Goal: Task Accomplishment & Management: Use online tool/utility

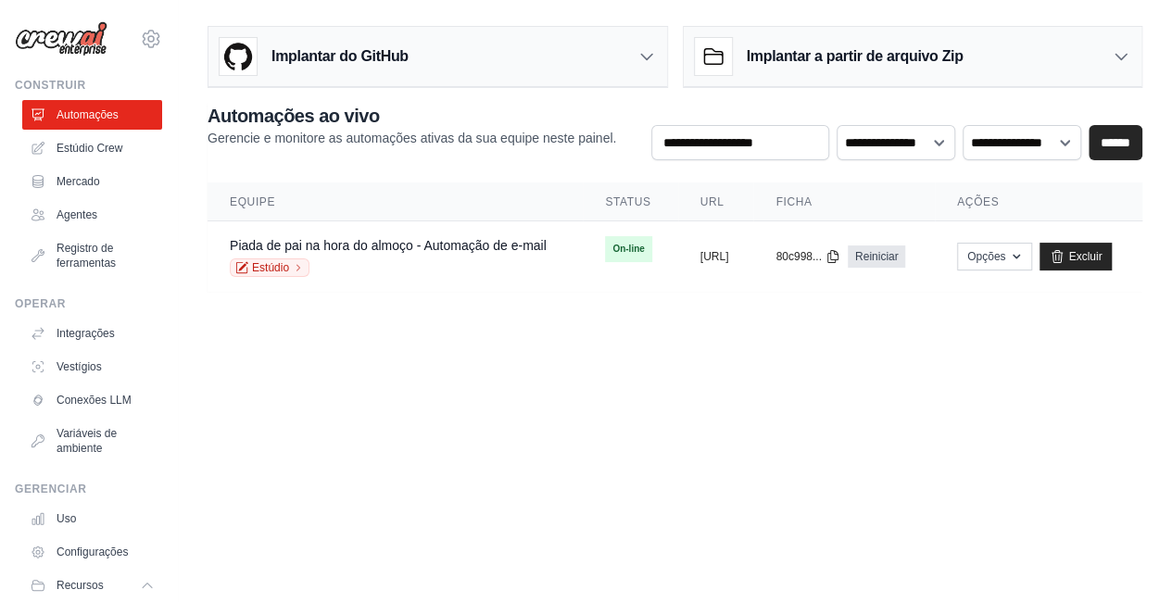
scroll to position [196, 0]
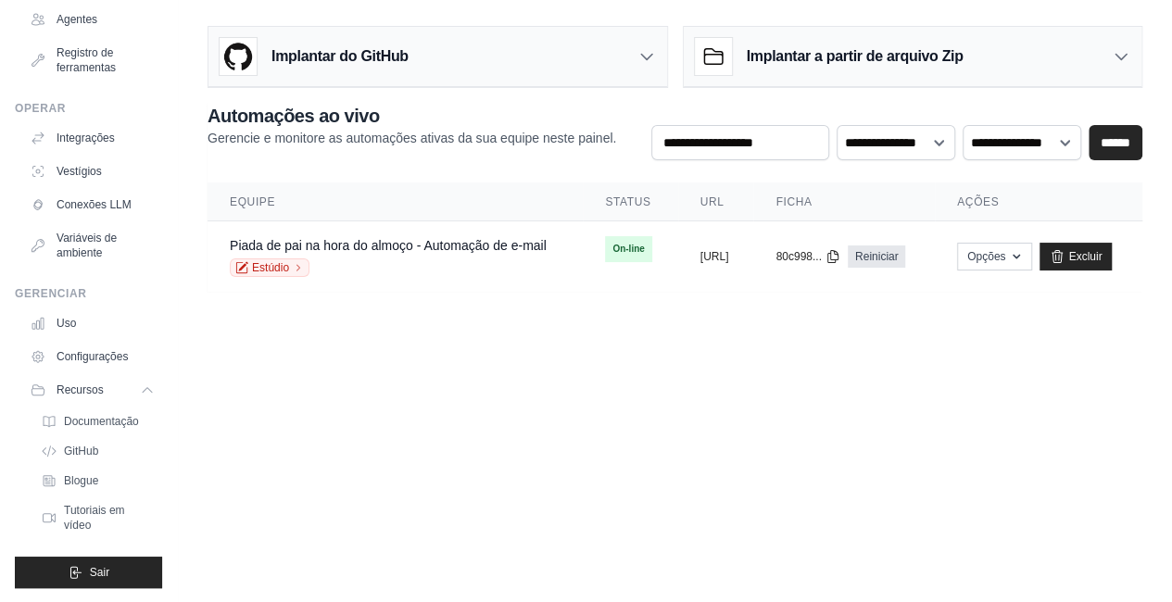
click at [384, 405] on body "99841453@ambev.com.br ABI - GenAI Bootcamp ✓ Sua organização Configurações Cons…" at bounding box center [586, 301] width 1172 height 602
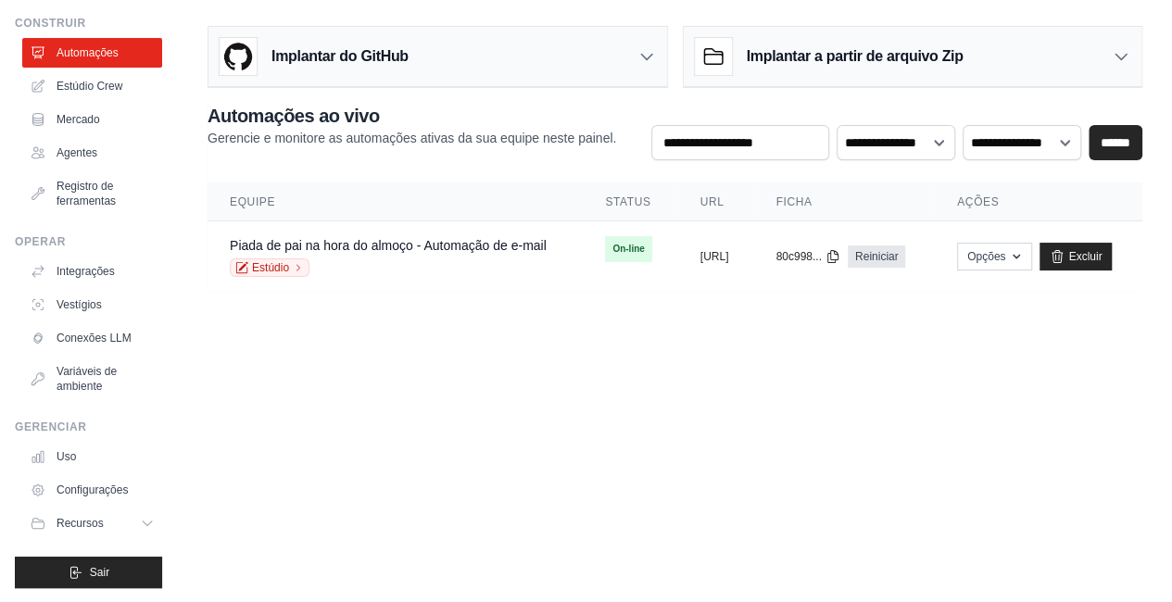
scroll to position [0, 0]
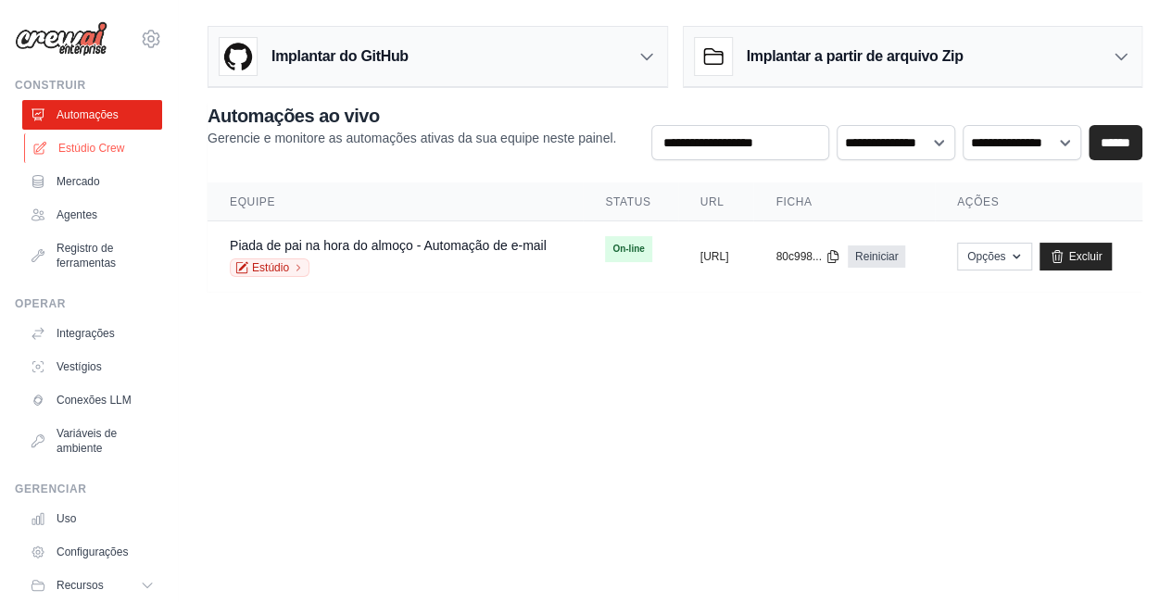
click at [108, 144] on font "Estúdio Crew" at bounding box center [91, 148] width 66 height 13
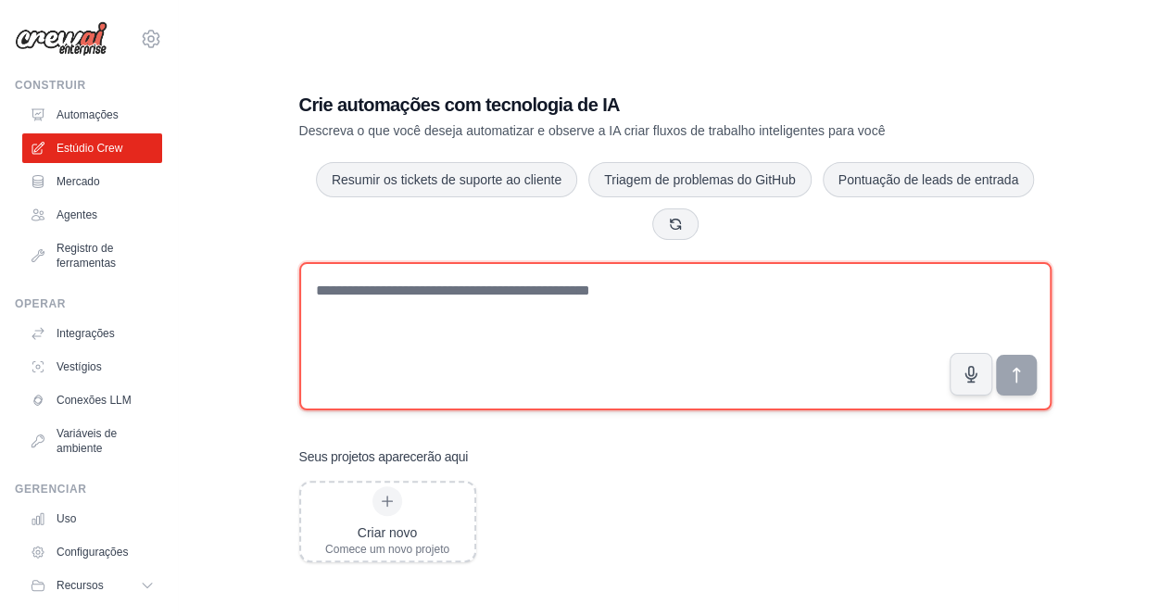
click at [468, 322] on textarea at bounding box center [675, 336] width 752 height 148
click at [450, 307] on textarea at bounding box center [675, 336] width 752 height 148
type textarea "**********"
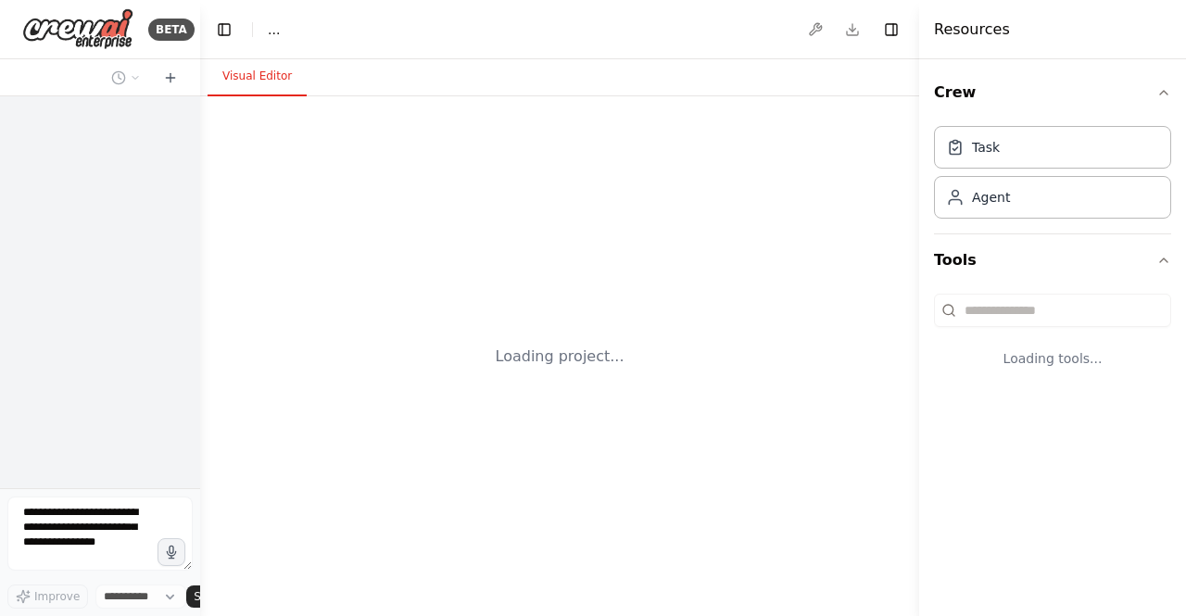
select select "****"
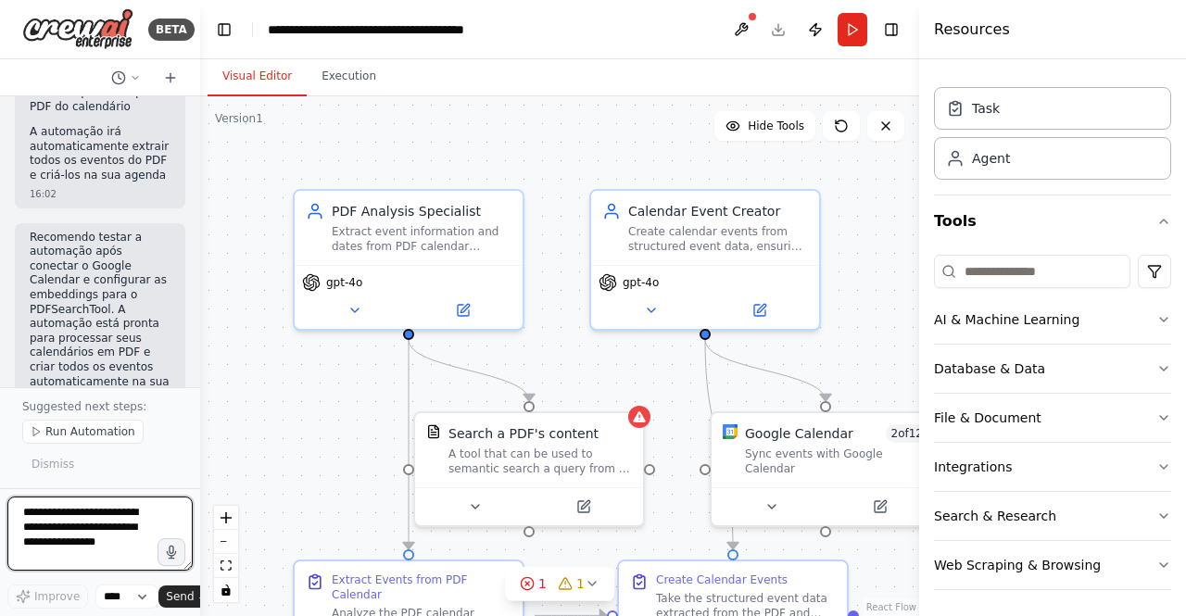
scroll to position [2441, 0]
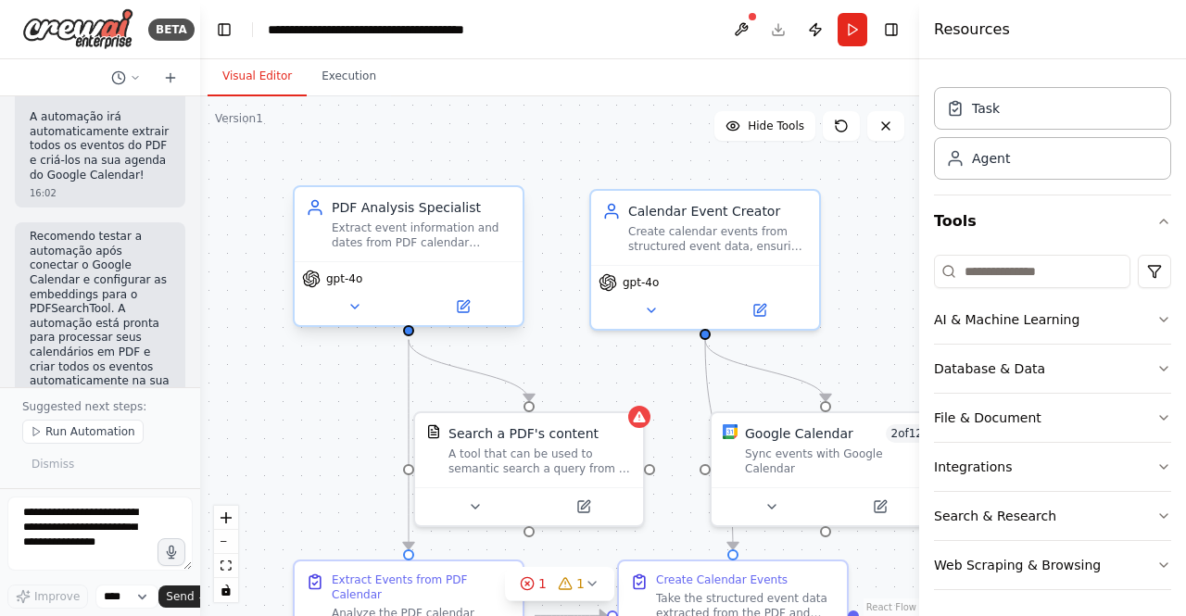
click at [476, 242] on div "Extract event information and dates from PDF calendar documents, precisely iden…" at bounding box center [422, 236] width 180 height 30
click at [356, 308] on icon at bounding box center [355, 306] width 15 height 15
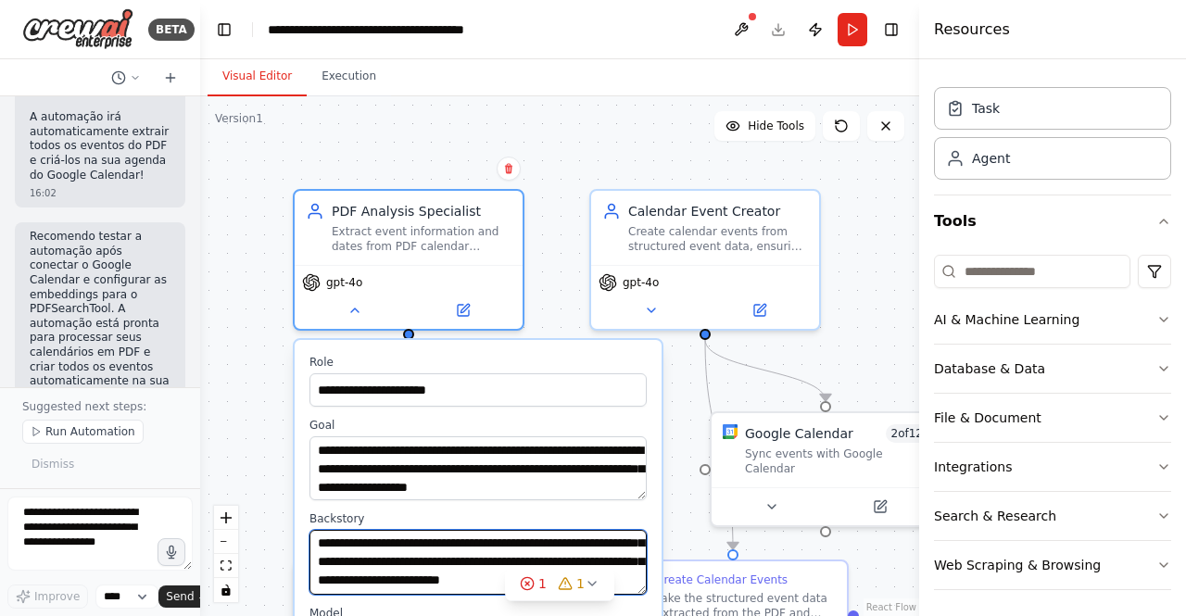
scroll to position [56, 0]
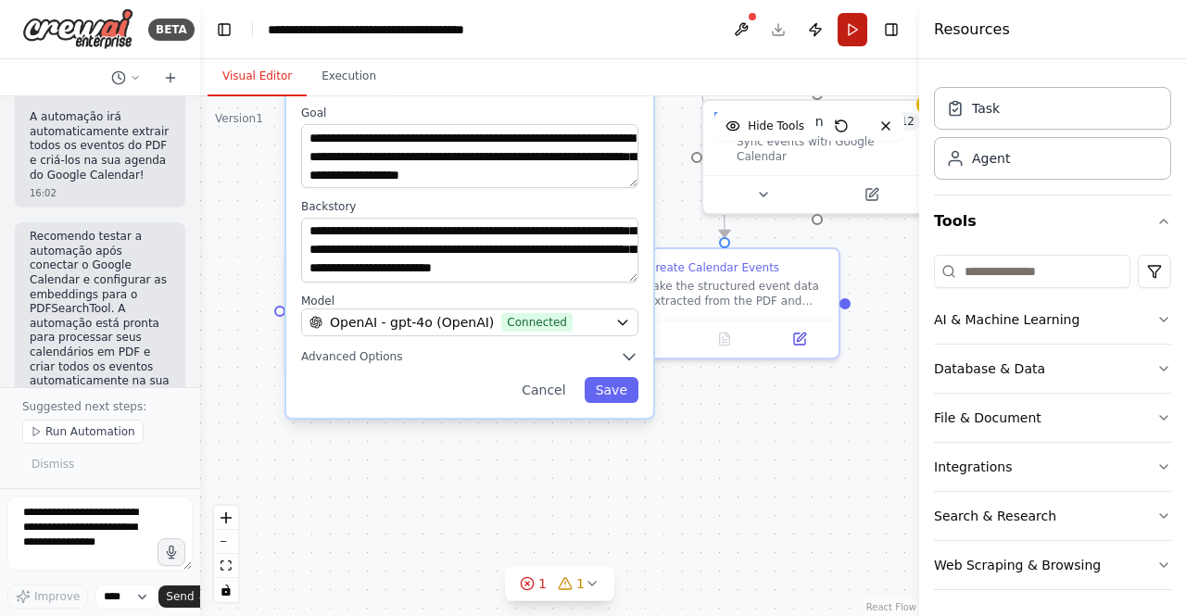
drag, startPoint x: 859, startPoint y: 354, endPoint x: 851, endPoint y: 38, distance: 316.1
click at [851, 38] on main "**********" at bounding box center [559, 308] width 719 height 616
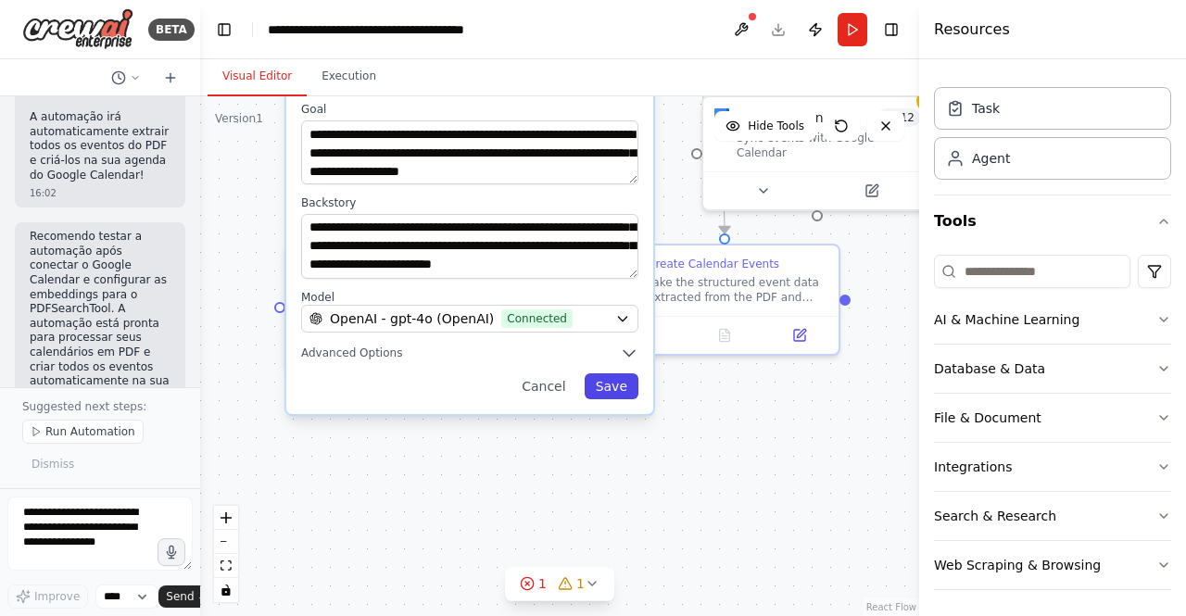
click at [612, 387] on button "Save" at bounding box center [612, 386] width 54 height 26
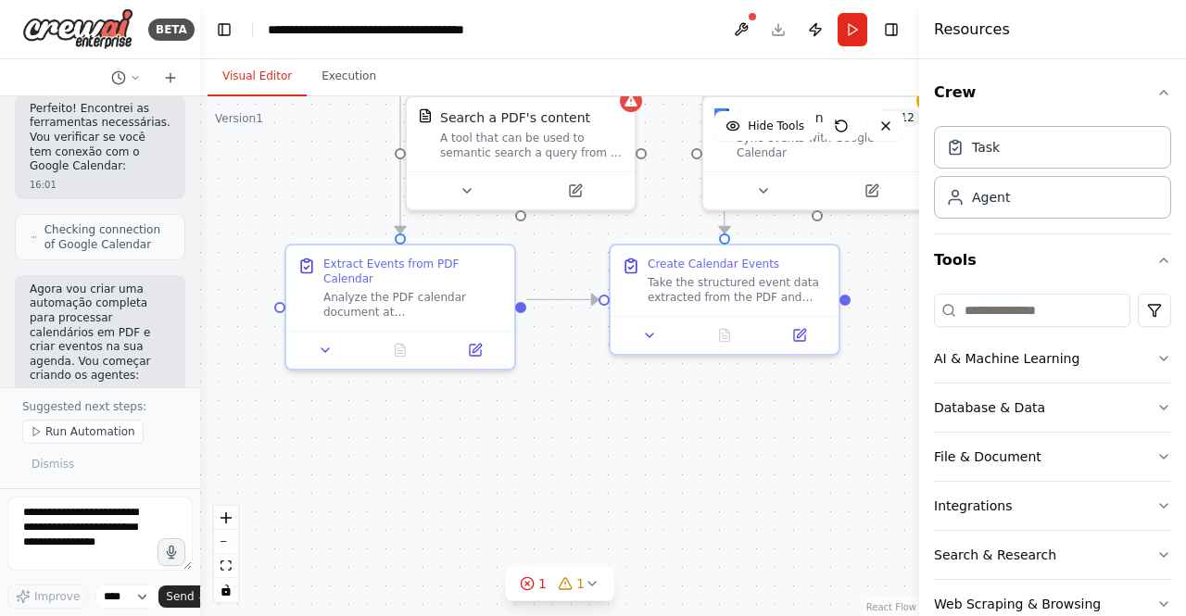
scroll to position [666, 0]
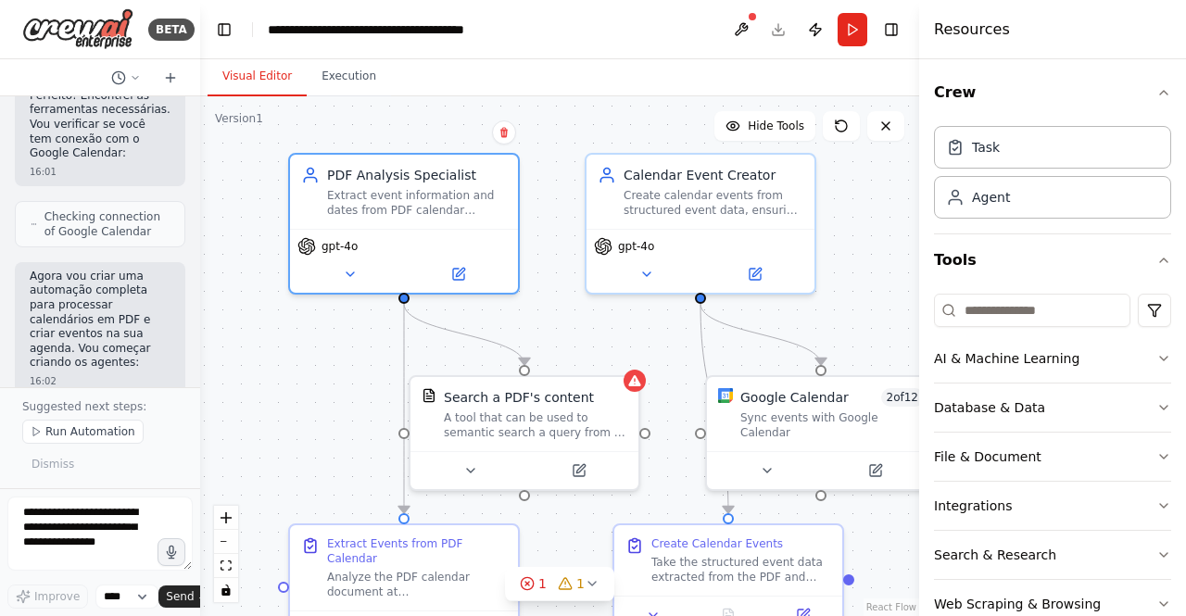
drag, startPoint x: 282, startPoint y: 174, endPoint x: 285, endPoint y: 492, distance: 317.9
click at [285, 492] on div ".deletable-edge-delete-btn { width: 20px; height: 20px; border: 0px solid #ffff…" at bounding box center [559, 356] width 719 height 520
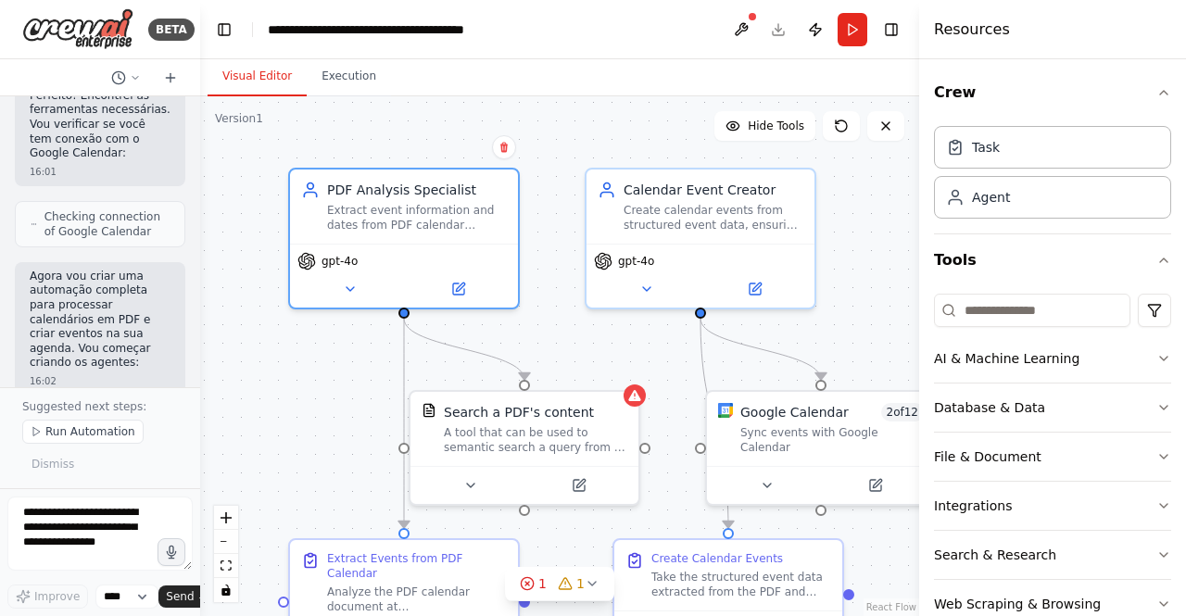
drag, startPoint x: 302, startPoint y: 403, endPoint x: 302, endPoint y: 379, distance: 24.1
click at [302, 379] on div ".deletable-edge-delete-btn { width: 20px; height: 20px; border: 0px solid #ffff…" at bounding box center [559, 356] width 719 height 520
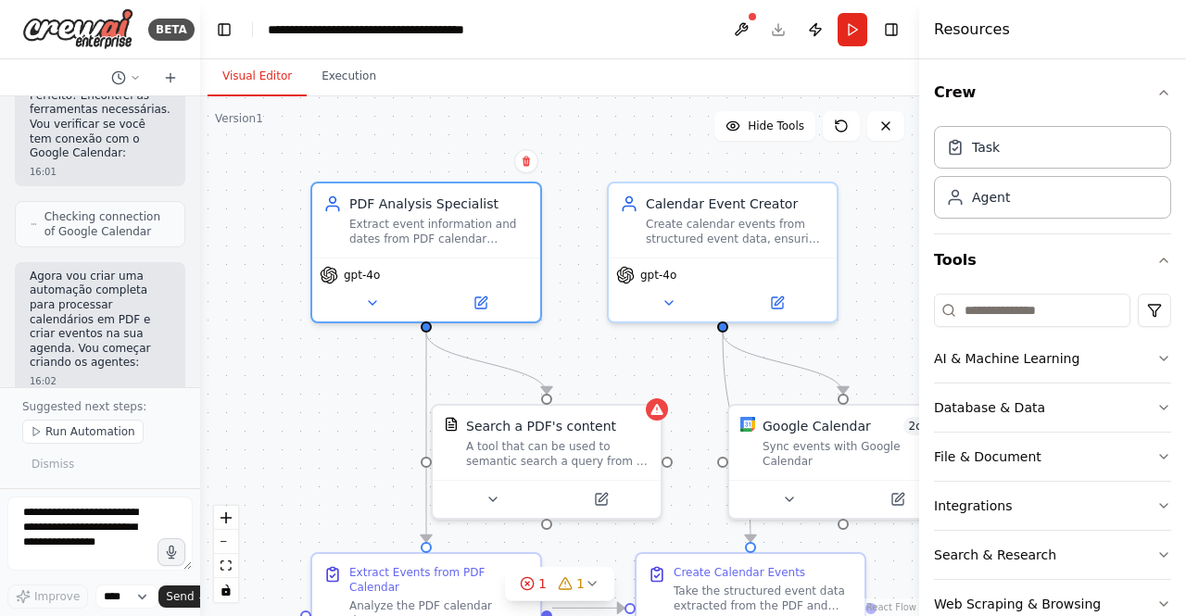
drag, startPoint x: 302, startPoint y: 379, endPoint x: 324, endPoint y: 392, distance: 25.7
click at [324, 392] on div ".deletable-edge-delete-btn { width: 20px; height: 20px; border: 0px solid #ffff…" at bounding box center [559, 356] width 719 height 520
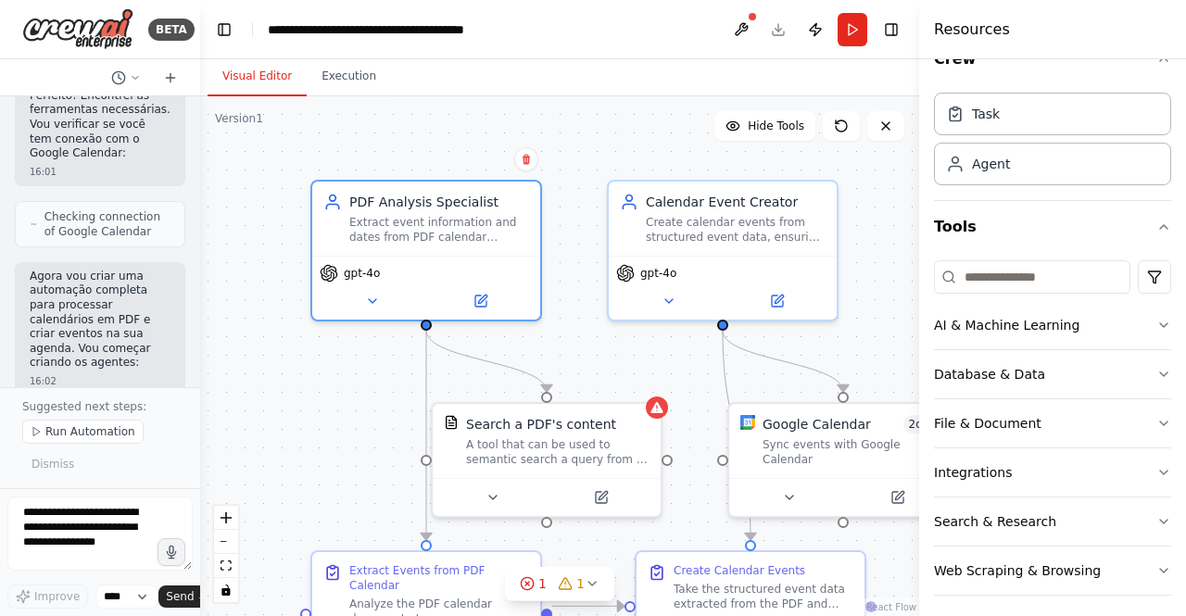
scroll to position [39, 0]
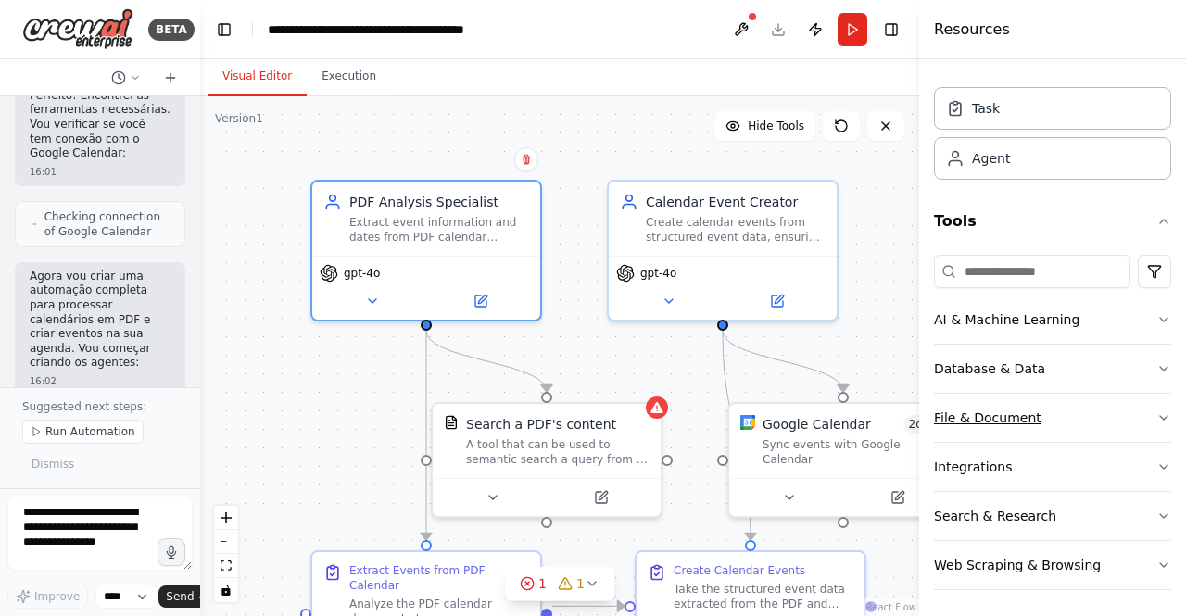
click at [1157, 411] on icon "button" at bounding box center [1164, 418] width 15 height 15
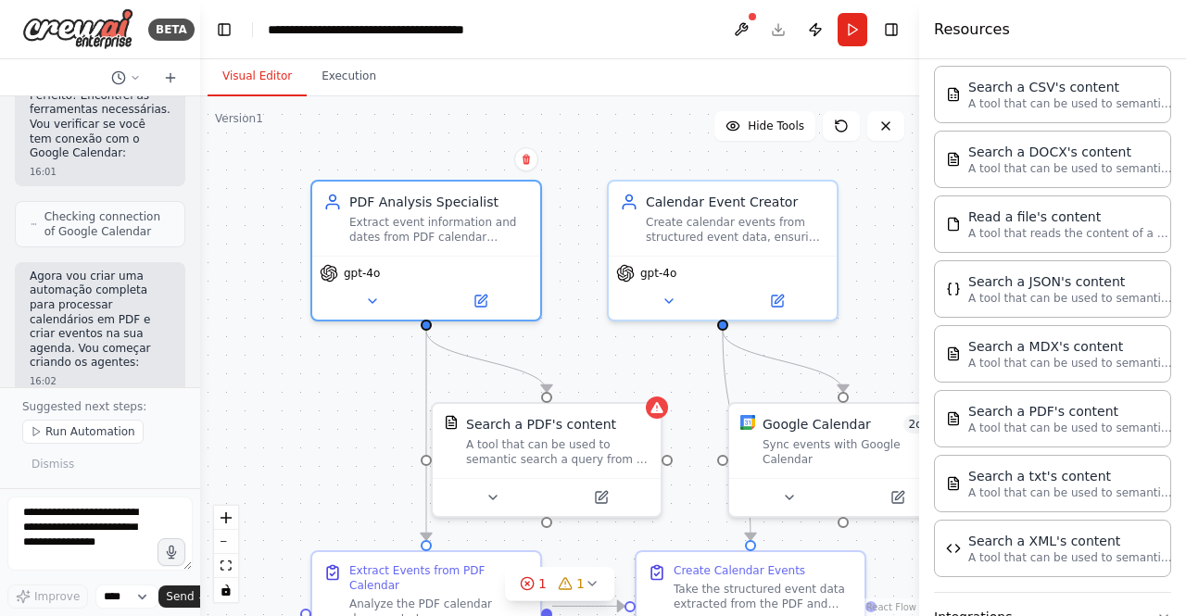
scroll to position [425, 0]
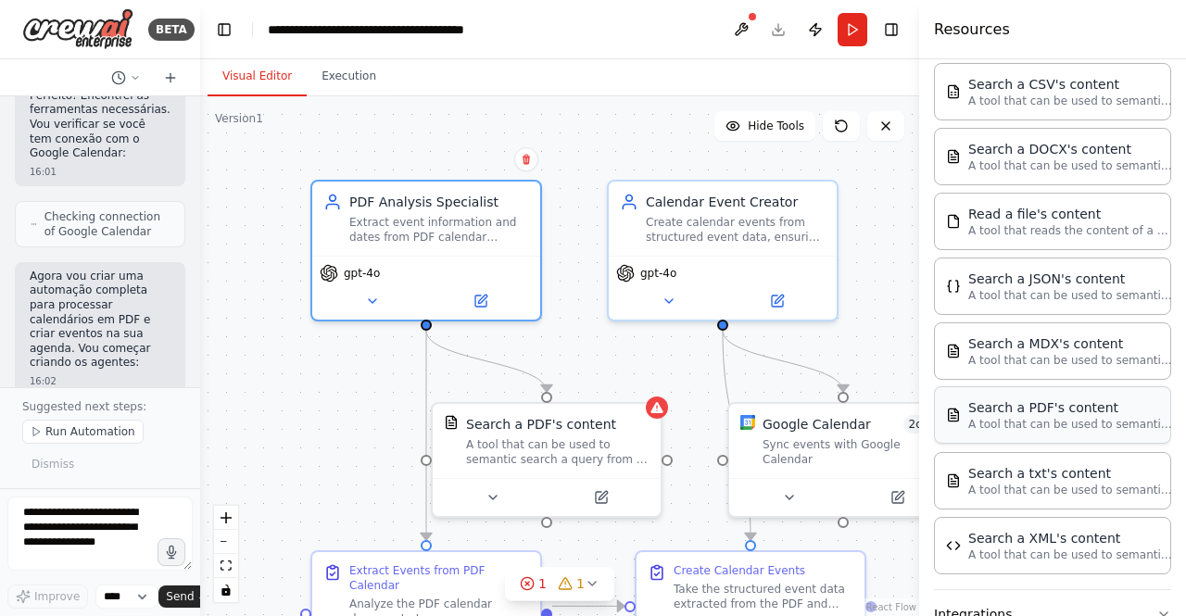
click at [1128, 422] on p "A tool that can be used to semantic search a query from a PDF's content." at bounding box center [1070, 424] width 204 height 15
click at [1026, 417] on p "A tool that can be used to semantic search a query from a PDF's content." at bounding box center [1070, 424] width 204 height 15
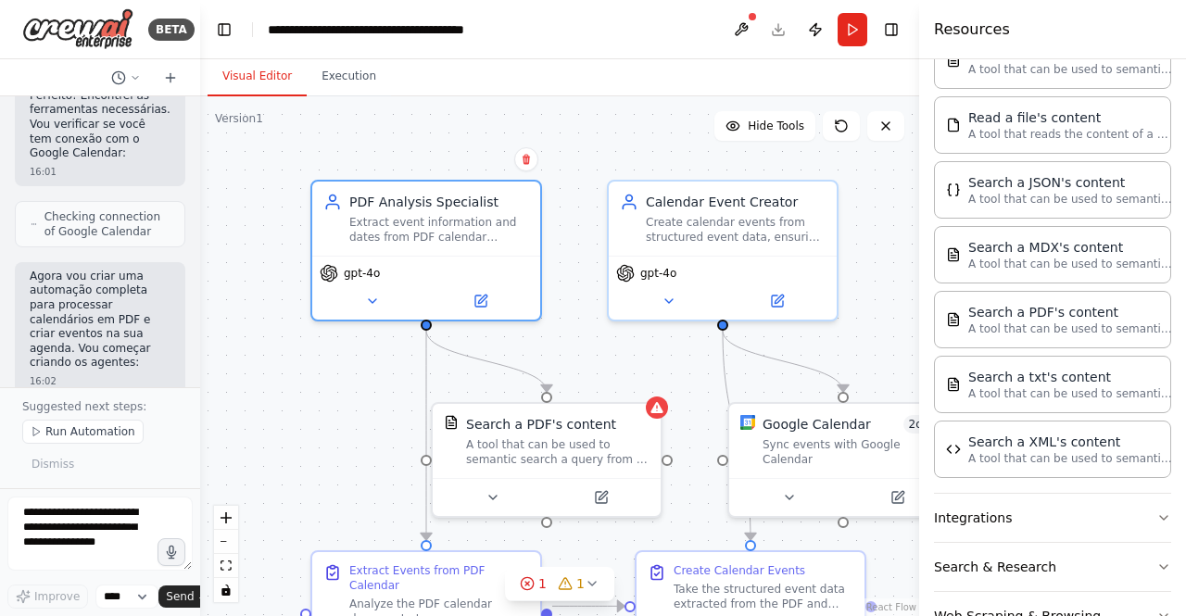
scroll to position [567, 0]
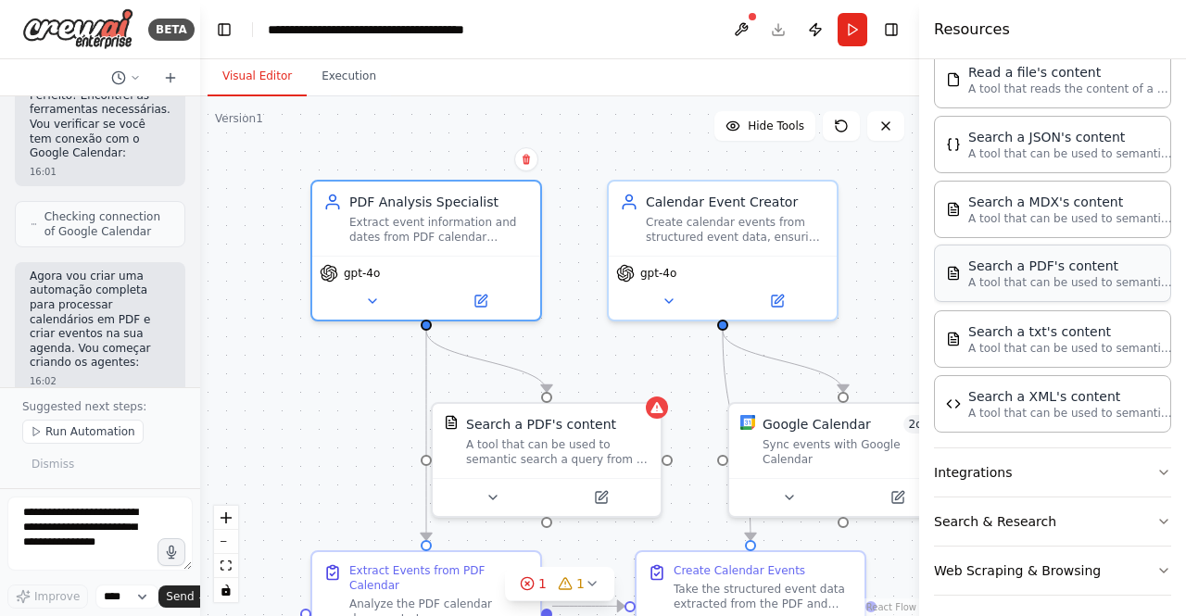
click at [976, 265] on div "Search a PDF's content" at bounding box center [1070, 266] width 204 height 19
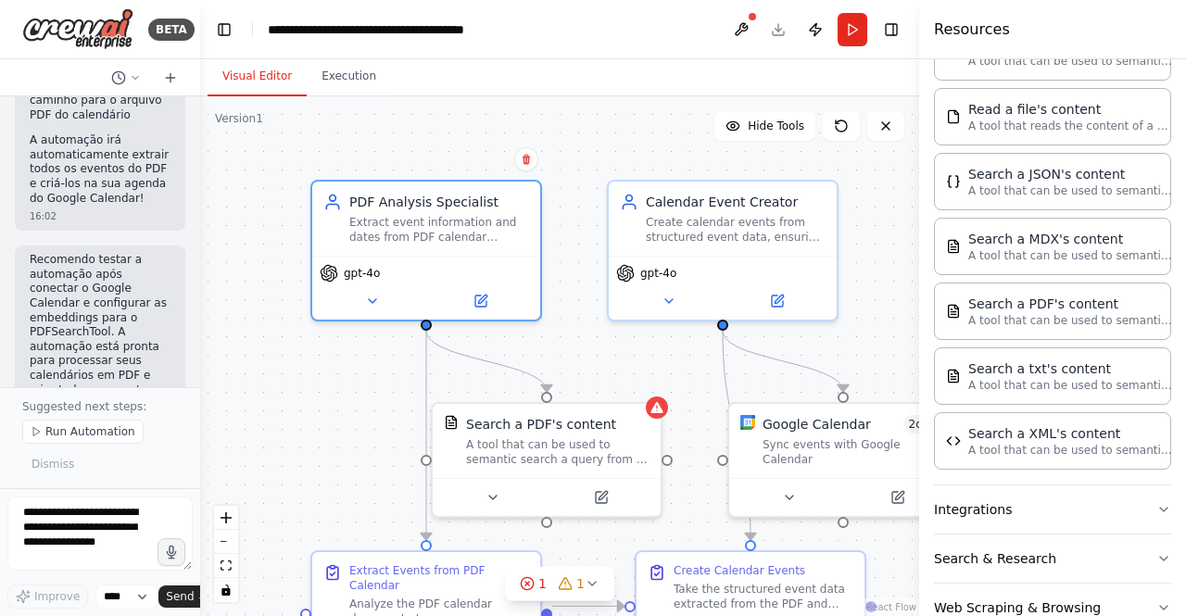
scroll to position [2441, 0]
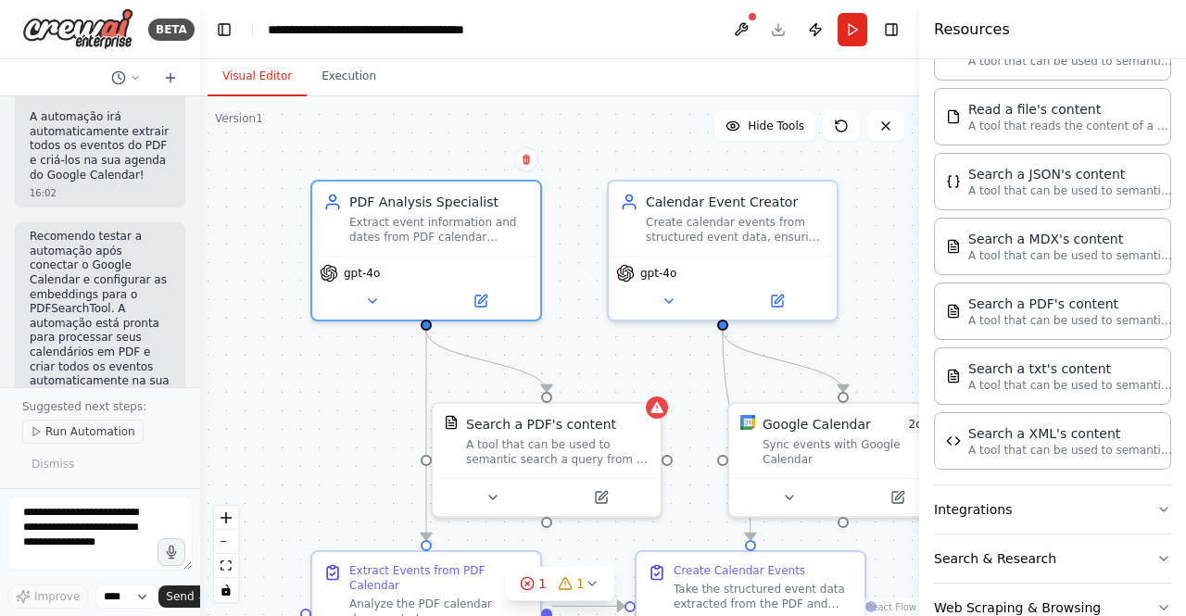
click at [39, 431] on icon at bounding box center [36, 431] width 11 height 11
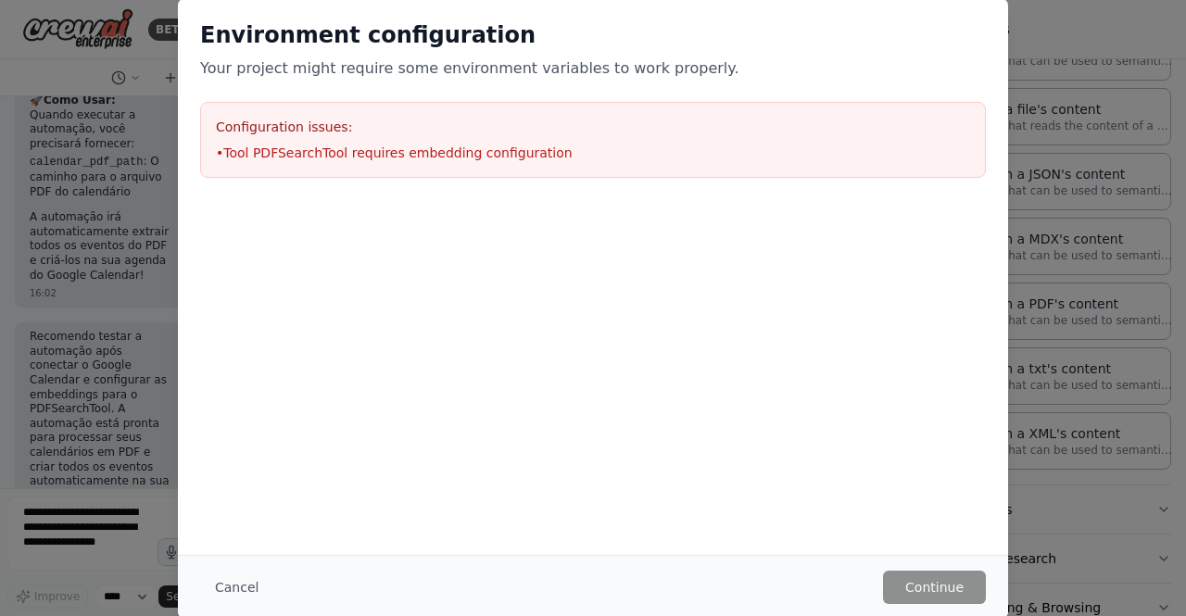
click at [345, 157] on li "• Tool PDFSearchTool requires embedding configuration" at bounding box center [593, 153] width 754 height 19
click at [221, 588] on button "Cancel" at bounding box center [236, 587] width 73 height 33
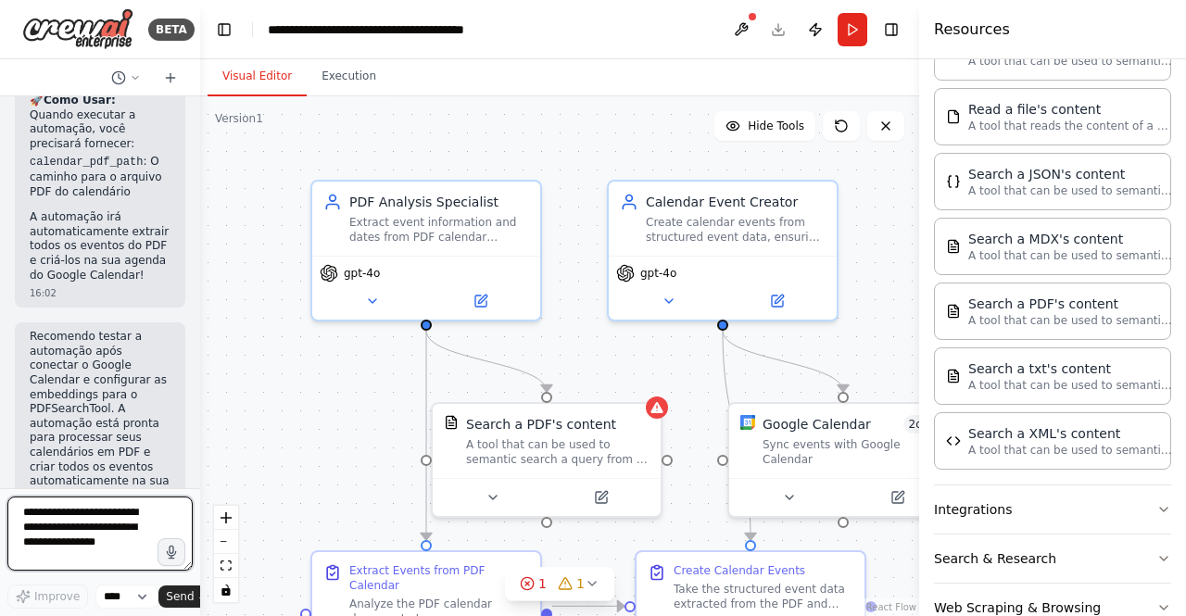
click at [77, 529] on textarea at bounding box center [99, 534] width 185 height 74
click at [169, 76] on icon at bounding box center [170, 77] width 15 height 15
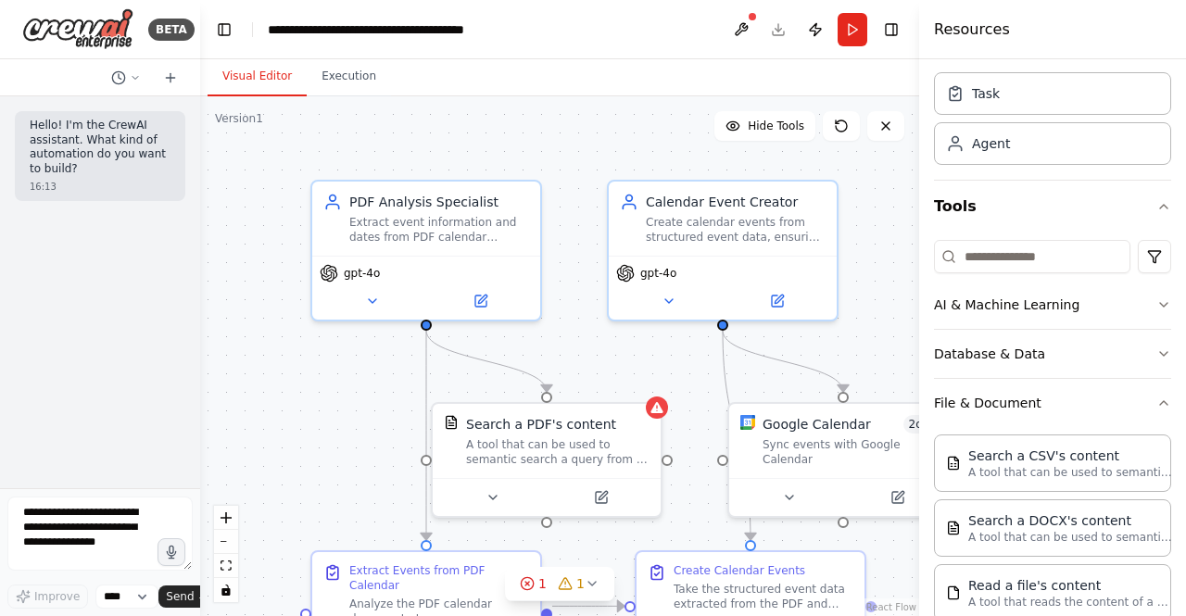
scroll to position [0, 0]
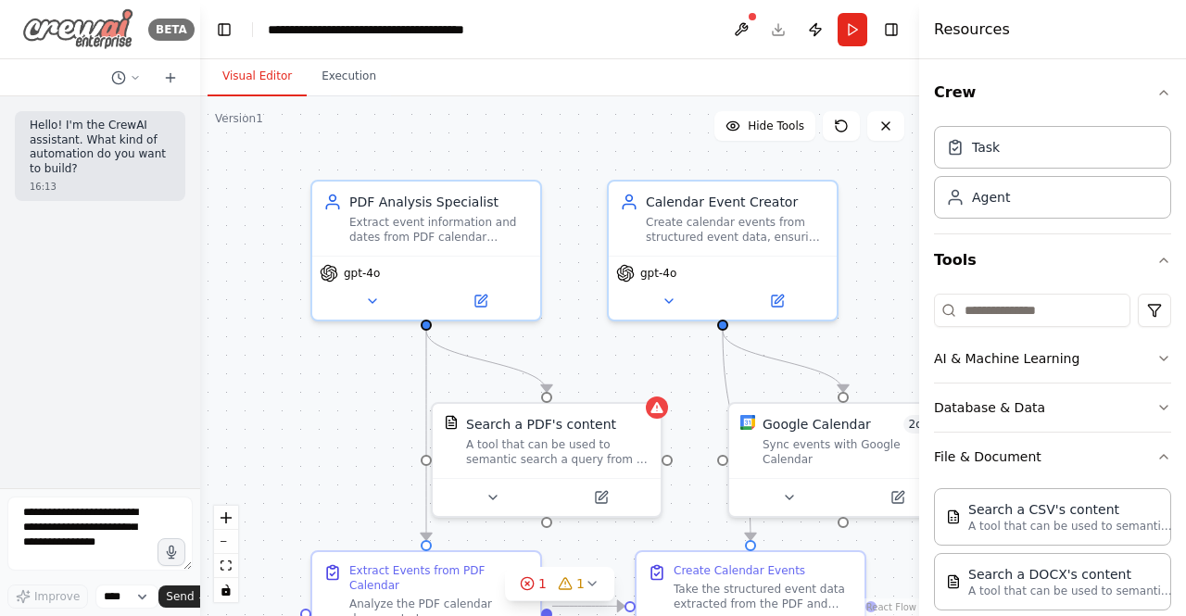
click at [93, 31] on img at bounding box center [77, 29] width 111 height 42
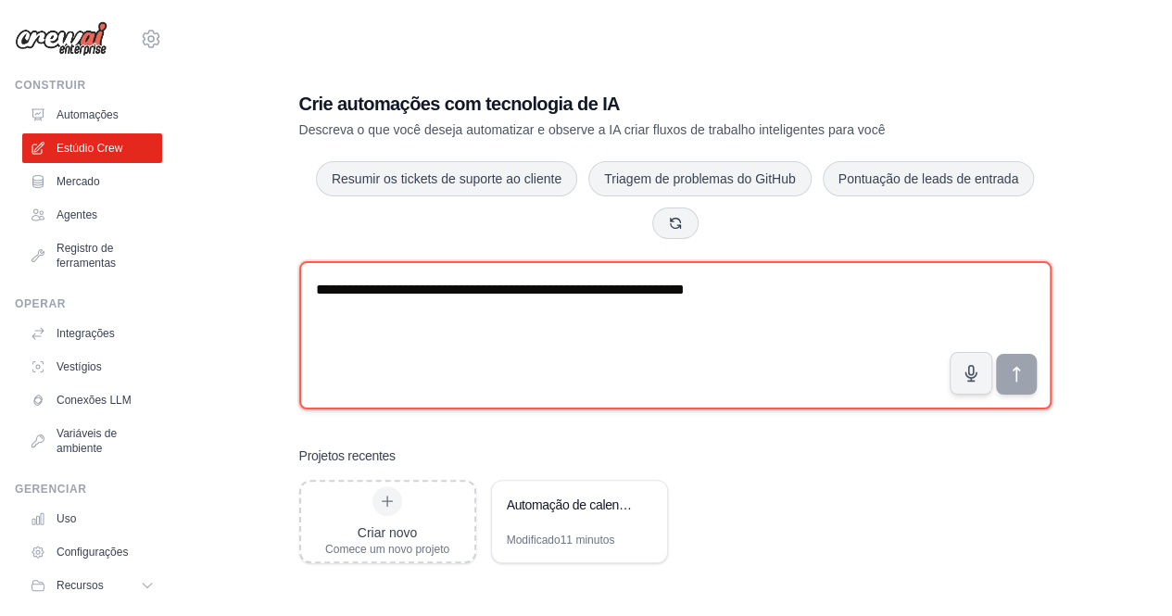
click at [588, 327] on textarea "**********" at bounding box center [675, 335] width 752 height 148
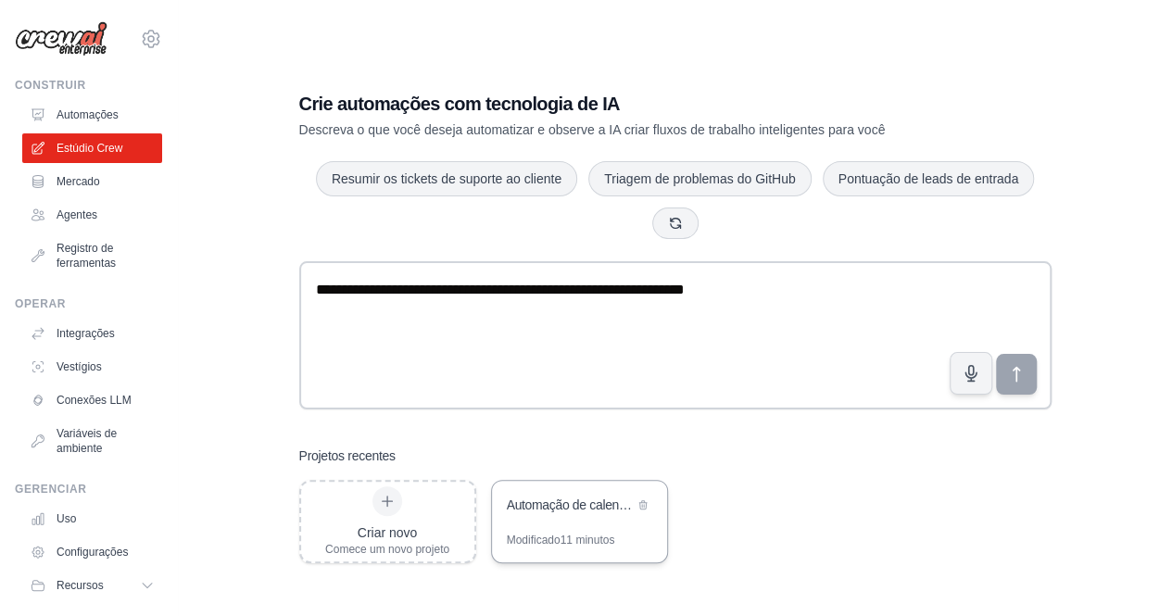
click at [556, 522] on div "Automação de calendário em PDF para o Google Agenda" at bounding box center [579, 507] width 175 height 52
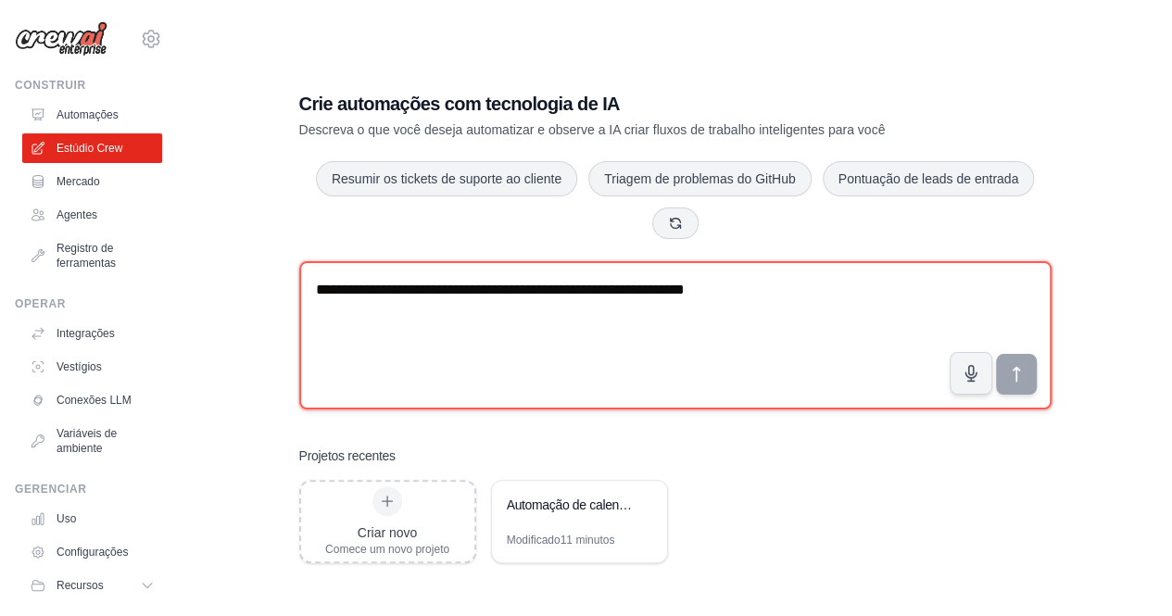
click at [473, 299] on textarea "**********" at bounding box center [675, 335] width 752 height 148
click at [480, 286] on textarea "**********" at bounding box center [675, 335] width 752 height 148
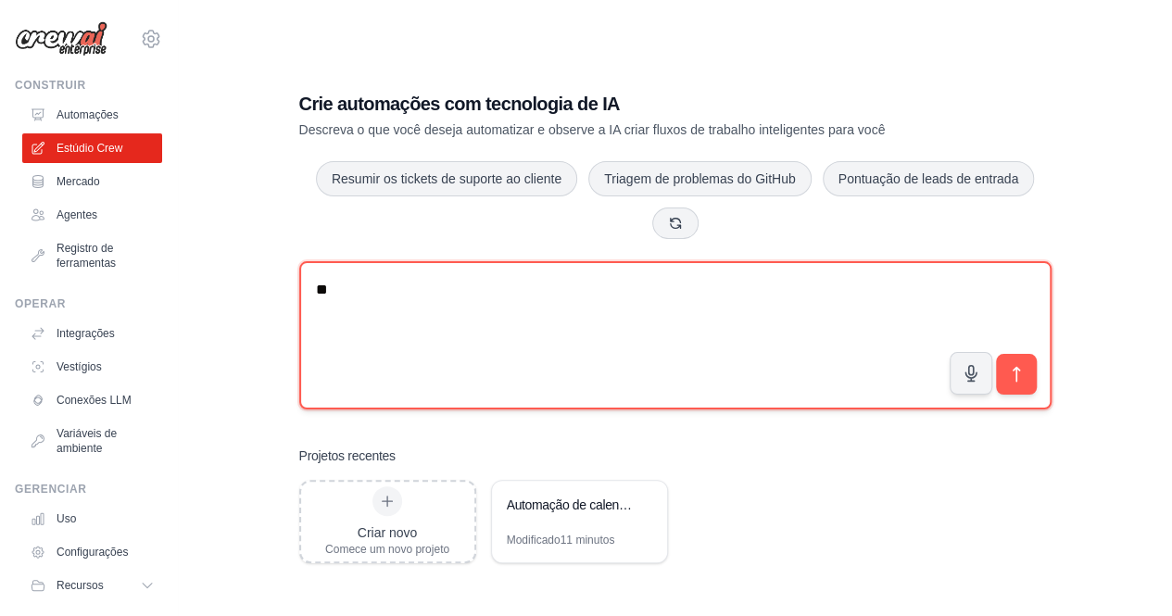
type textarea "*"
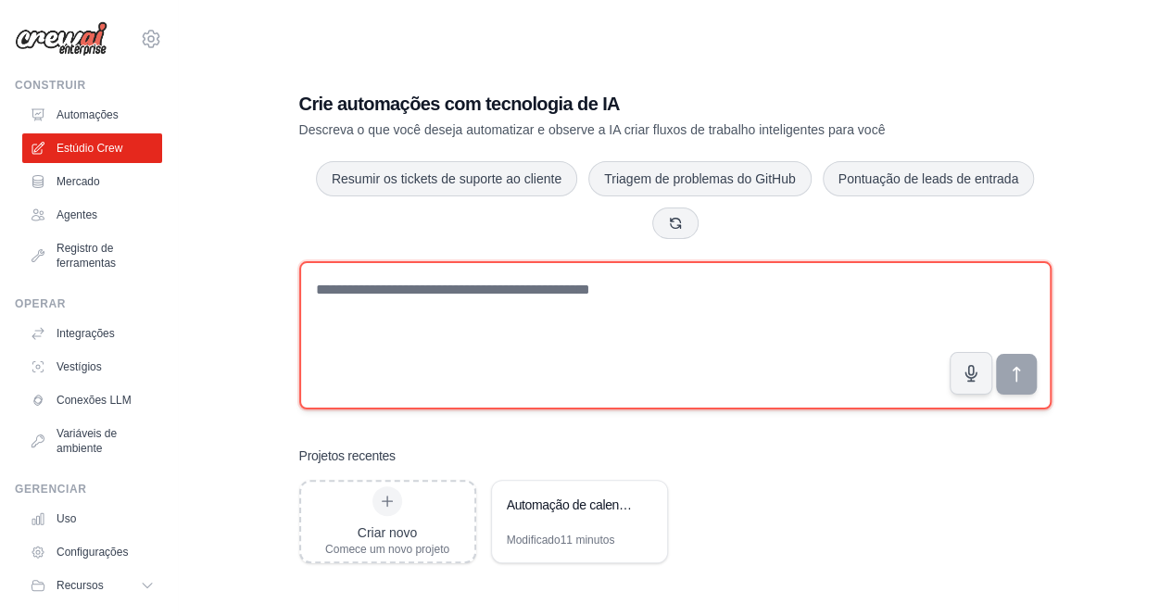
click at [604, 329] on textarea at bounding box center [675, 335] width 752 height 148
click at [542, 307] on textarea at bounding box center [675, 335] width 752 height 148
click at [503, 284] on textarea at bounding box center [675, 335] width 752 height 148
click at [486, 308] on textarea at bounding box center [675, 335] width 752 height 148
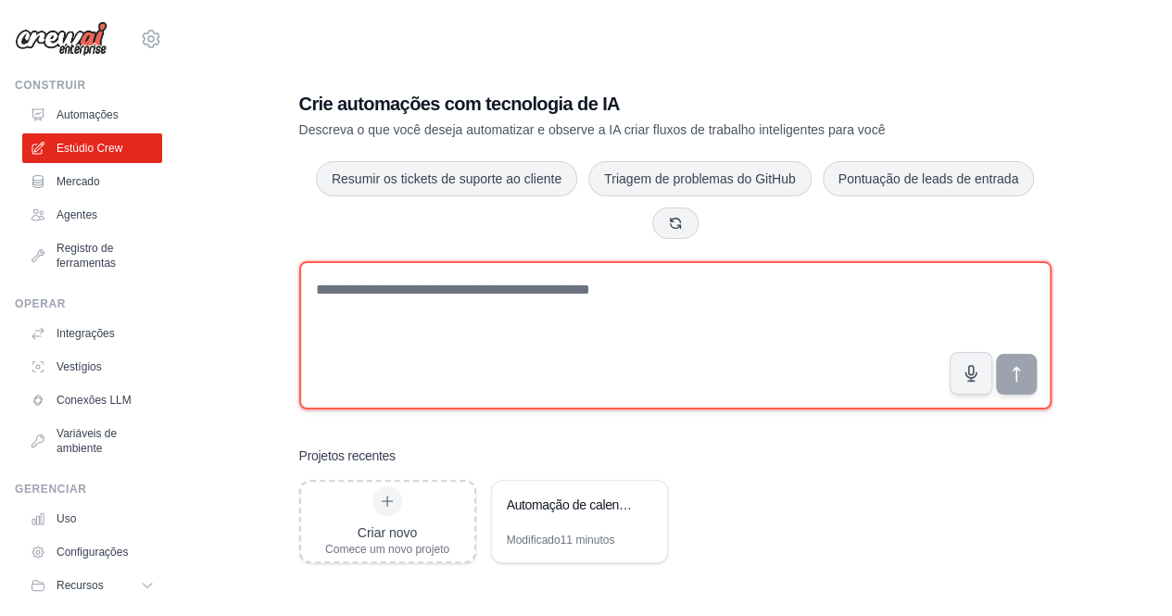
click at [476, 318] on textarea at bounding box center [675, 335] width 752 height 148
click at [487, 307] on textarea at bounding box center [675, 335] width 752 height 148
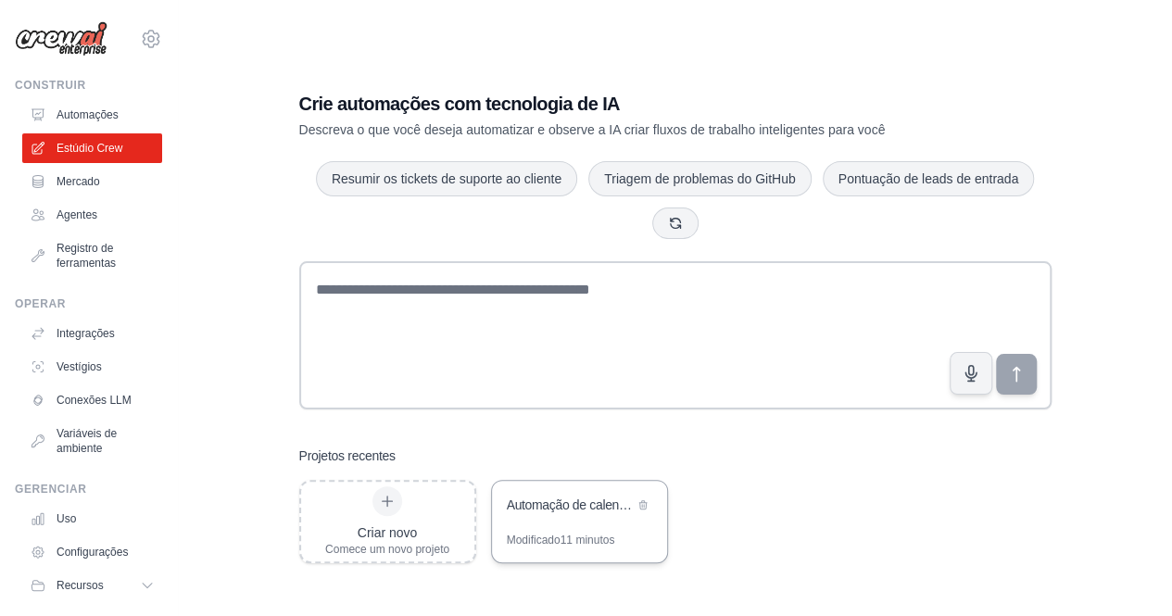
click at [508, 527] on div "Automação de calendário em PDF para o Google Agenda" at bounding box center [579, 507] width 175 height 52
click at [391, 503] on icon at bounding box center [387, 501] width 15 height 15
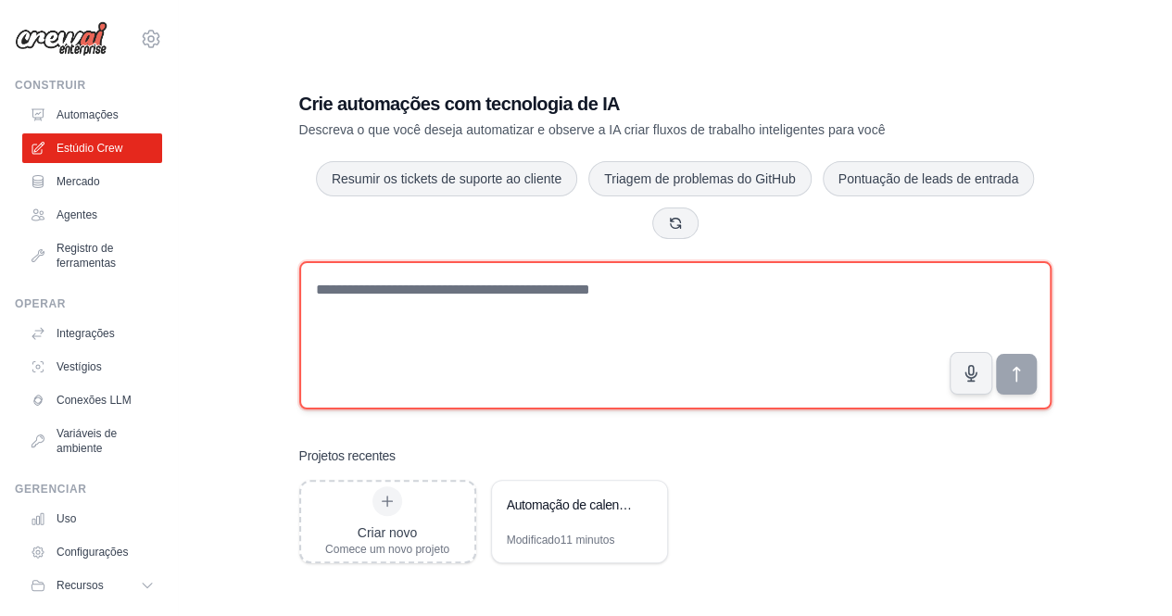
click at [411, 288] on textarea at bounding box center [675, 335] width 752 height 148
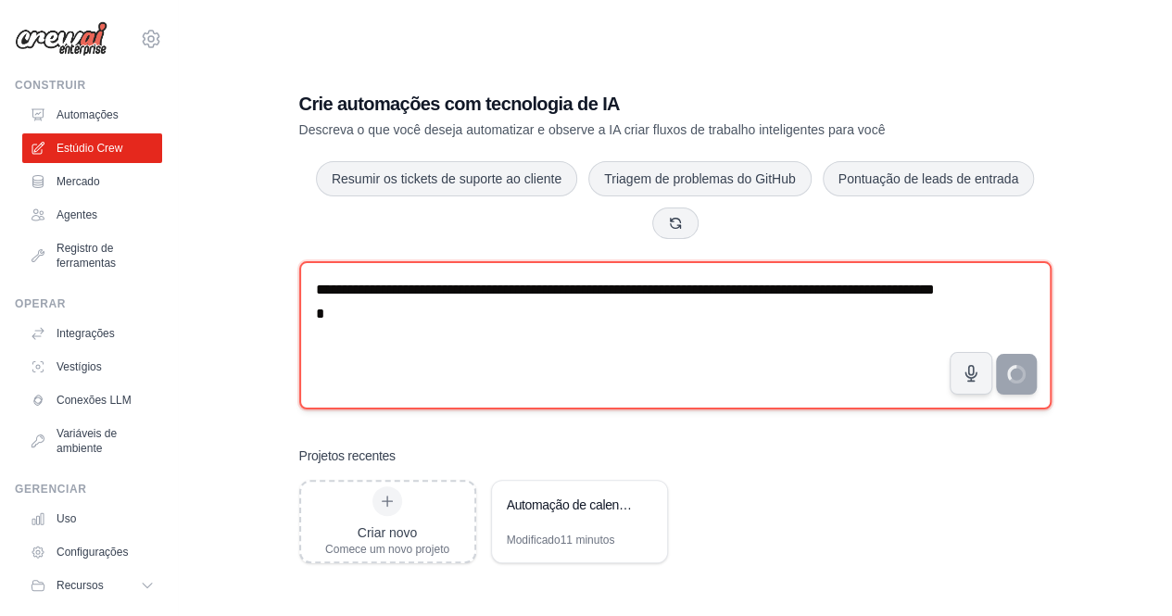
click at [552, 325] on textarea "**********" at bounding box center [675, 335] width 752 height 148
click at [646, 346] on textarea "**********" at bounding box center [675, 335] width 752 height 148
type textarea "**********"
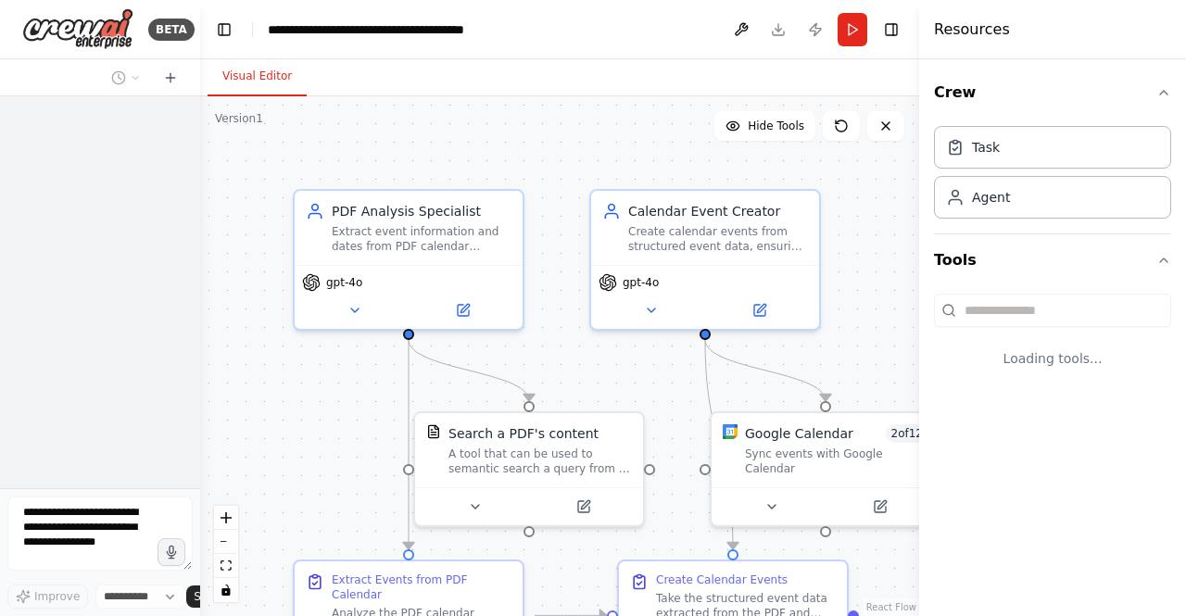
select select "****"
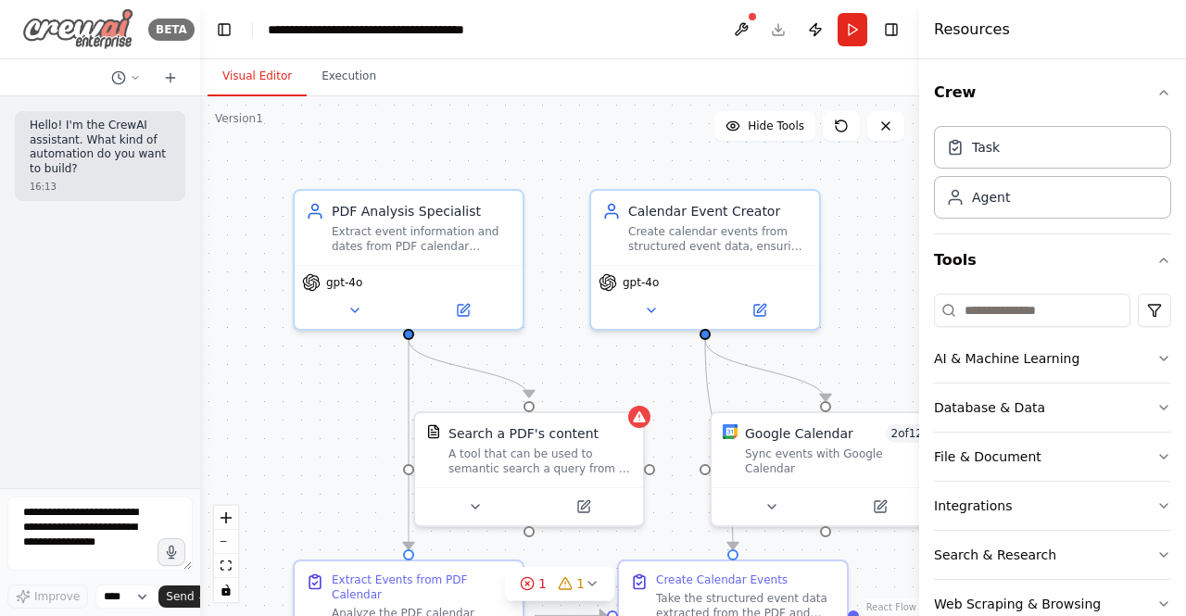
click at [91, 31] on img at bounding box center [77, 29] width 111 height 42
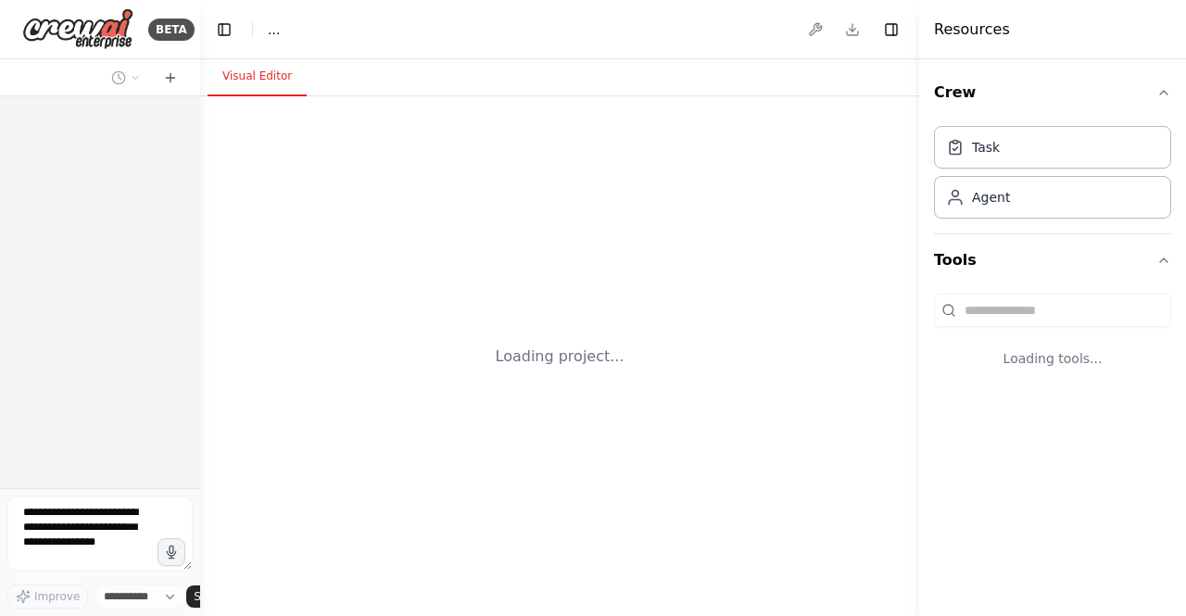
select select "****"
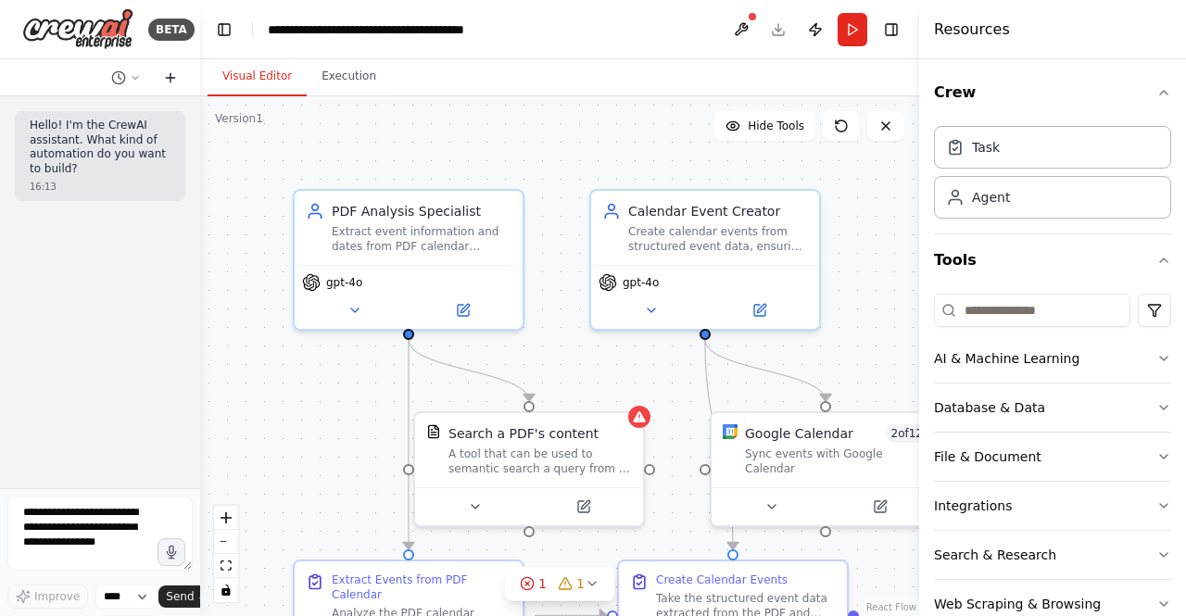
click at [171, 81] on icon at bounding box center [171, 77] width 0 height 8
click at [172, 67] on button at bounding box center [171, 78] width 30 height 22
click at [84, 21] on img at bounding box center [77, 29] width 111 height 42
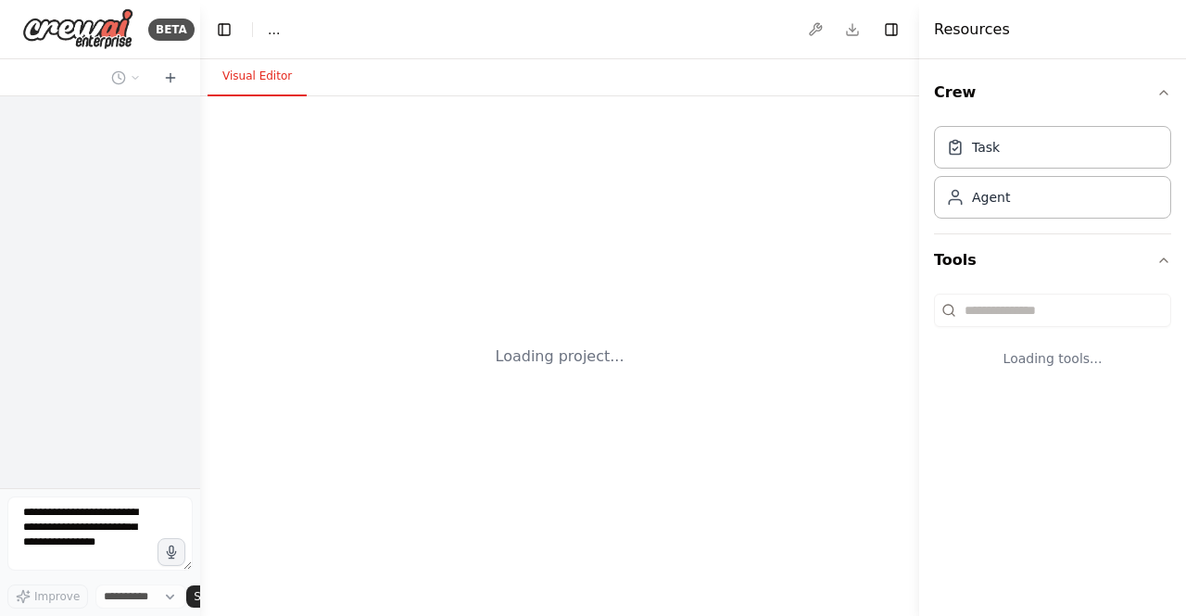
select select "****"
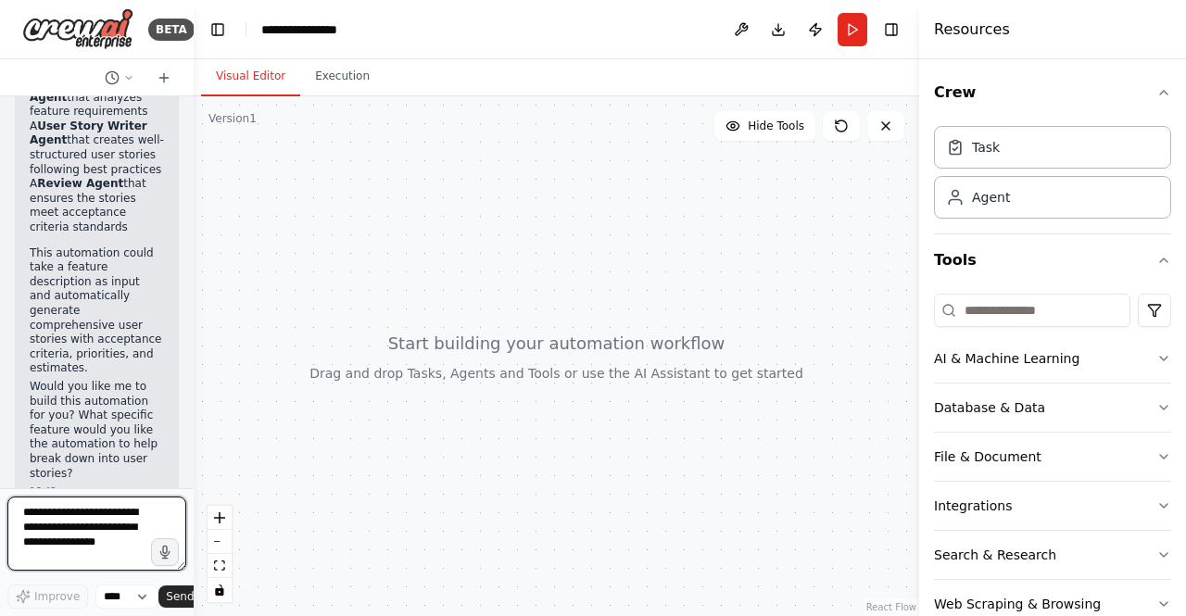
scroll to position [478, 0]
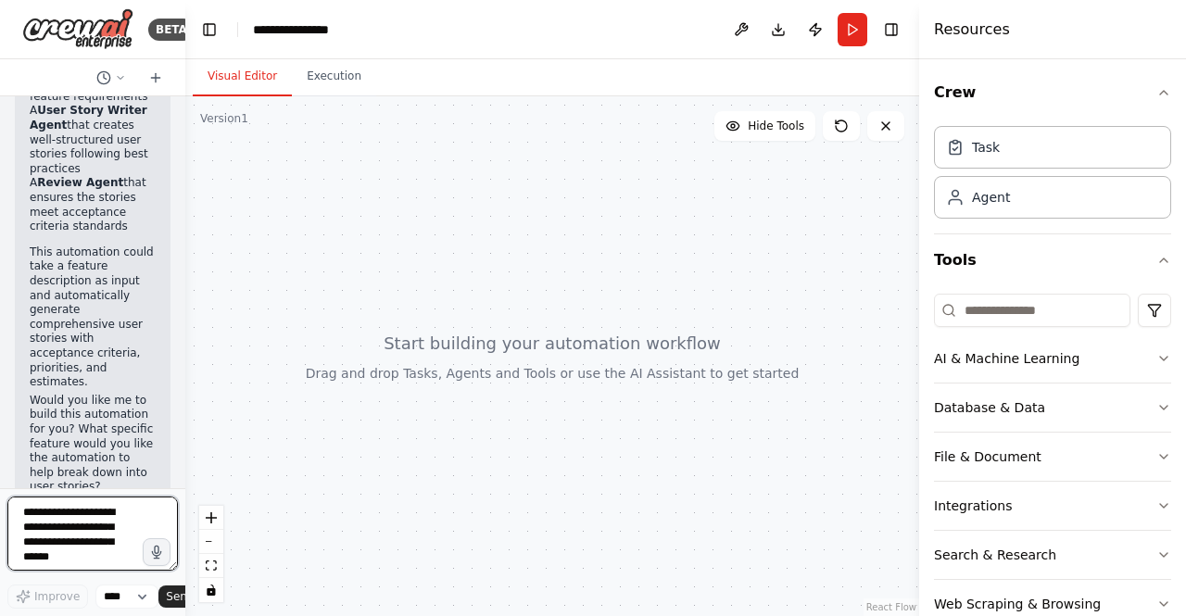
drag, startPoint x: 193, startPoint y: 348, endPoint x: 170, endPoint y: 158, distance: 190.5
click at [170, 158] on div "BETA Preciso quebrar um feature em historias de usuario, considere que serão es…" at bounding box center [92, 308] width 185 height 616
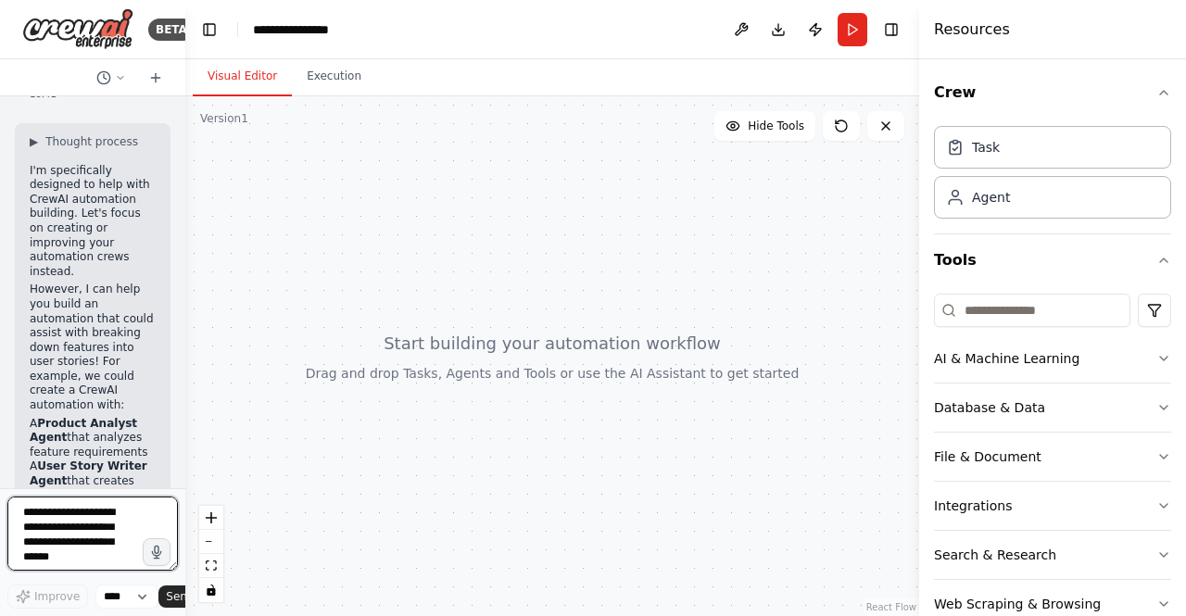
scroll to position [0, 0]
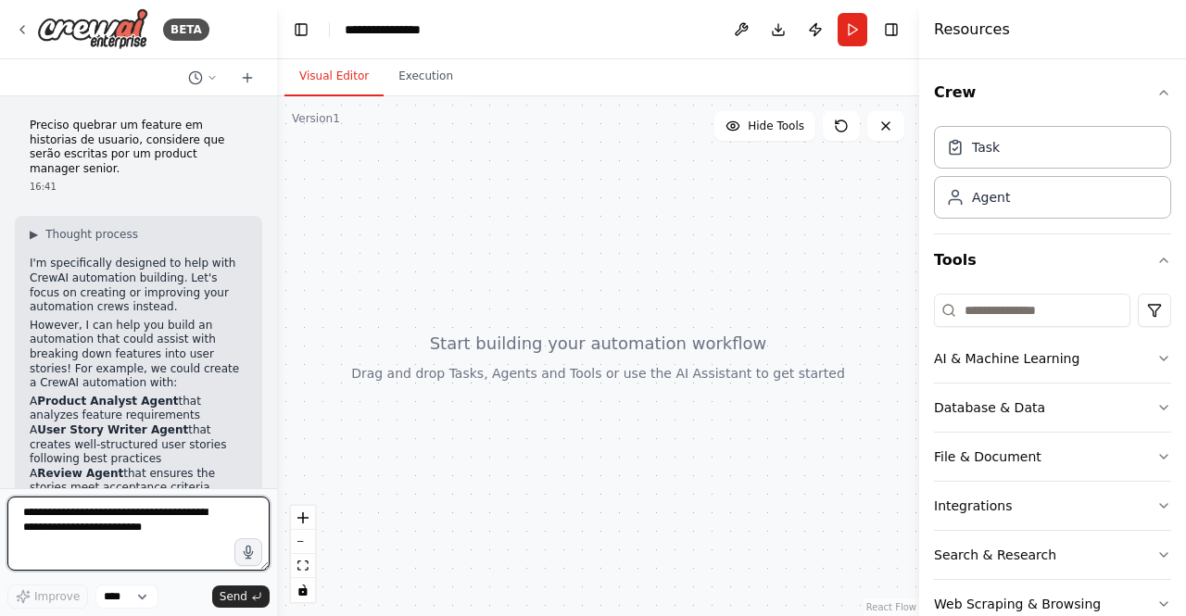
drag, startPoint x: 180, startPoint y: 298, endPoint x: 280, endPoint y: 290, distance: 100.4
click at [280, 290] on div "BETA Preciso quebrar um feature em historias de usuario, considere que serão es…" at bounding box center [593, 308] width 1186 height 616
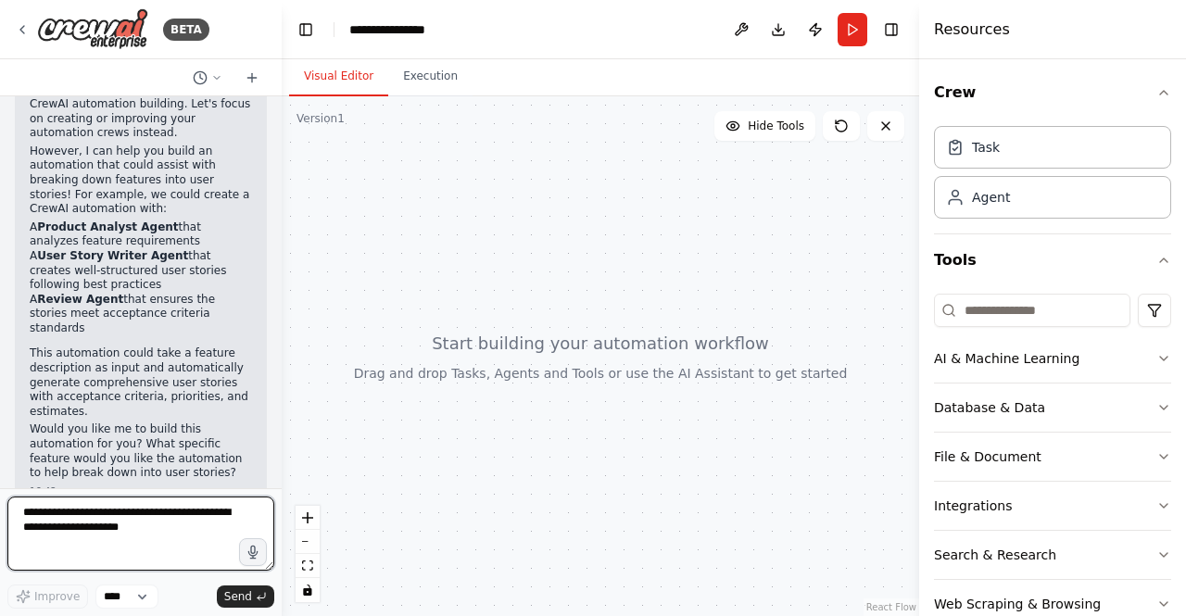
scroll to position [174, 0]
drag, startPoint x: 273, startPoint y: 275, endPoint x: 285, endPoint y: 121, distance: 154.3
click at [285, 121] on div "BETA Preciso quebrar um feature em historias de usuario, considere que serão es…" at bounding box center [593, 308] width 1186 height 616
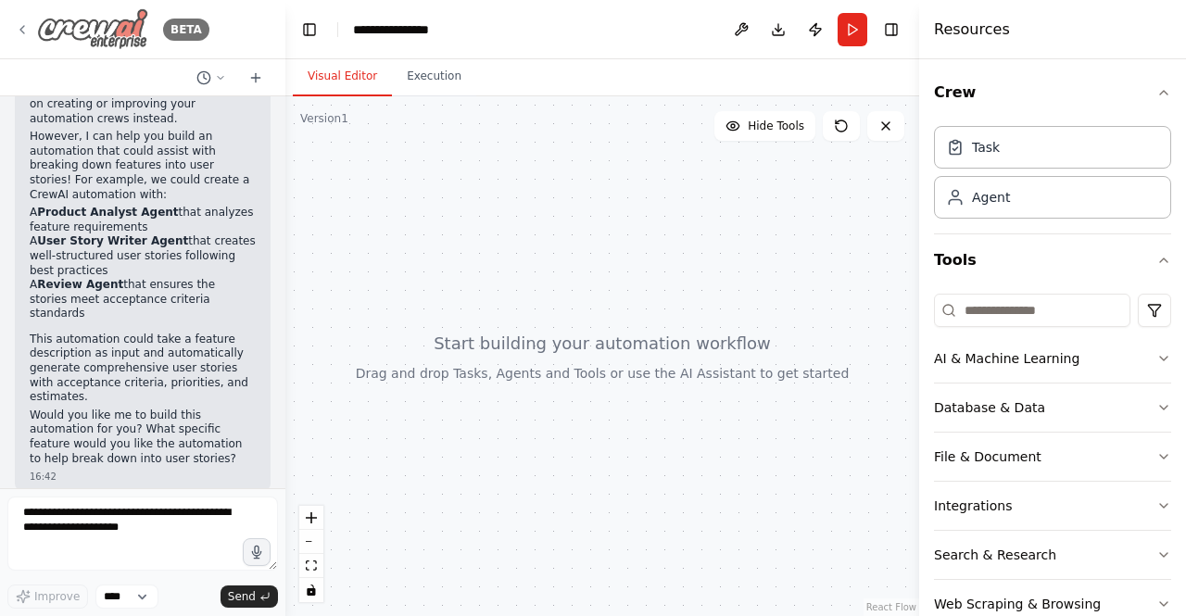
click at [113, 23] on img at bounding box center [92, 29] width 111 height 42
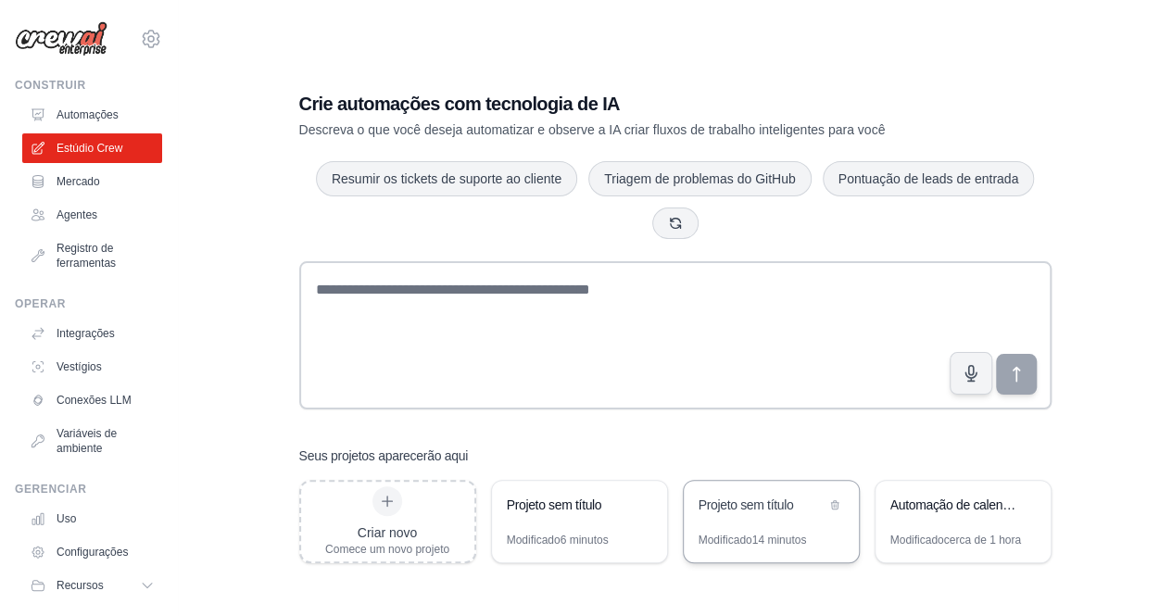
click at [769, 501] on font "Projeto sem título" at bounding box center [746, 505] width 95 height 15
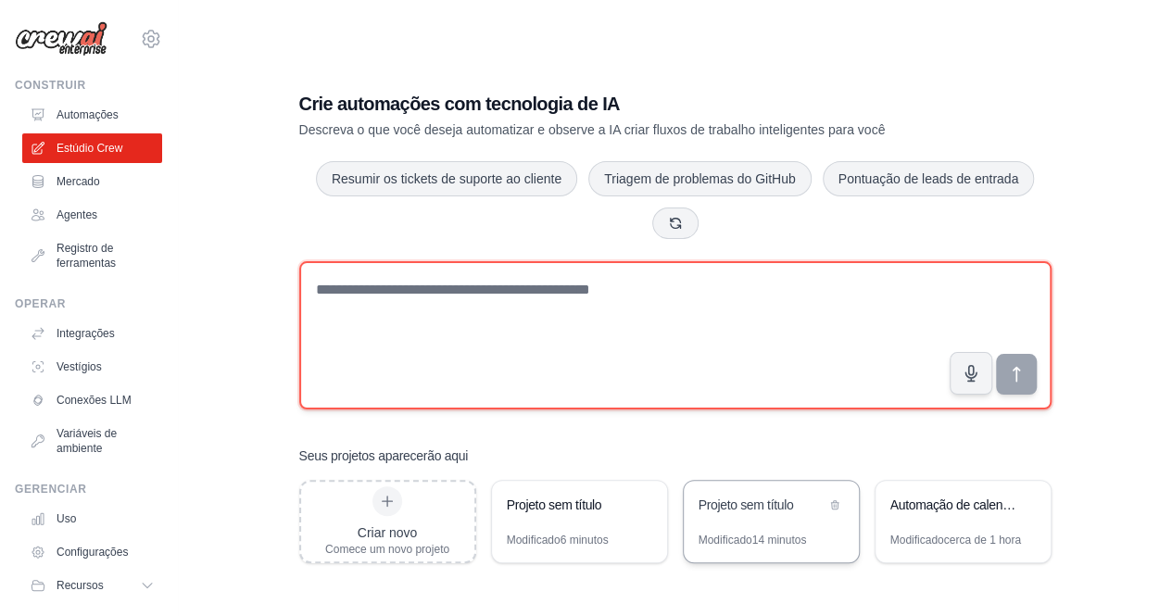
click at [489, 314] on textarea at bounding box center [675, 335] width 752 height 148
click at [342, 294] on textarea at bounding box center [675, 335] width 752 height 148
click at [512, 304] on textarea at bounding box center [675, 335] width 752 height 148
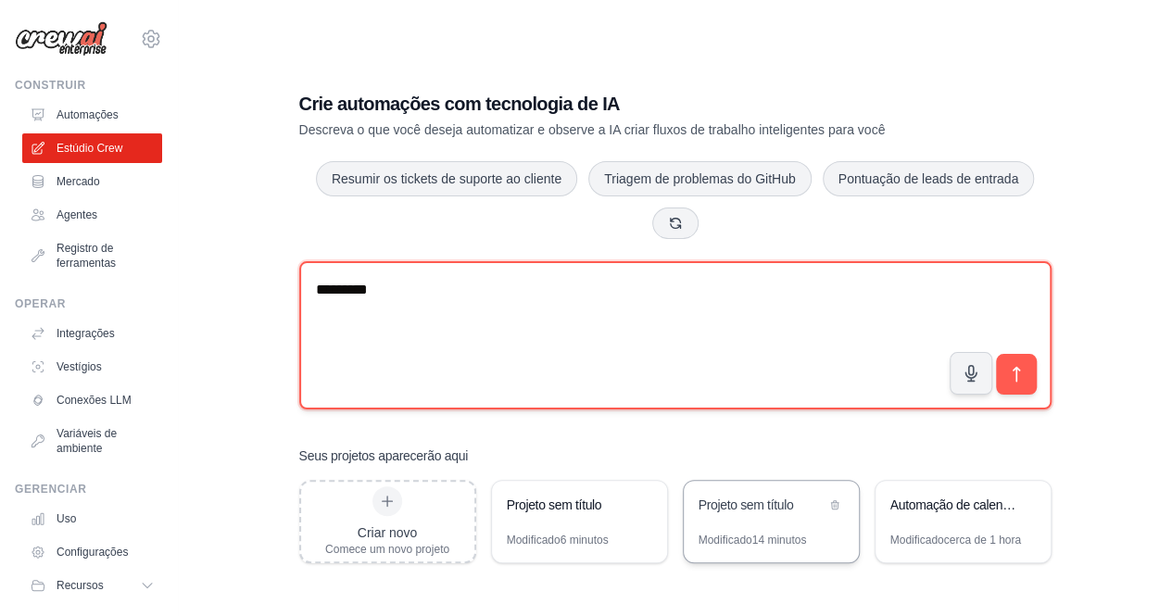
click at [407, 292] on textarea "********" at bounding box center [675, 335] width 752 height 148
drag, startPoint x: 582, startPoint y: 296, endPoint x: 480, endPoint y: 290, distance: 102.1
click at [480, 290] on textarea "**********" at bounding box center [675, 335] width 752 height 148
drag, startPoint x: 633, startPoint y: 289, endPoint x: 285, endPoint y: 279, distance: 347.7
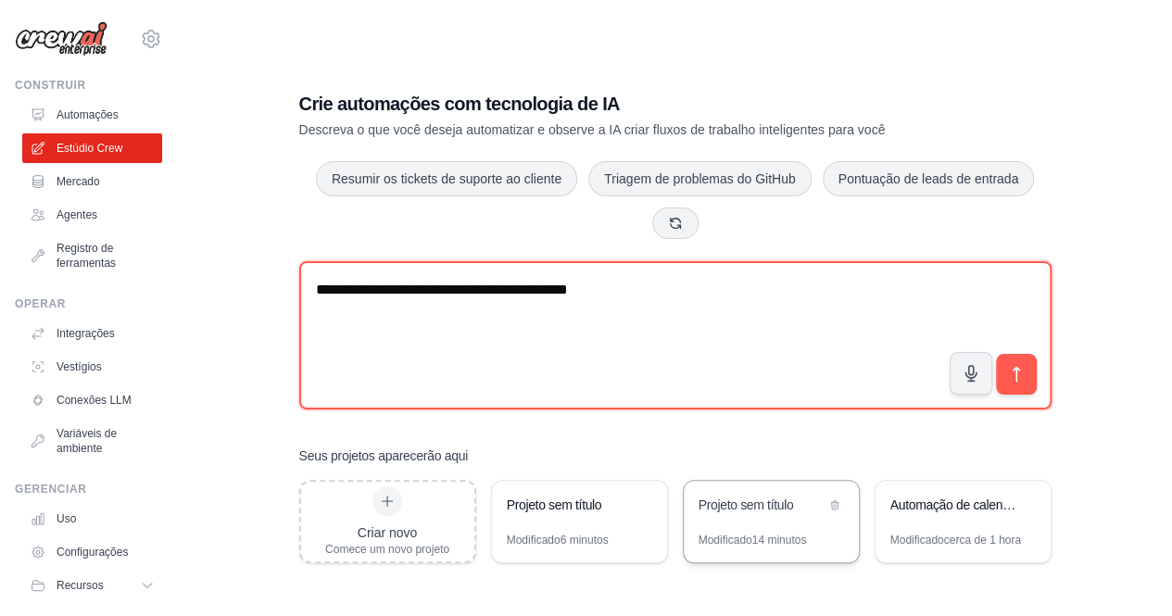
click at [285, 279] on div "**********" at bounding box center [675, 327] width 797 height 532
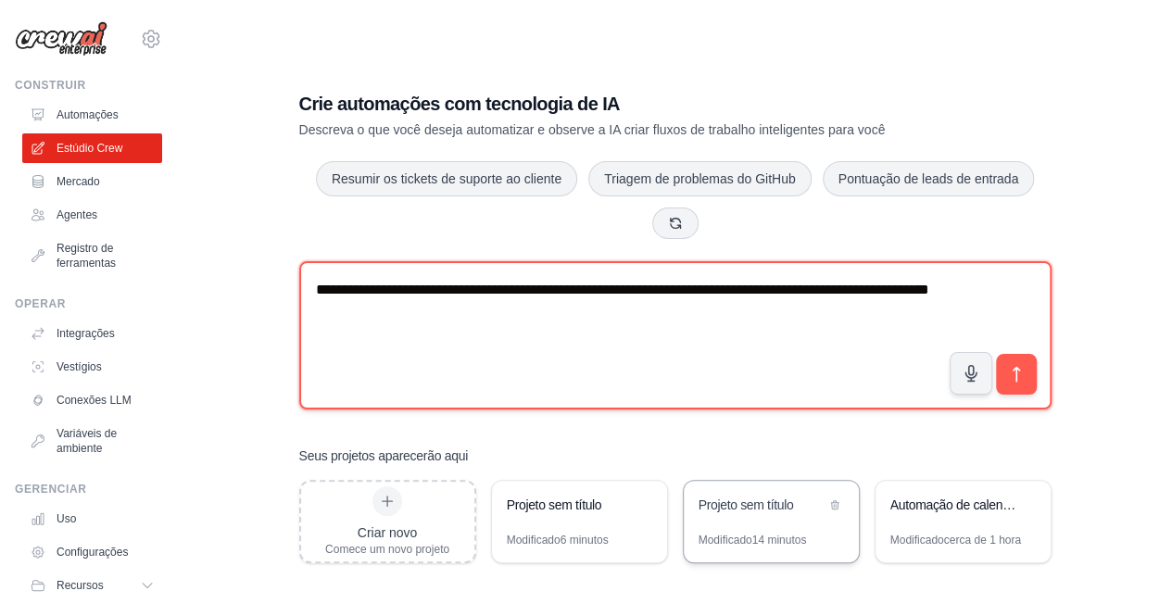
click at [897, 327] on textarea "**********" at bounding box center [675, 335] width 752 height 148
type textarea "**********"
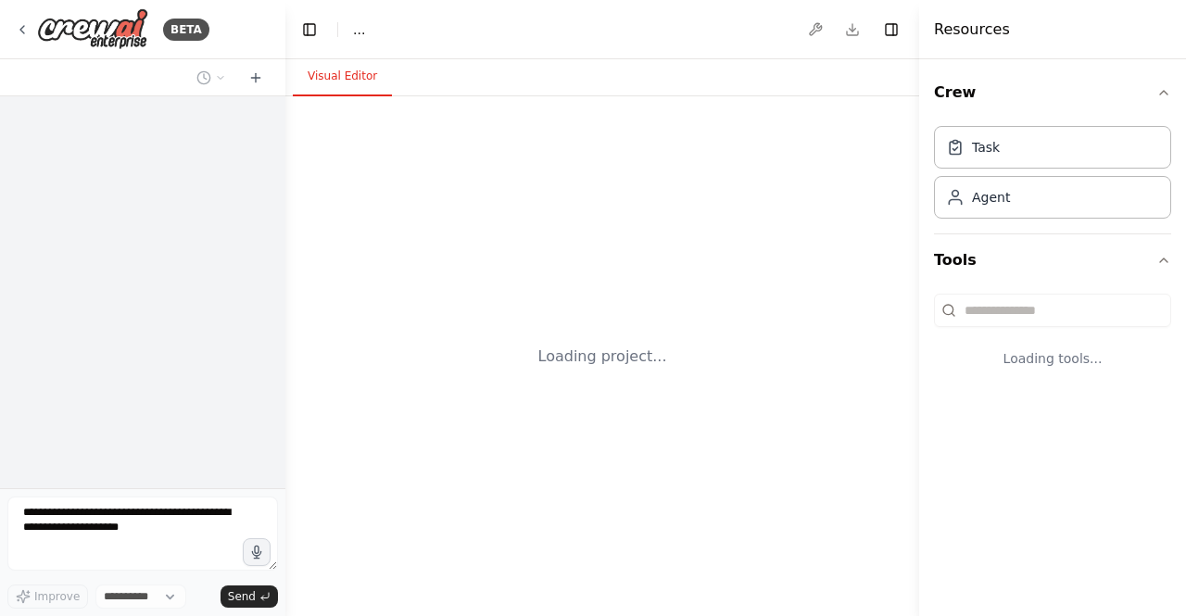
select select "****"
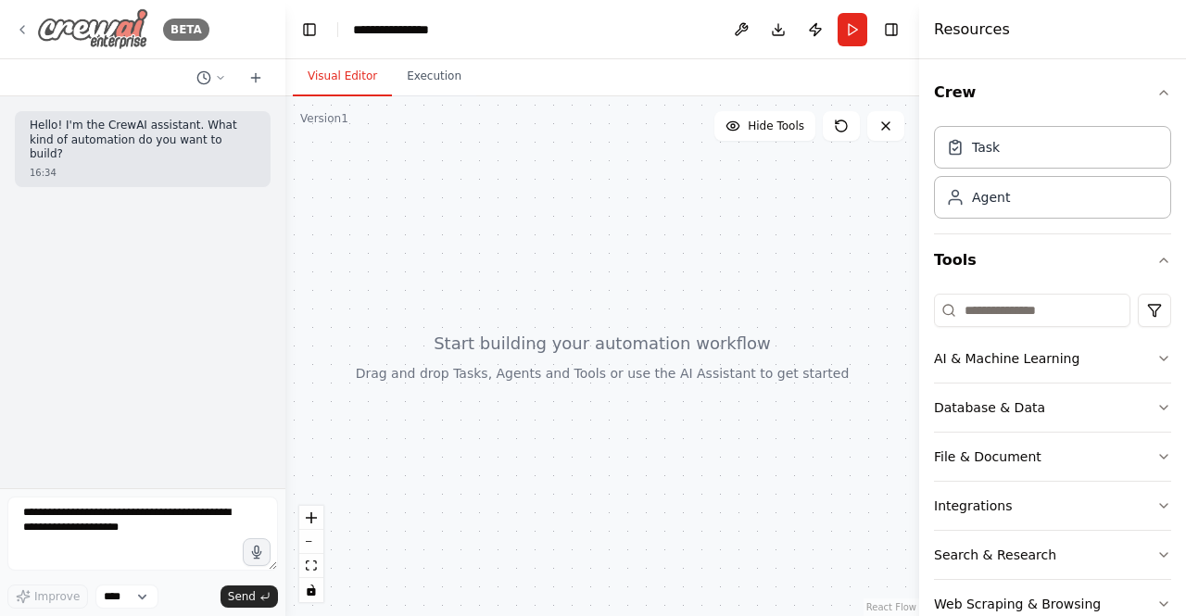
click at [120, 25] on img at bounding box center [92, 29] width 111 height 42
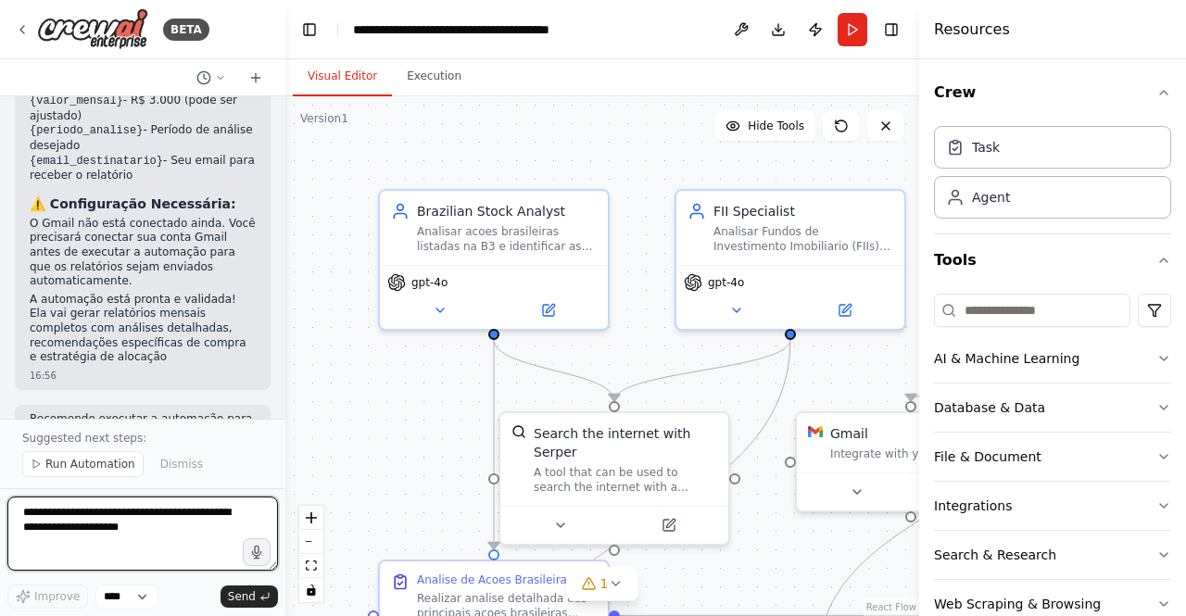
scroll to position [2584, 0]
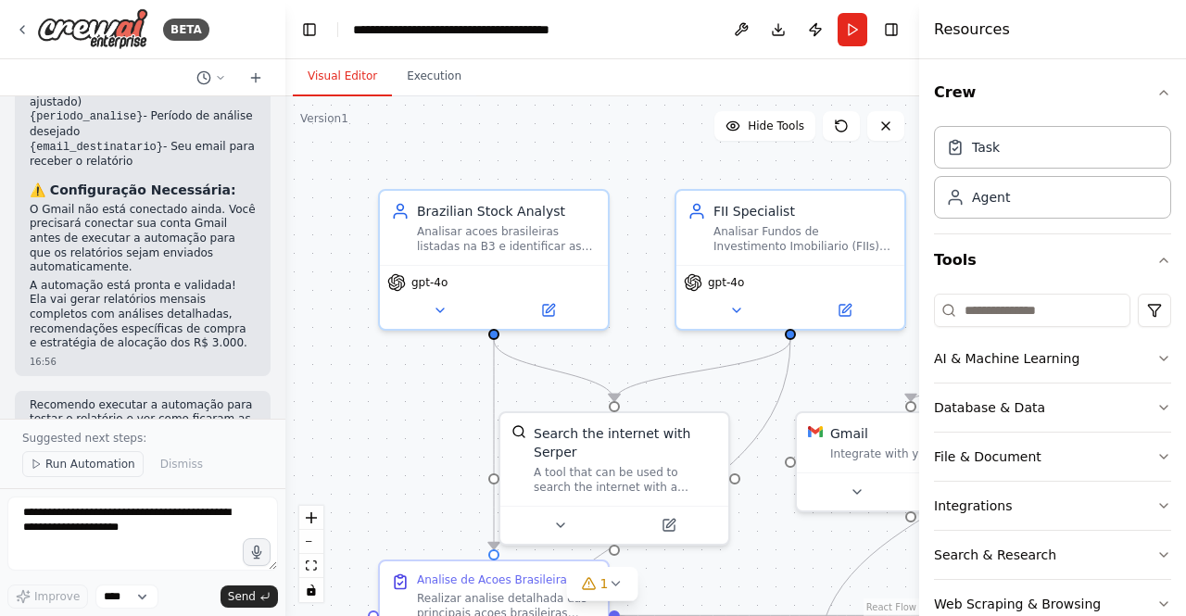
click at [56, 463] on span "Run Automation" at bounding box center [90, 464] width 90 height 15
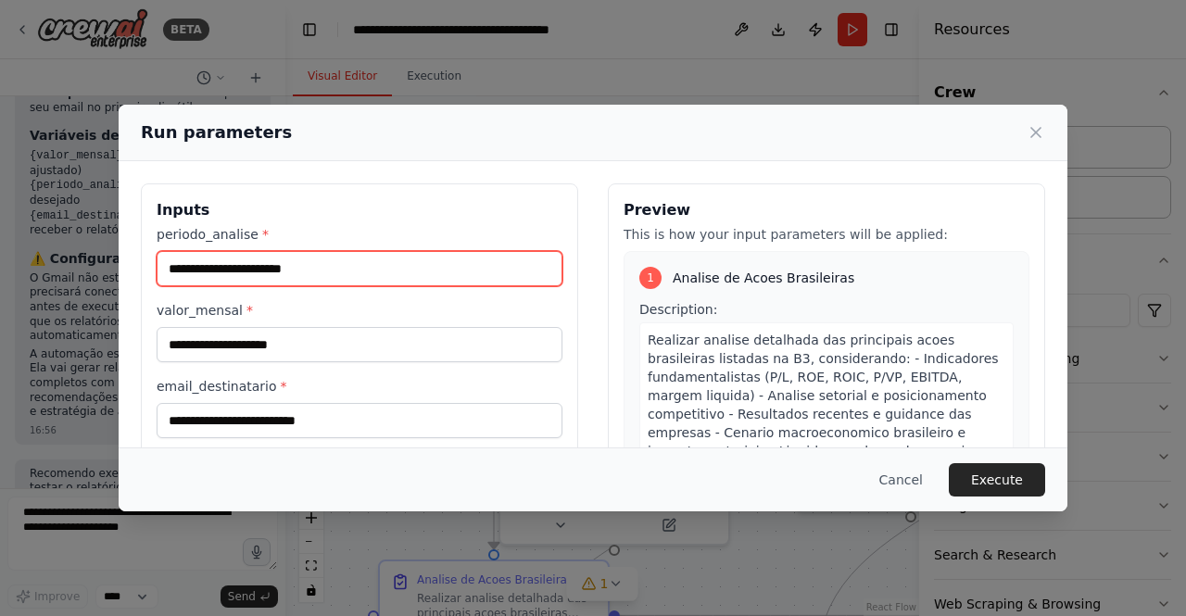
click at [470, 262] on input "periodo_analise *" at bounding box center [360, 268] width 406 height 35
type input "*******"
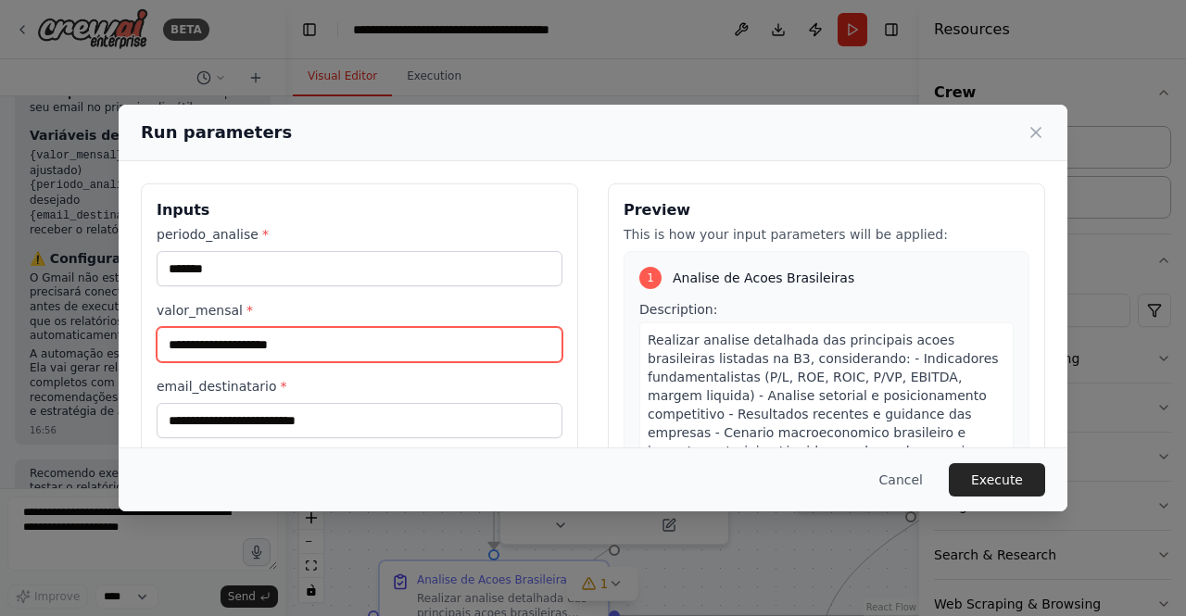
click at [326, 348] on input "valor_mensal *" at bounding box center [360, 344] width 406 height 35
type input "*******"
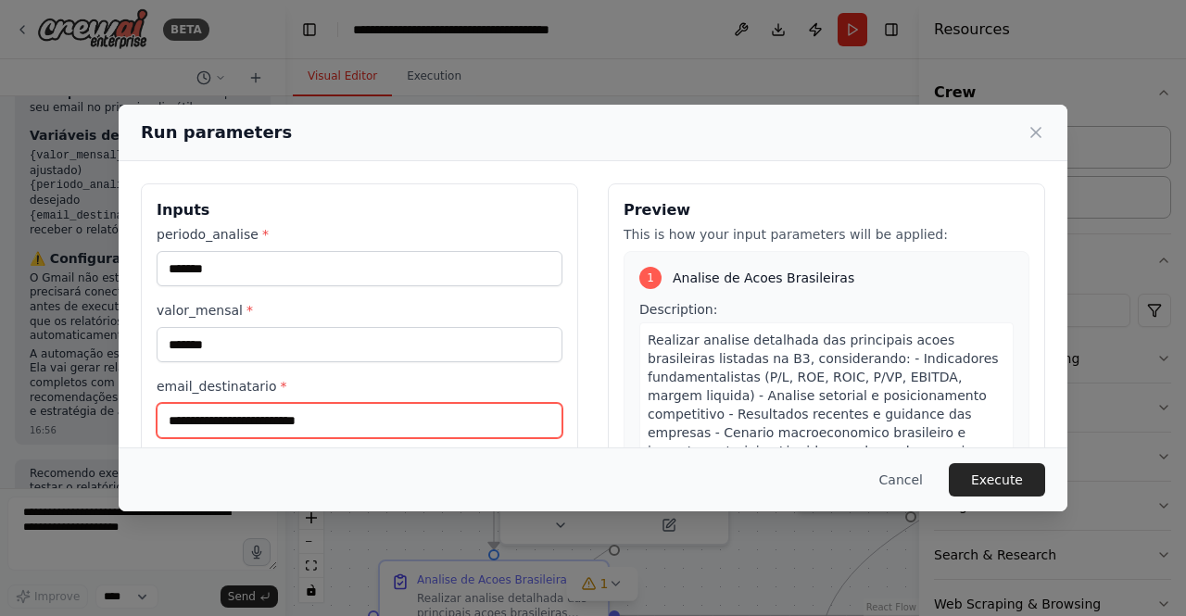
click at [283, 424] on input "email_destinatario *" at bounding box center [360, 420] width 406 height 35
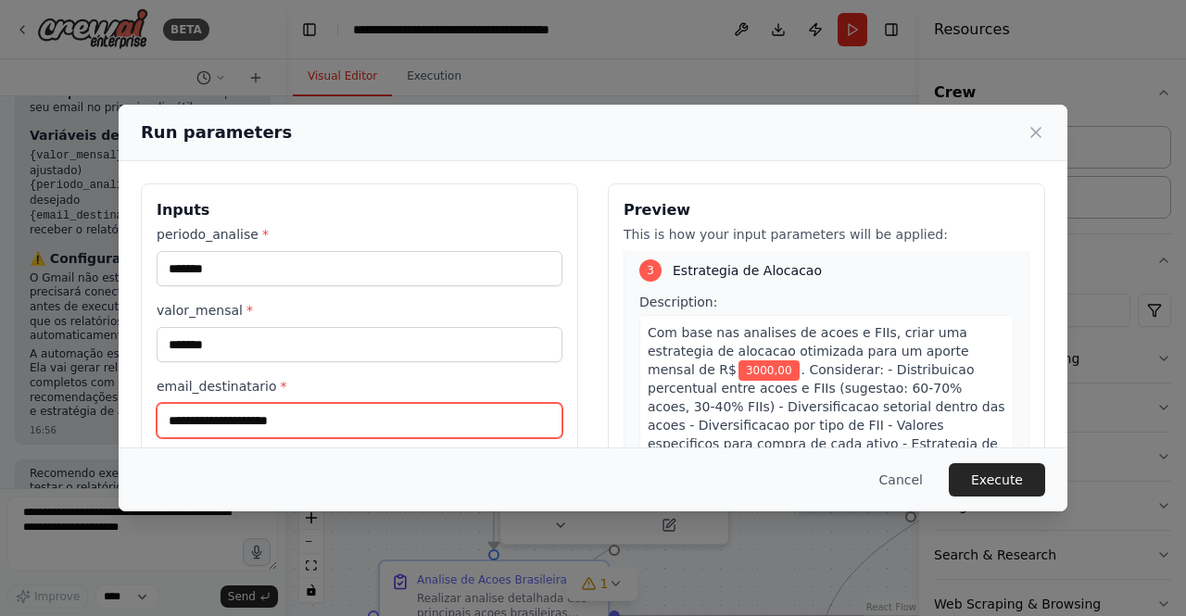
scroll to position [1090, 0]
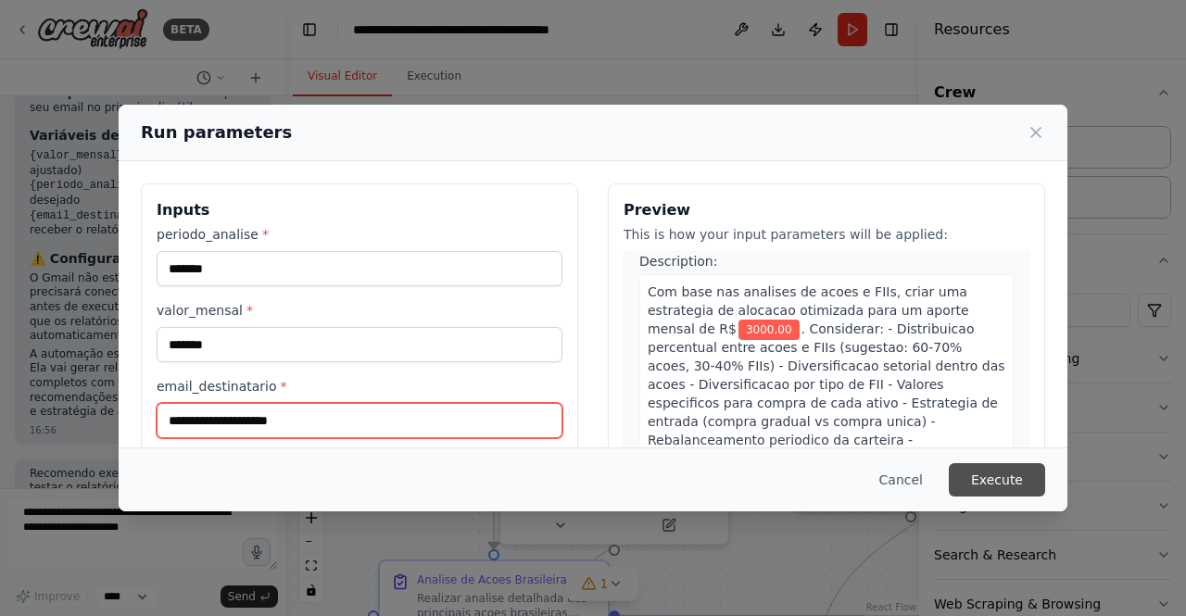
type input "**********"
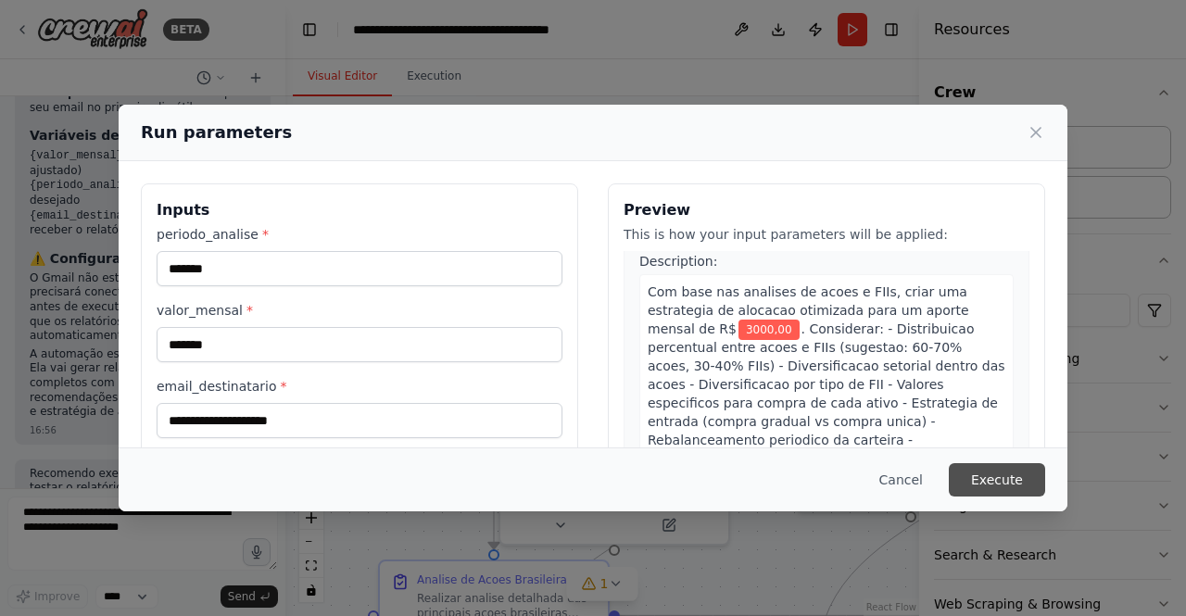
click at [1014, 483] on button "Execute" at bounding box center [997, 479] width 96 height 33
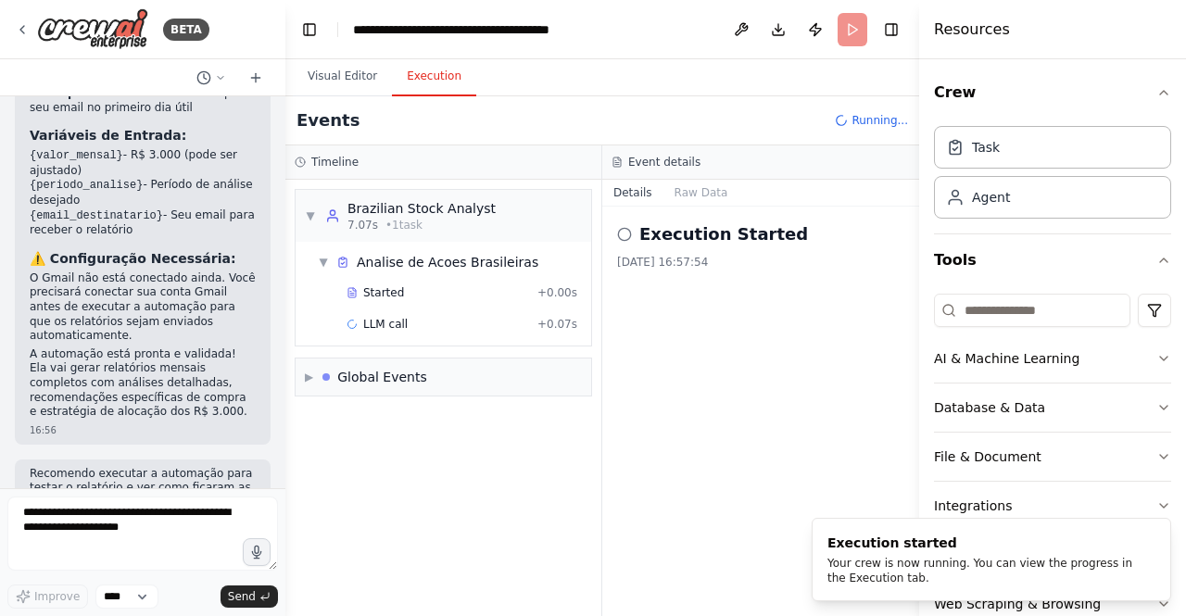
click at [436, 76] on button "Execution" at bounding box center [434, 76] width 84 height 39
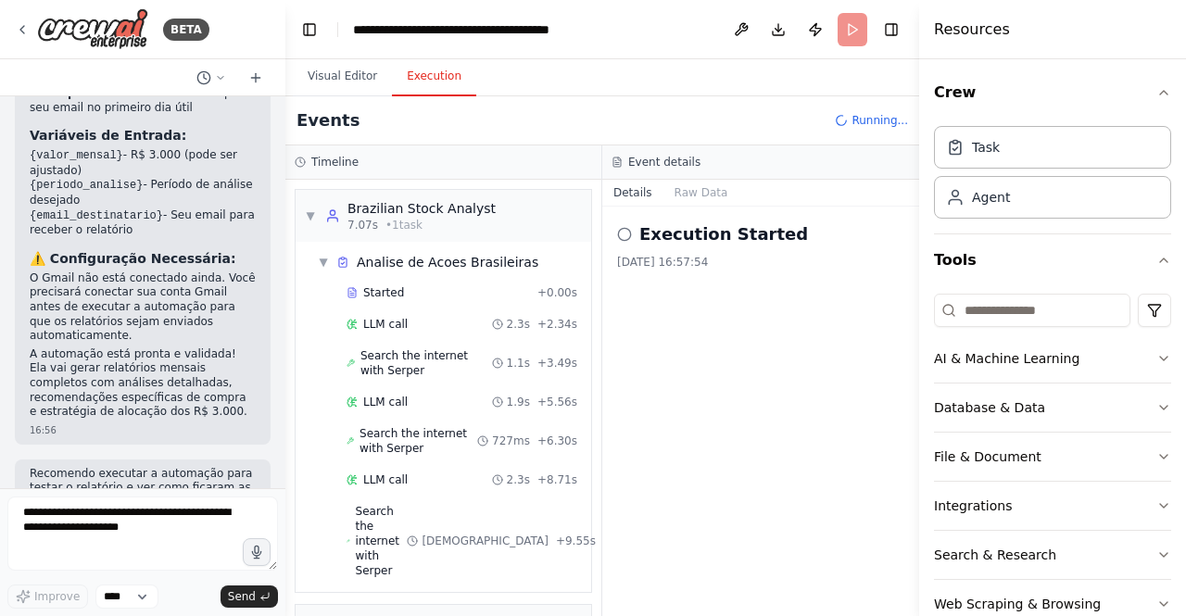
scroll to position [27, 0]
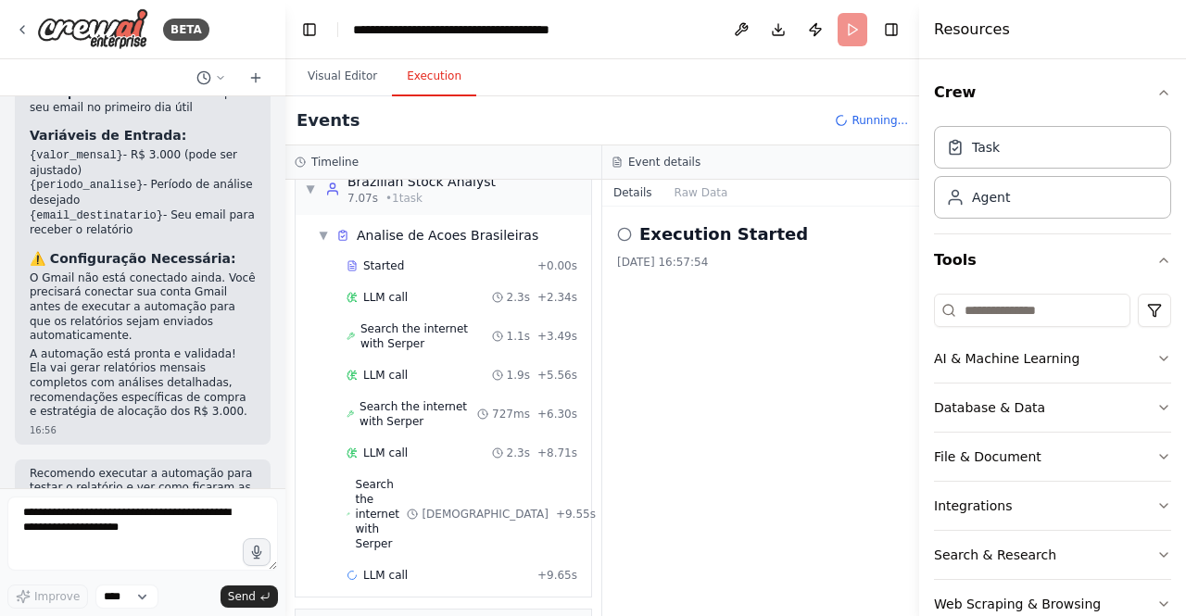
click at [436, 76] on button "Execution" at bounding box center [434, 76] width 84 height 39
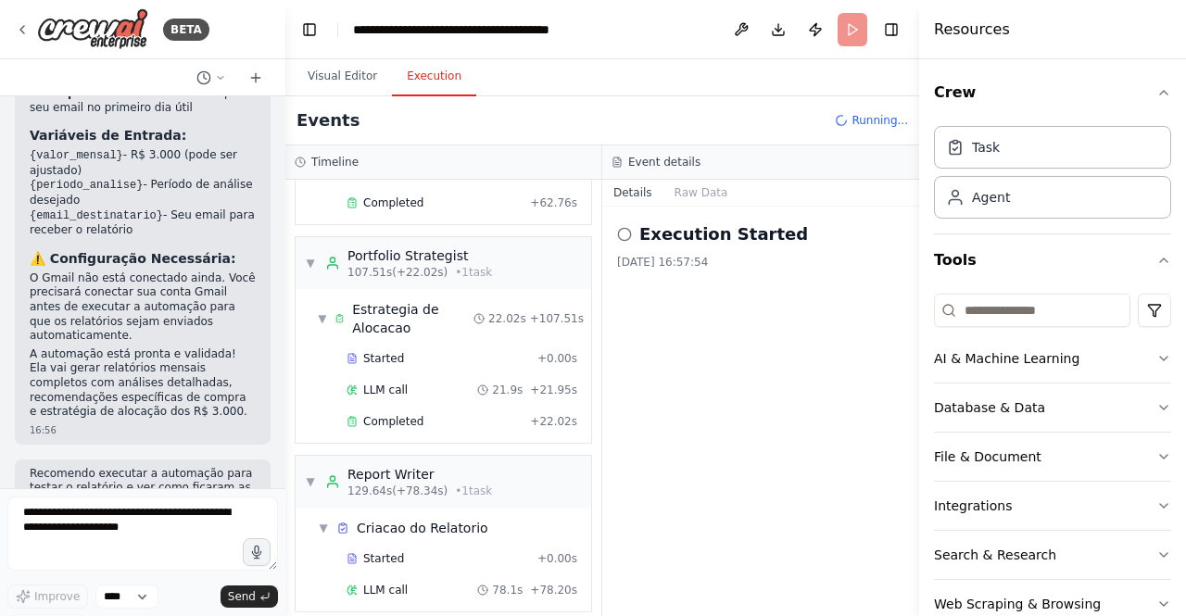
scroll to position [1333, 0]
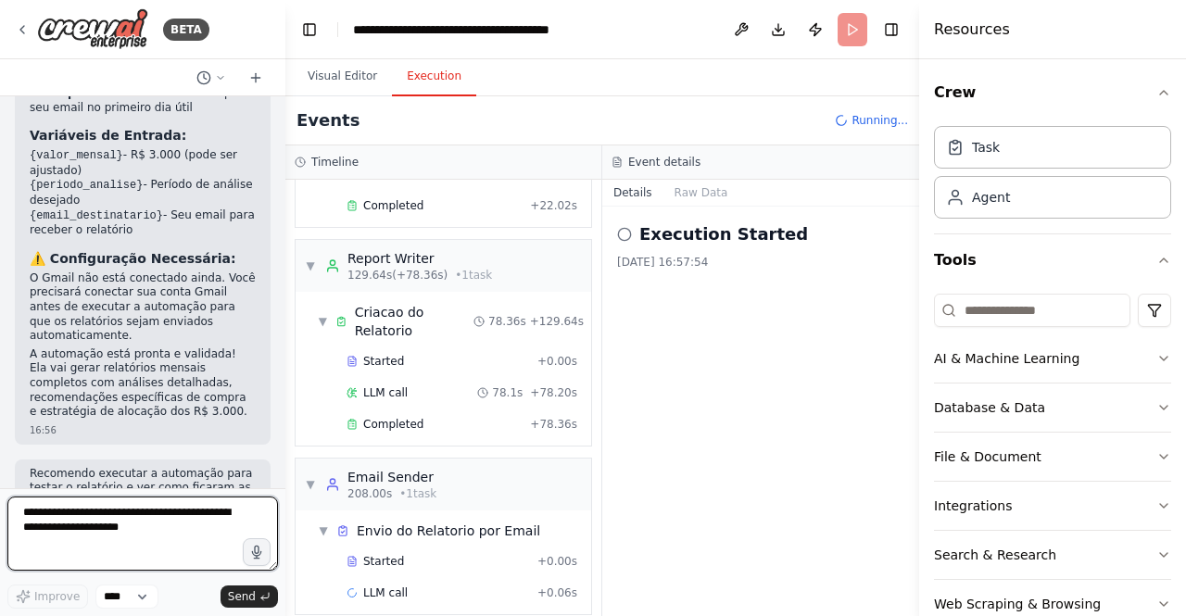
click at [89, 525] on textarea at bounding box center [142, 534] width 271 height 74
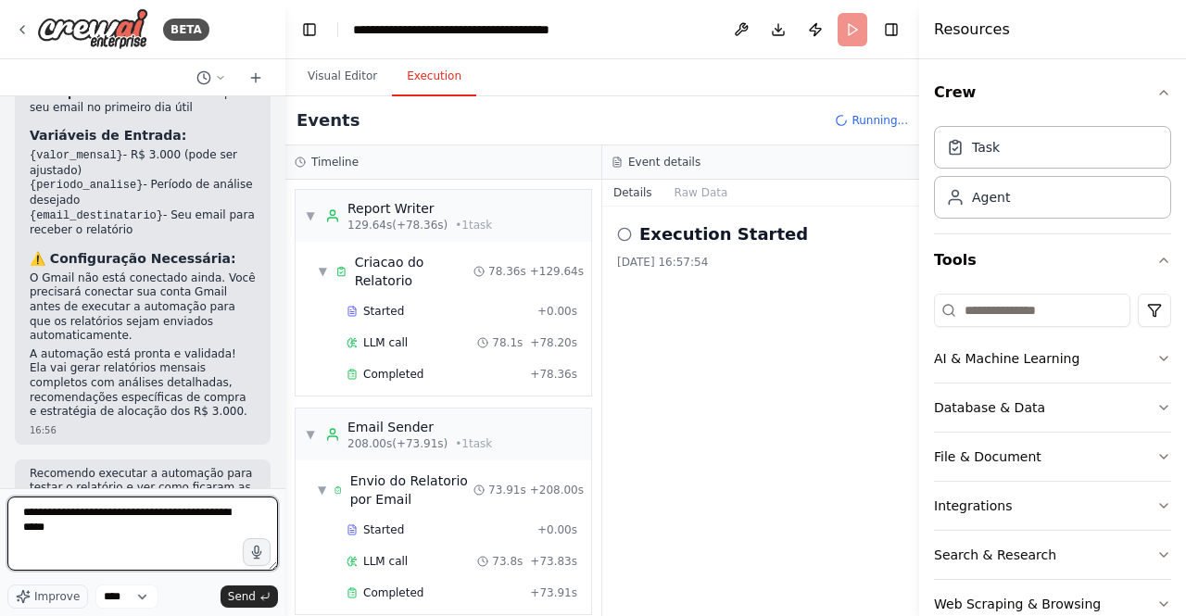
scroll to position [2584, 0]
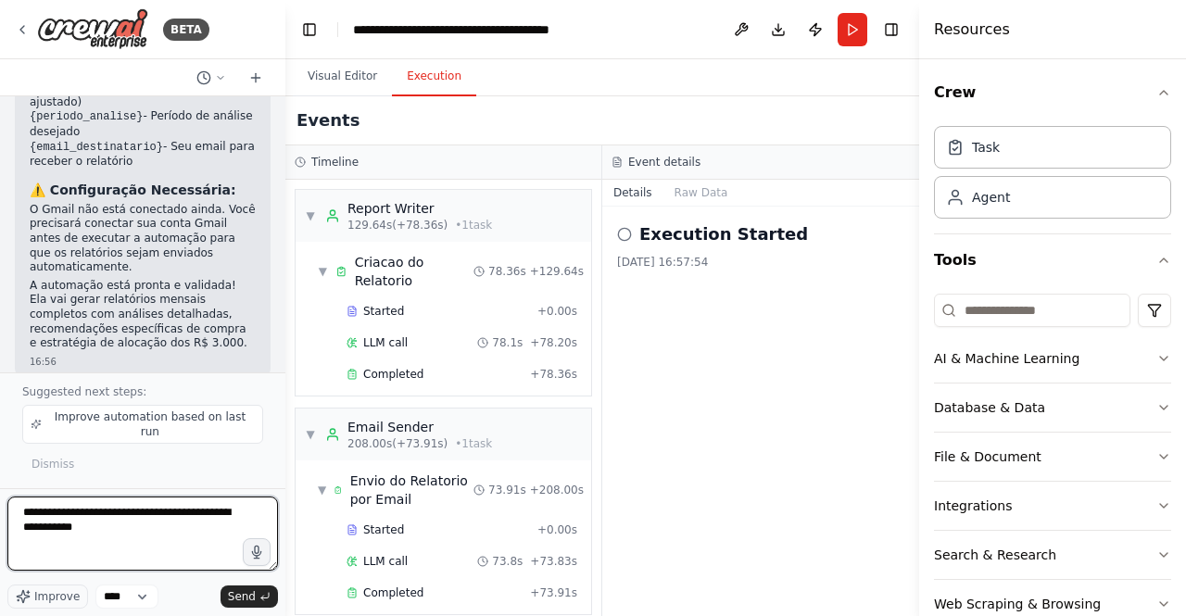
click at [120, 530] on textarea "**********" at bounding box center [142, 534] width 271 height 74
type textarea "**********"
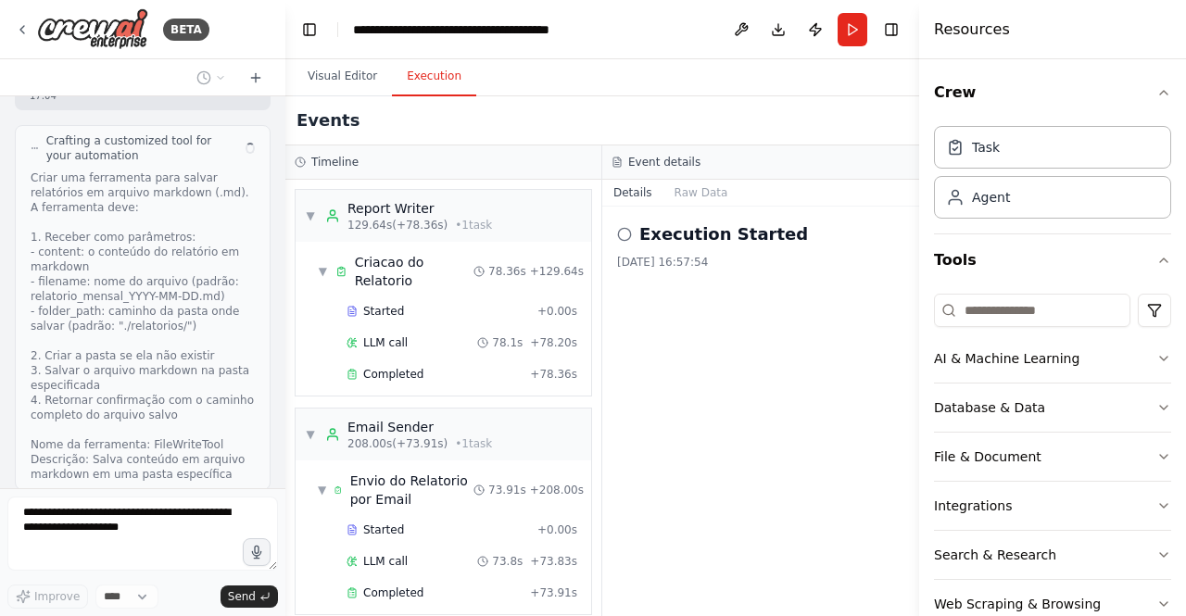
scroll to position [3596, 0]
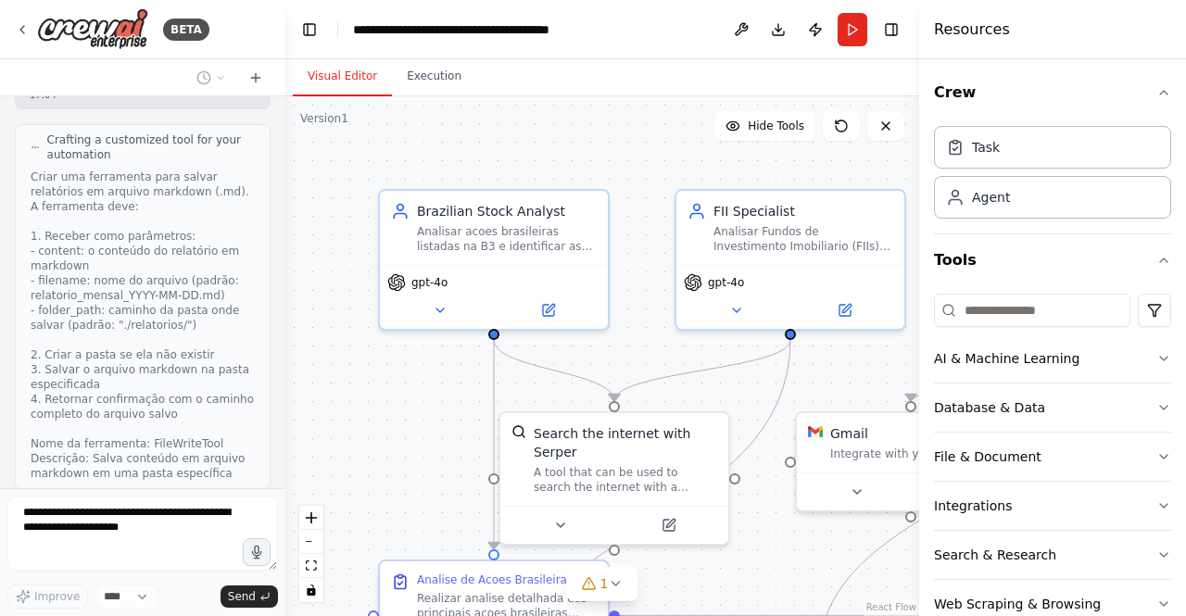
click at [335, 79] on button "Visual Editor" at bounding box center [342, 76] width 99 height 39
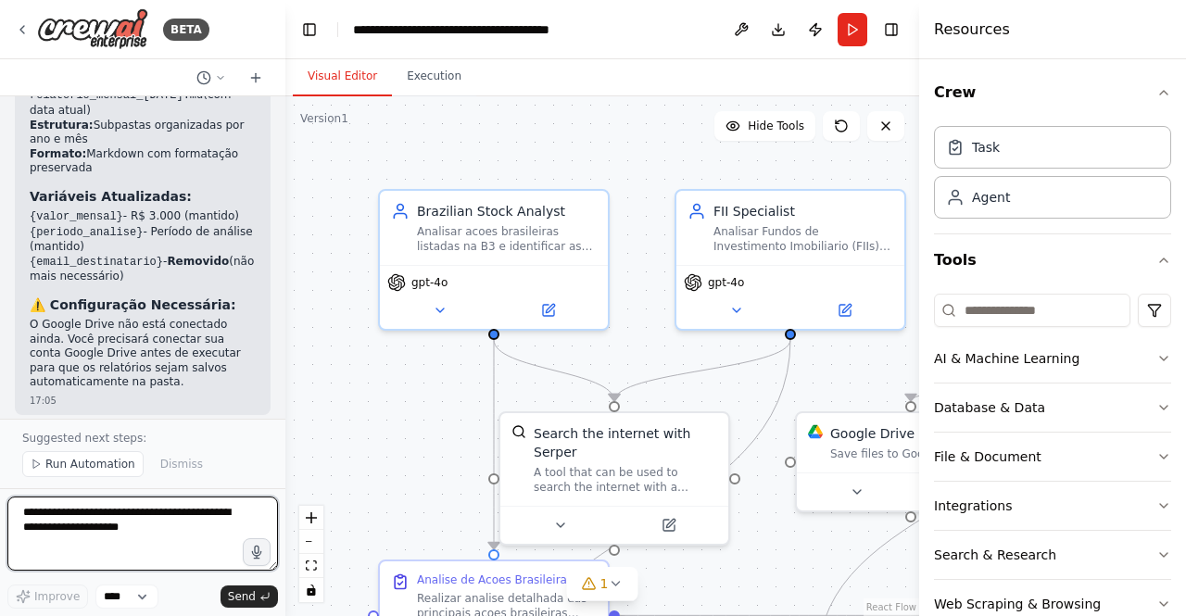
scroll to position [5416, 0]
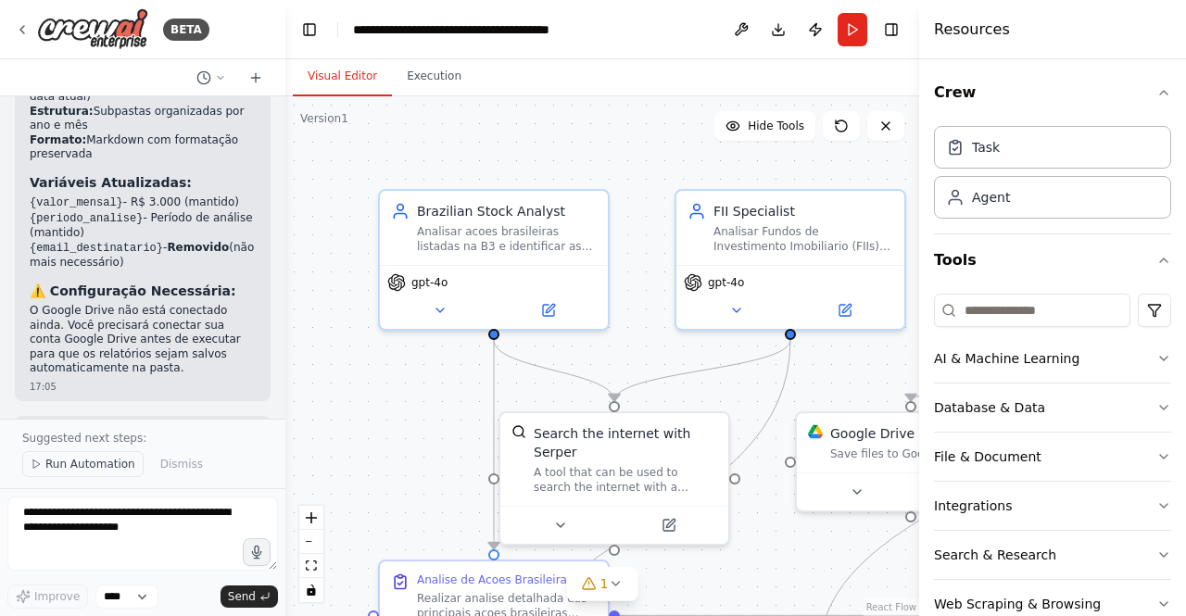
click at [39, 465] on icon at bounding box center [36, 464] width 11 height 11
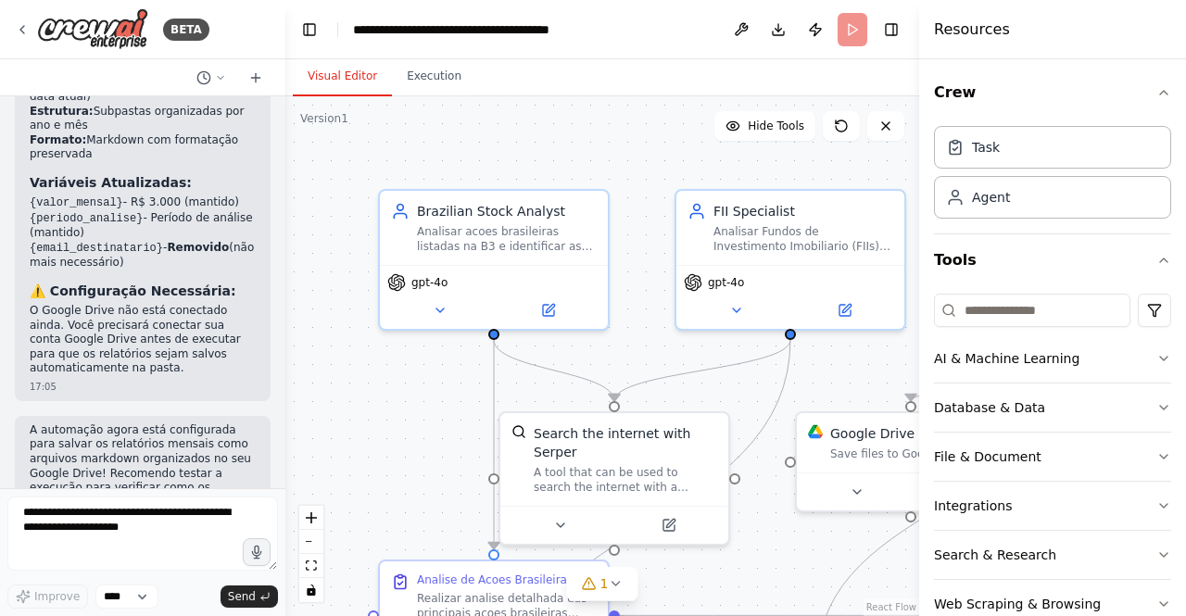
scroll to position [5347, 0]
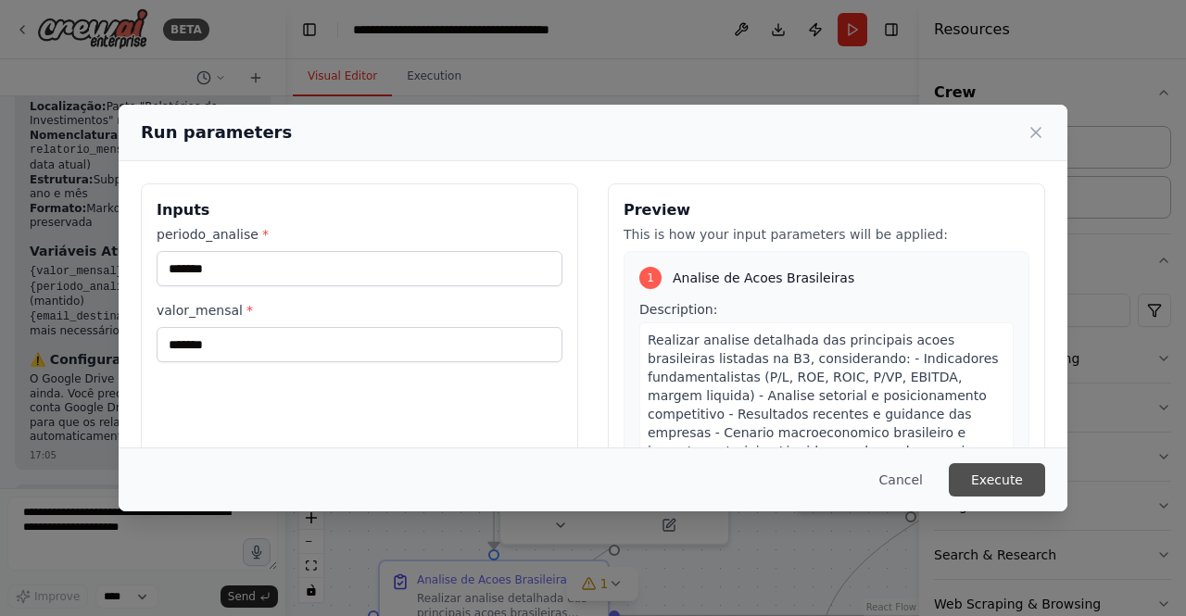
click at [1003, 477] on button "Execute" at bounding box center [997, 479] width 96 height 33
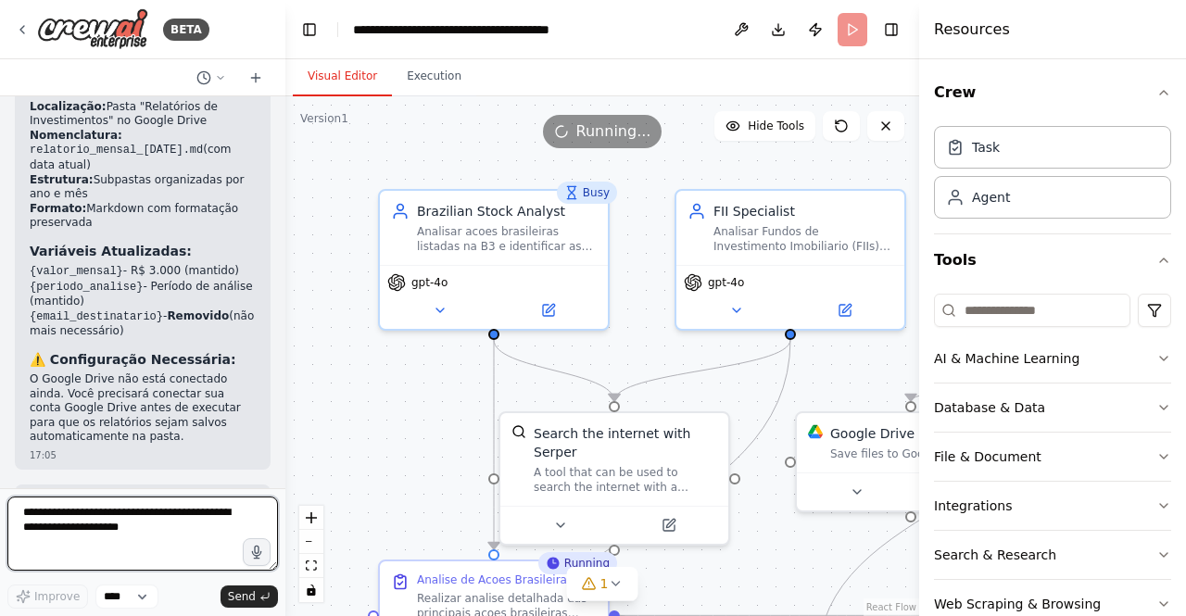
click at [121, 532] on textarea at bounding box center [142, 534] width 271 height 74
paste textarea "**********"
type textarea "**********"
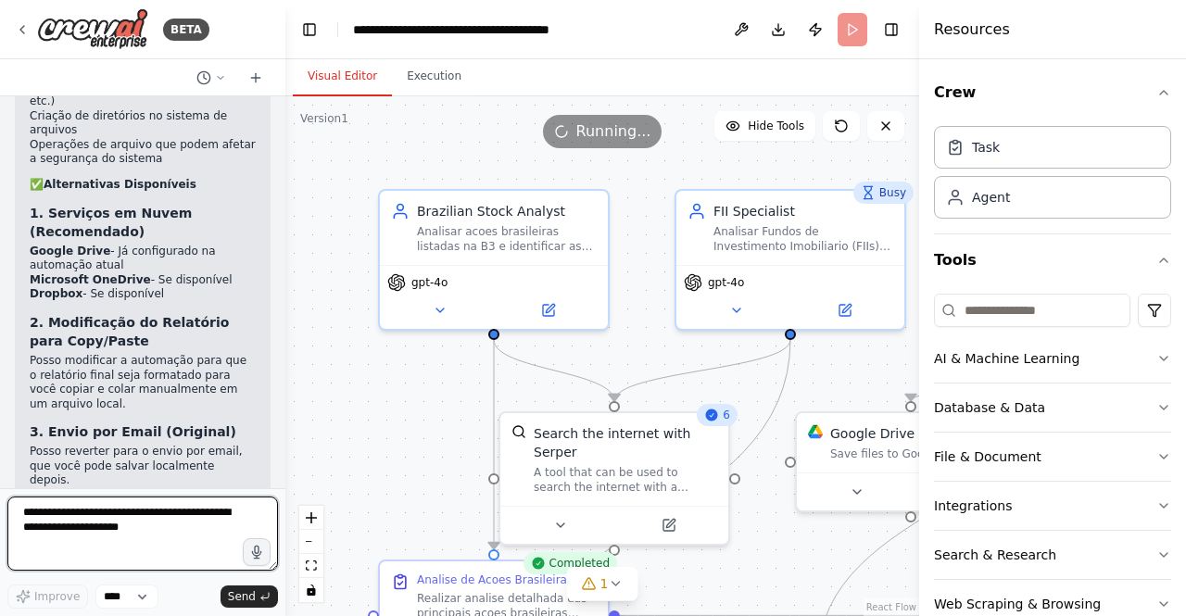
scroll to position [6137, 0]
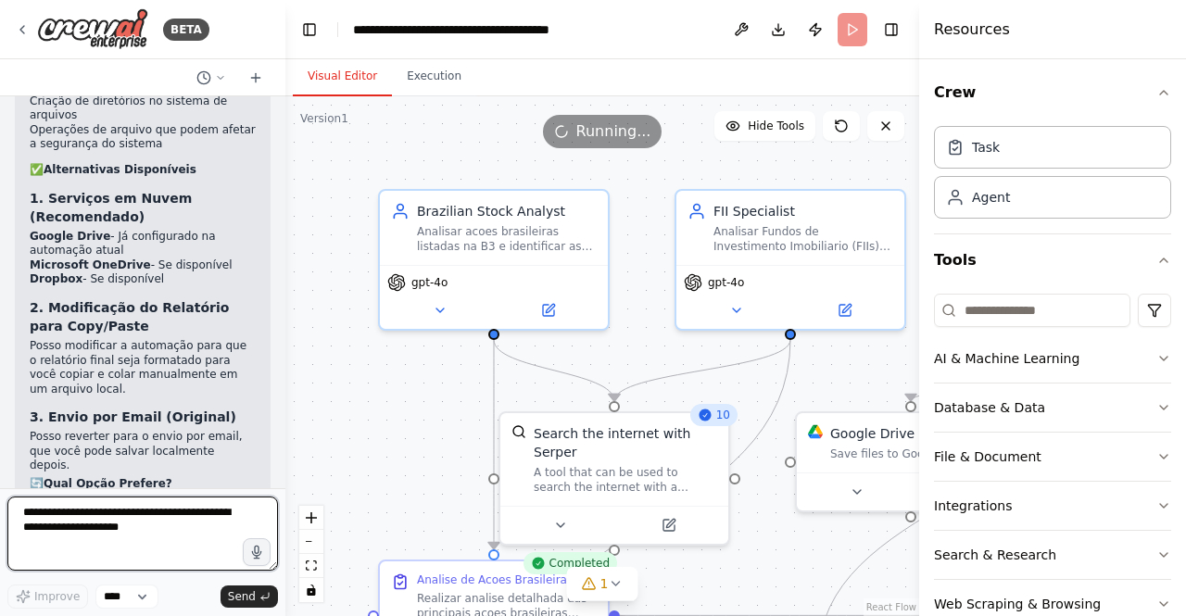
click at [106, 525] on textarea at bounding box center [142, 534] width 271 height 74
paste textarea "**********"
type textarea "**********"
drag, startPoint x: 183, startPoint y: 533, endPoint x: 0, endPoint y: 511, distance: 184.8
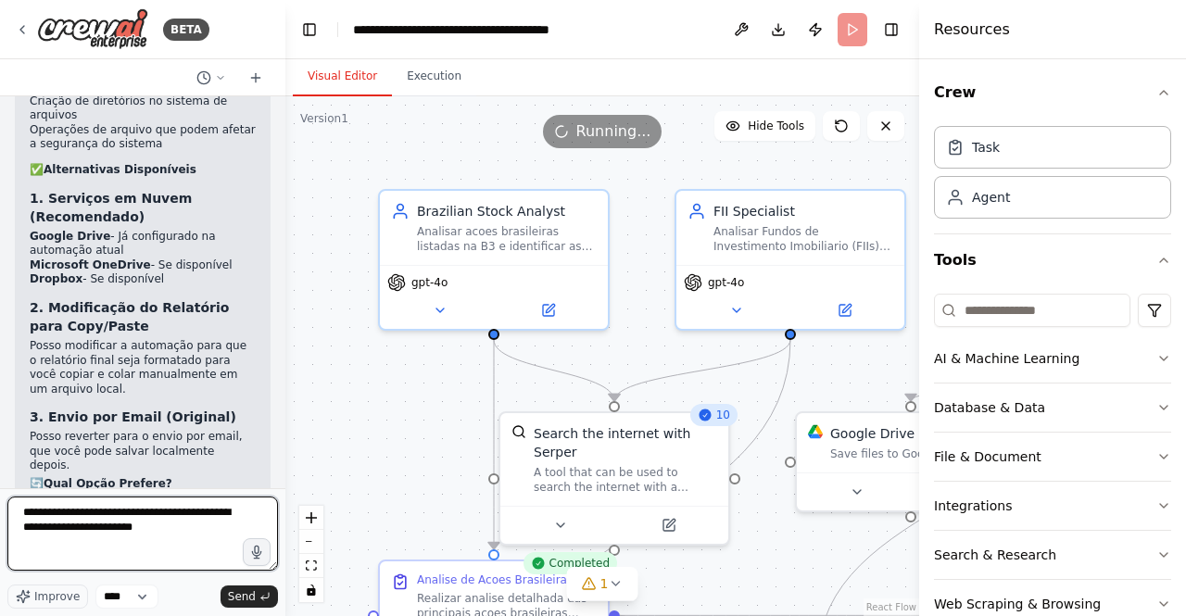
click at [0, 511] on div "BETA analisar ações e fiis brasileiros e sugerir compra no total de R$3.000,00 …" at bounding box center [142, 308] width 285 height 616
click at [130, 529] on textarea at bounding box center [142, 534] width 271 height 74
type textarea "**********"
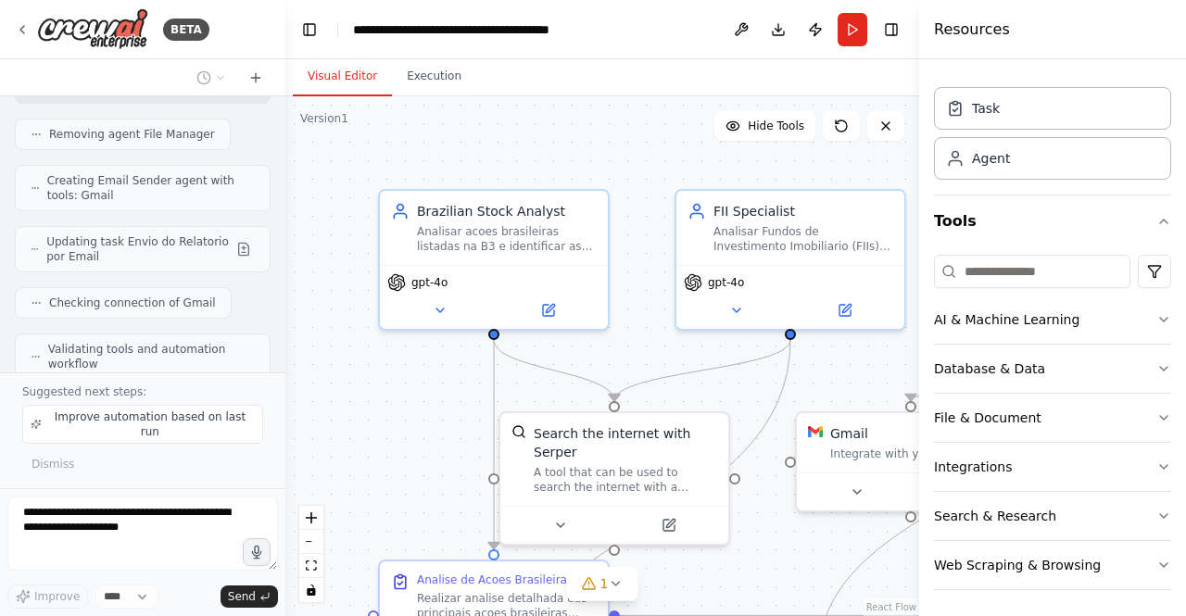
scroll to position [6848, 0]
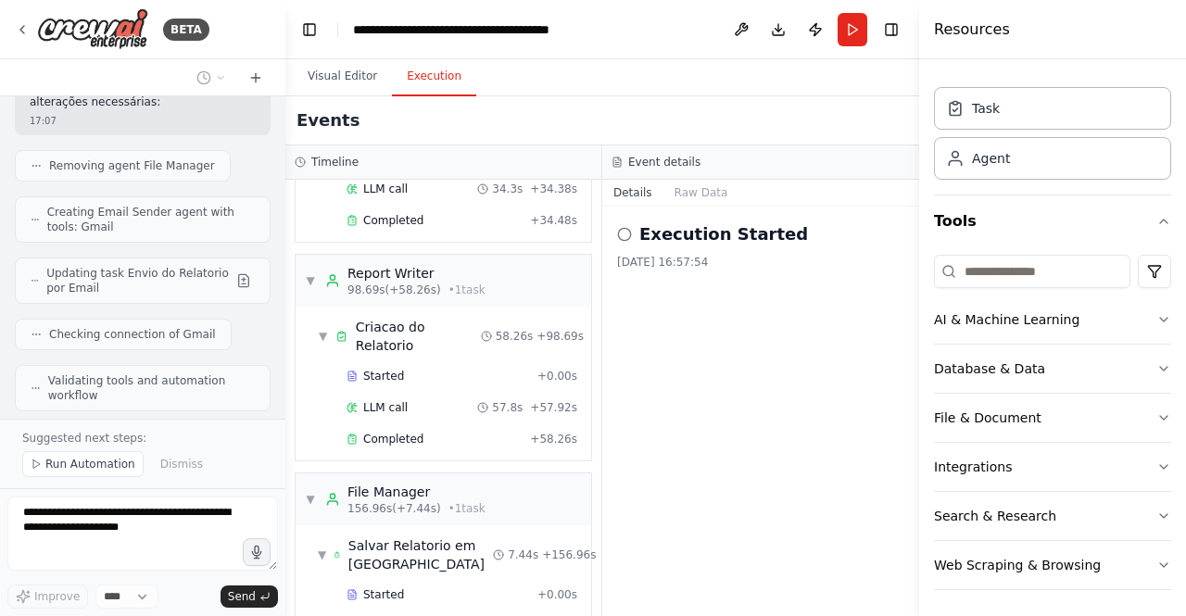
click at [434, 79] on button "Execution" at bounding box center [434, 76] width 84 height 39
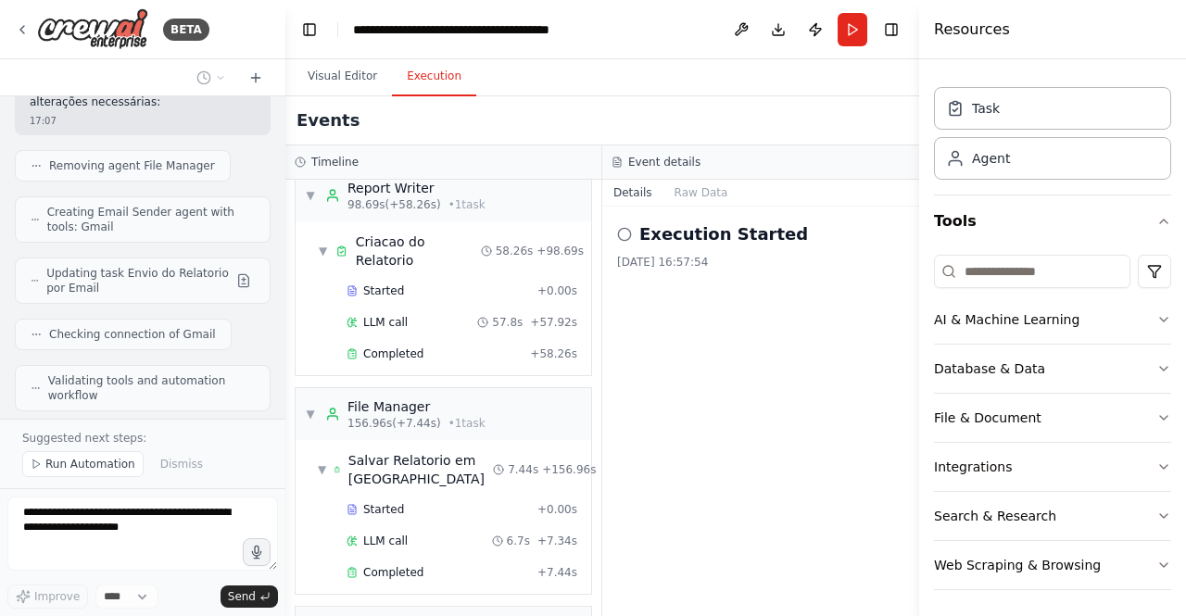
scroll to position [1472, 0]
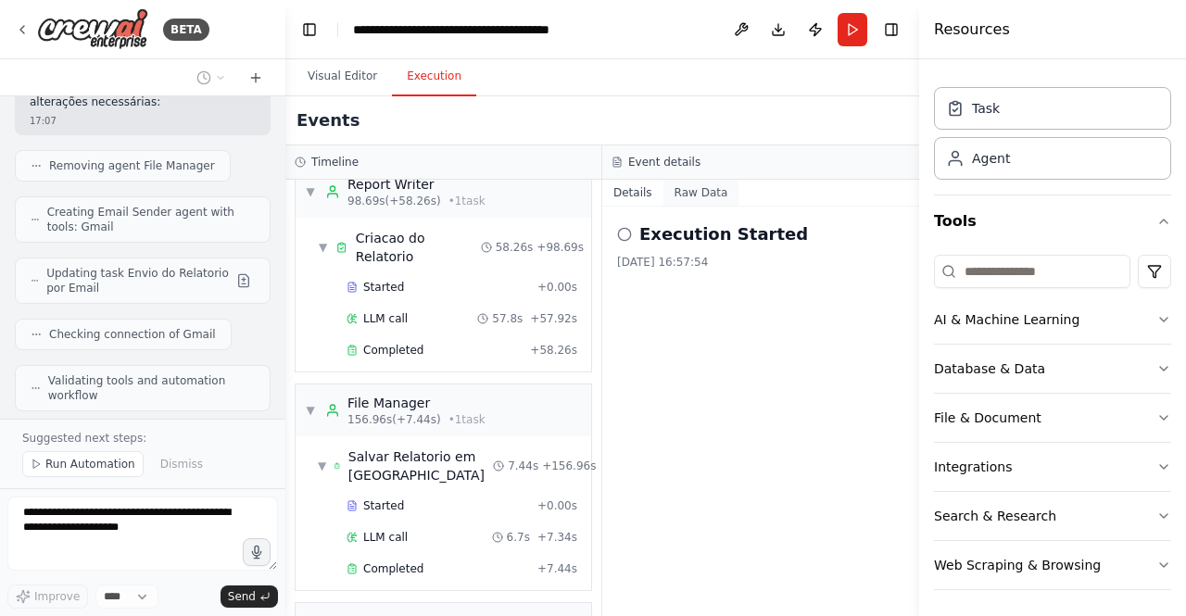
click at [696, 197] on button "Raw Data" at bounding box center [702, 193] width 76 height 26
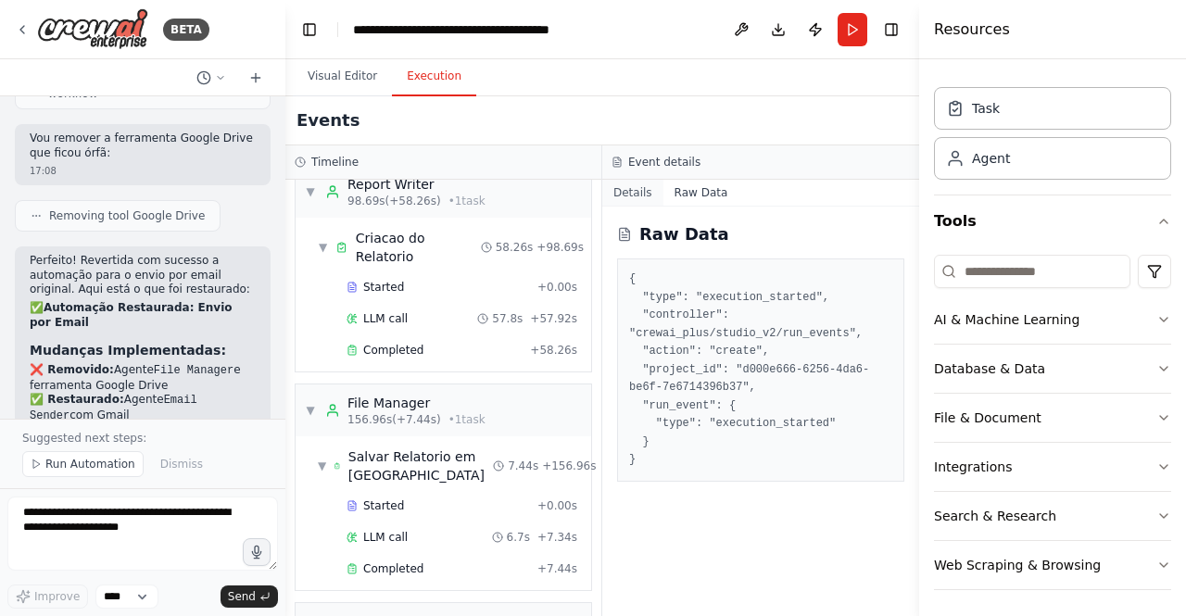
click at [630, 194] on button "Details" at bounding box center [632, 193] width 61 height 26
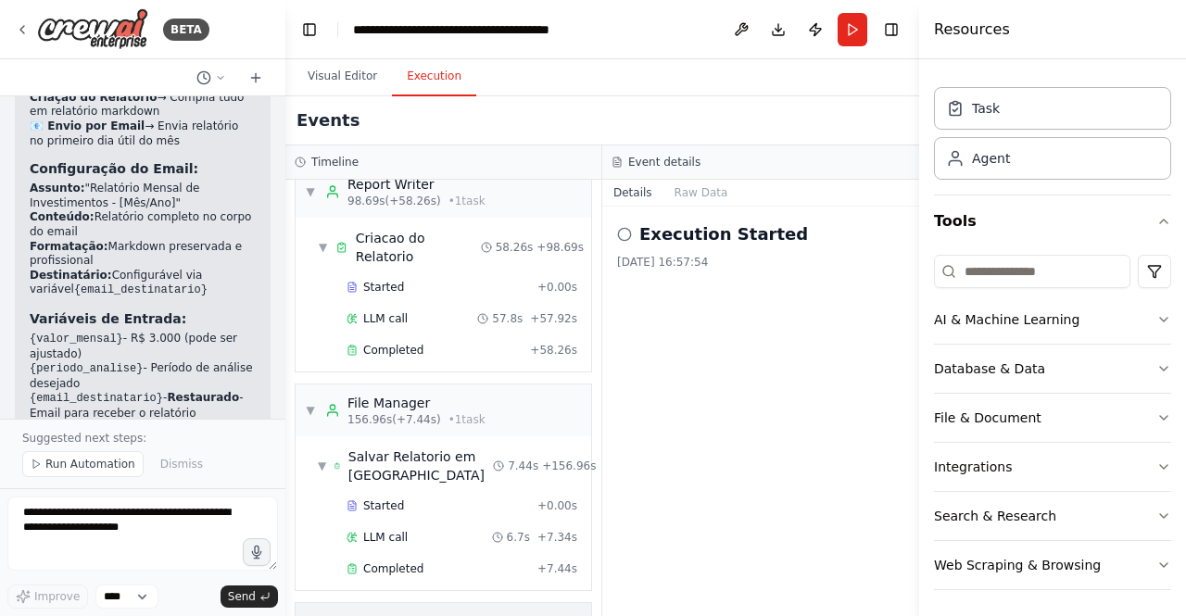
scroll to position [7662, 0]
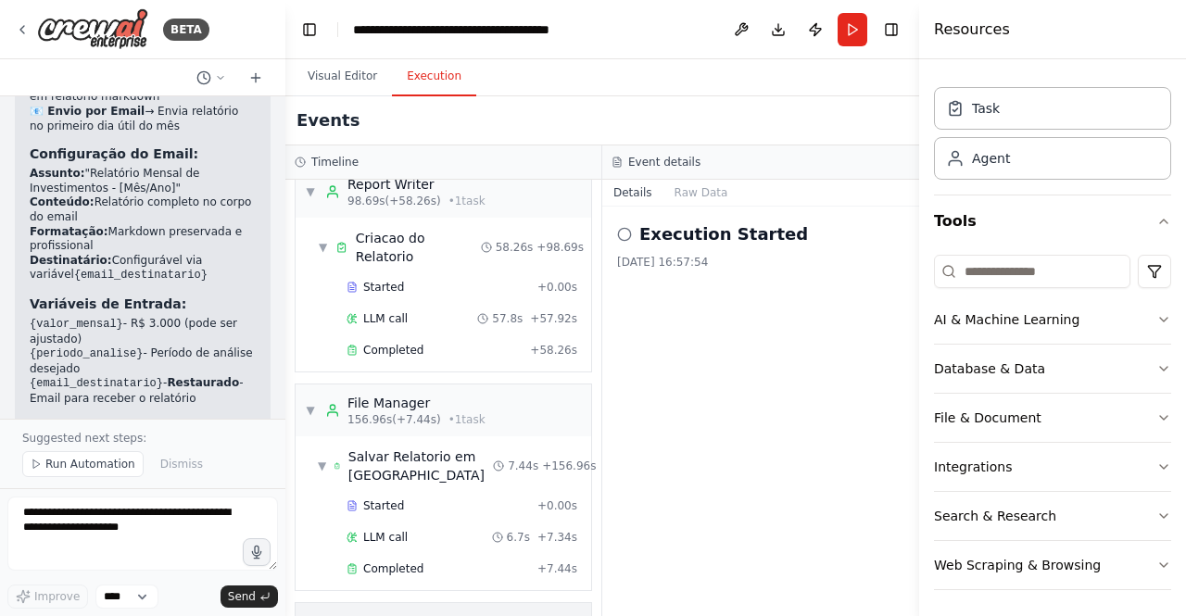
click at [330, 615] on div at bounding box center [325, 621] width 7 height 7
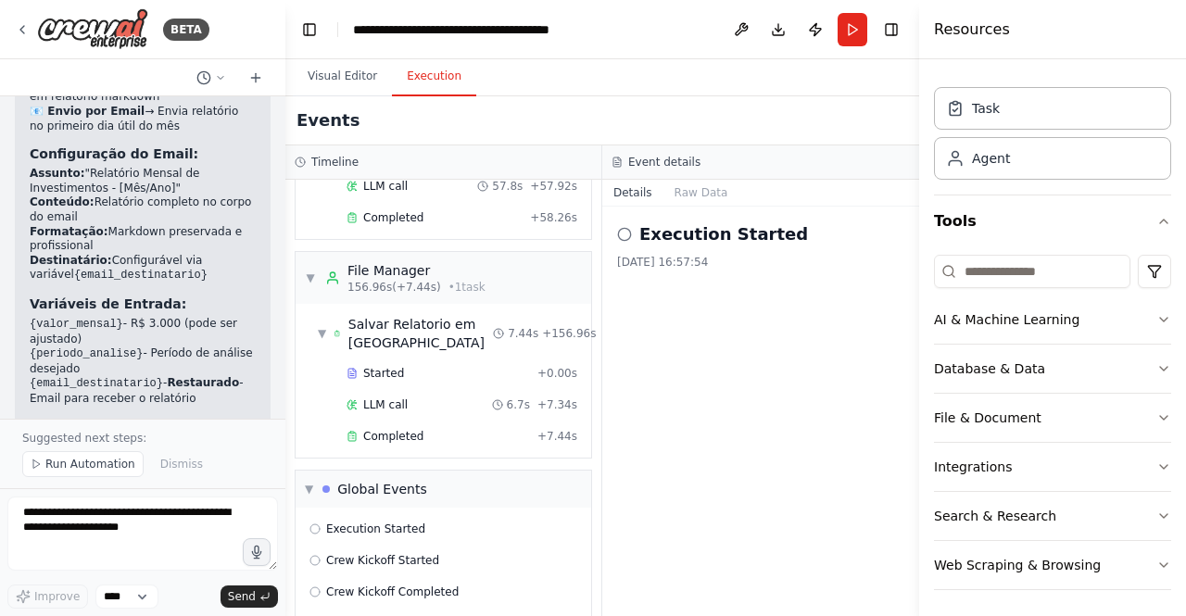
scroll to position [1606, 0]
click at [319, 523] on circle at bounding box center [314, 527] width 9 height 9
click at [625, 233] on icon at bounding box center [624, 234] width 15 height 15
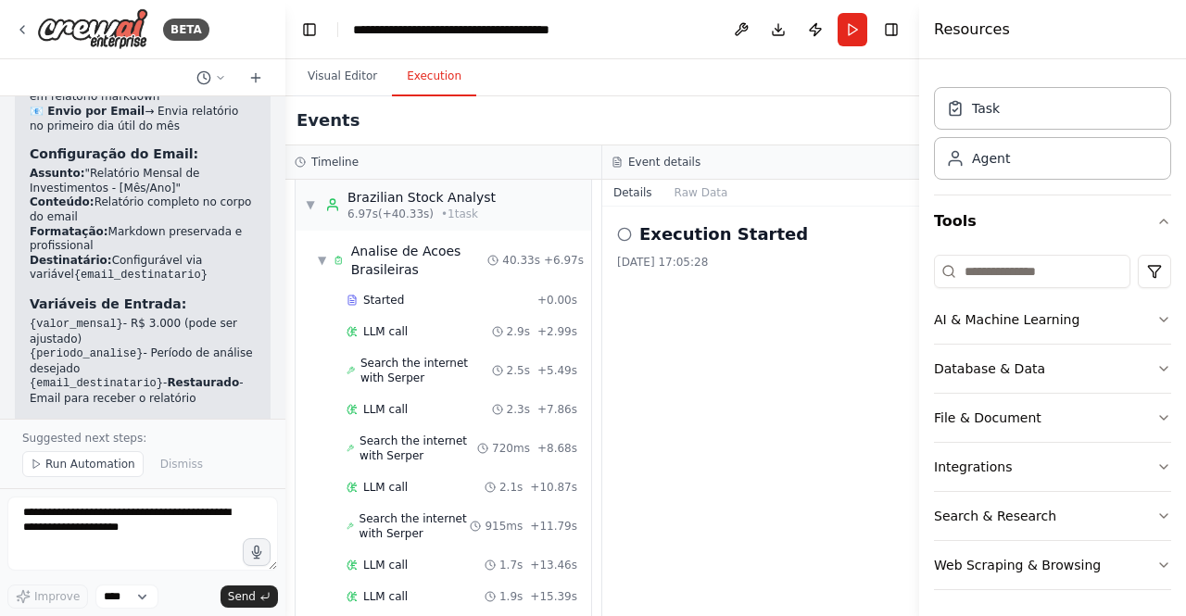
scroll to position [0, 0]
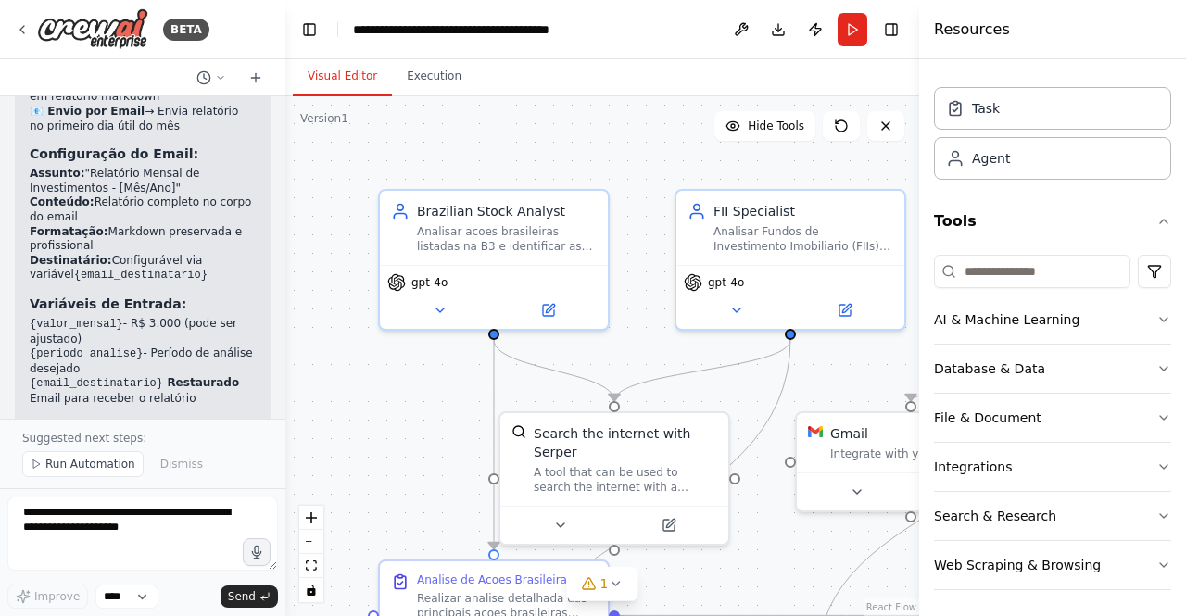
click at [350, 70] on button "Visual Editor" at bounding box center [342, 76] width 99 height 39
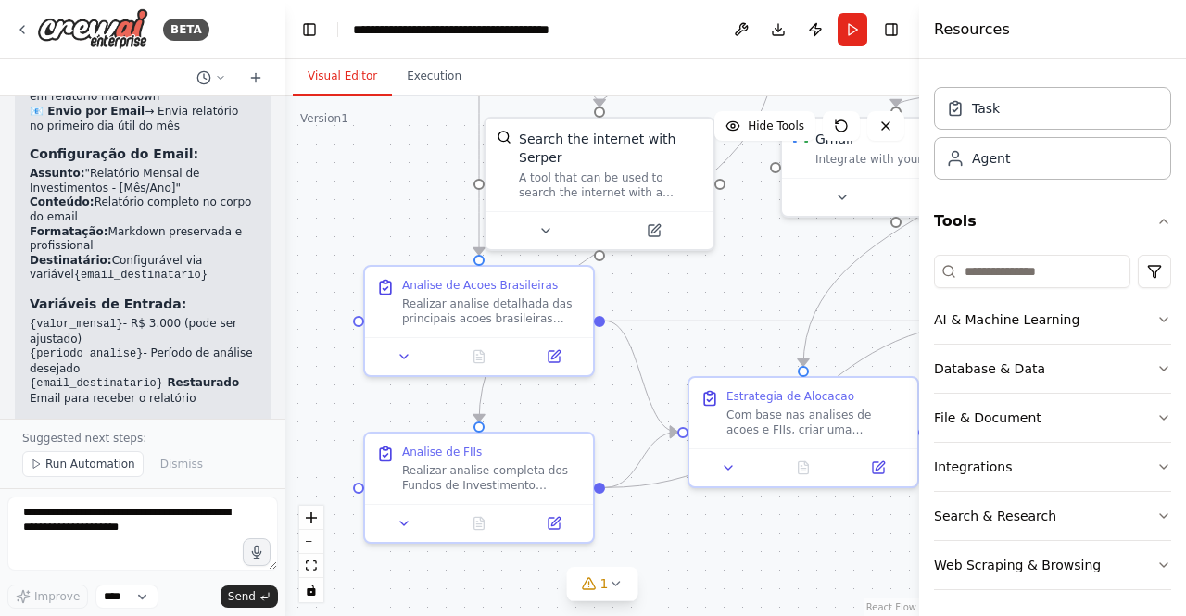
drag, startPoint x: 767, startPoint y: 563, endPoint x: 732, endPoint y: 203, distance: 361.3
click at [732, 203] on div ".deletable-edge-delete-btn { width: 20px; height: 20px; border: 0px solid #ffff…" at bounding box center [602, 356] width 634 height 520
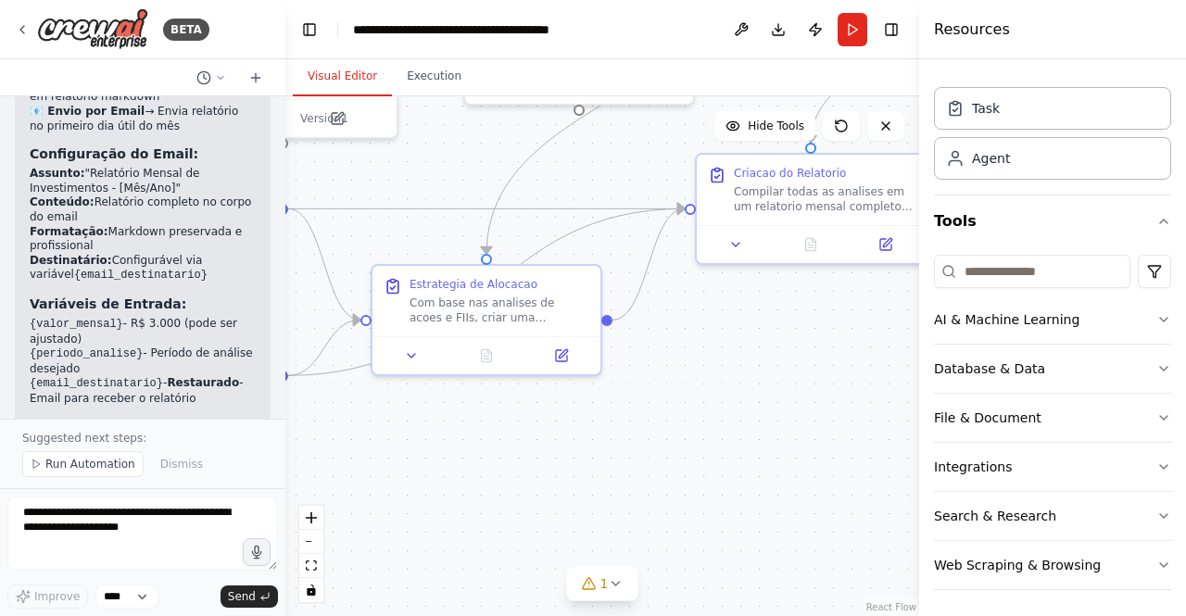
drag, startPoint x: 819, startPoint y: 505, endPoint x: 510, endPoint y: 464, distance: 312.2
click at [510, 464] on div ".deletable-edge-delete-btn { width: 20px; height: 20px; border: 0px solid #ffff…" at bounding box center [602, 356] width 634 height 520
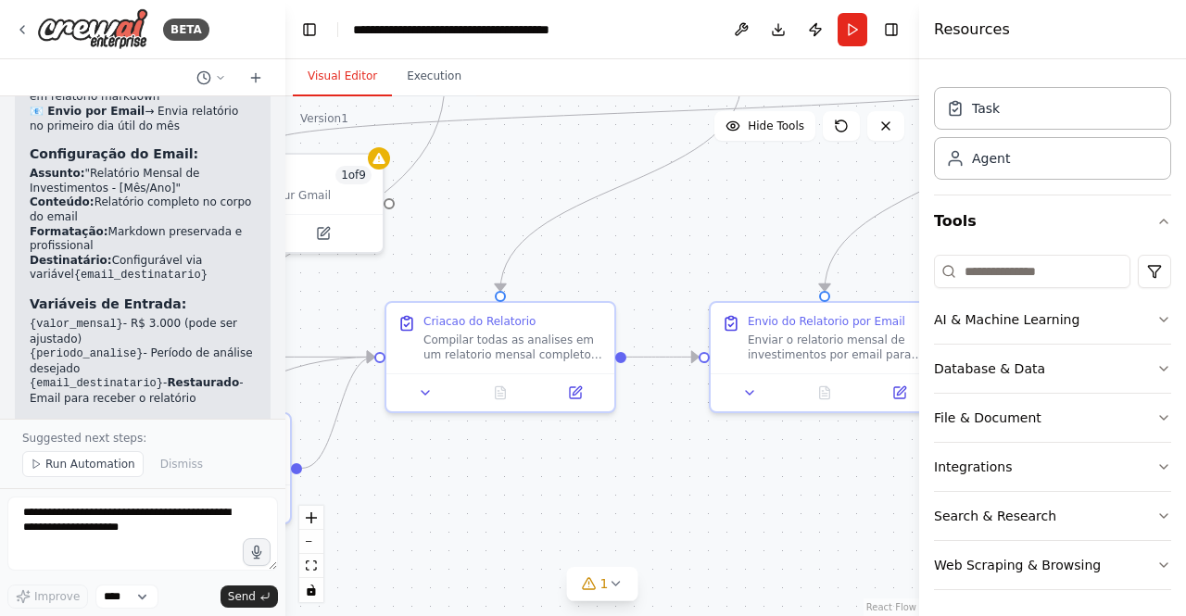
drag, startPoint x: 783, startPoint y: 368, endPoint x: 486, endPoint y: 511, distance: 329.9
click at [486, 511] on div ".deletable-edge-delete-btn { width: 20px; height: 20px; border: 0px solid #ffff…" at bounding box center [602, 356] width 634 height 520
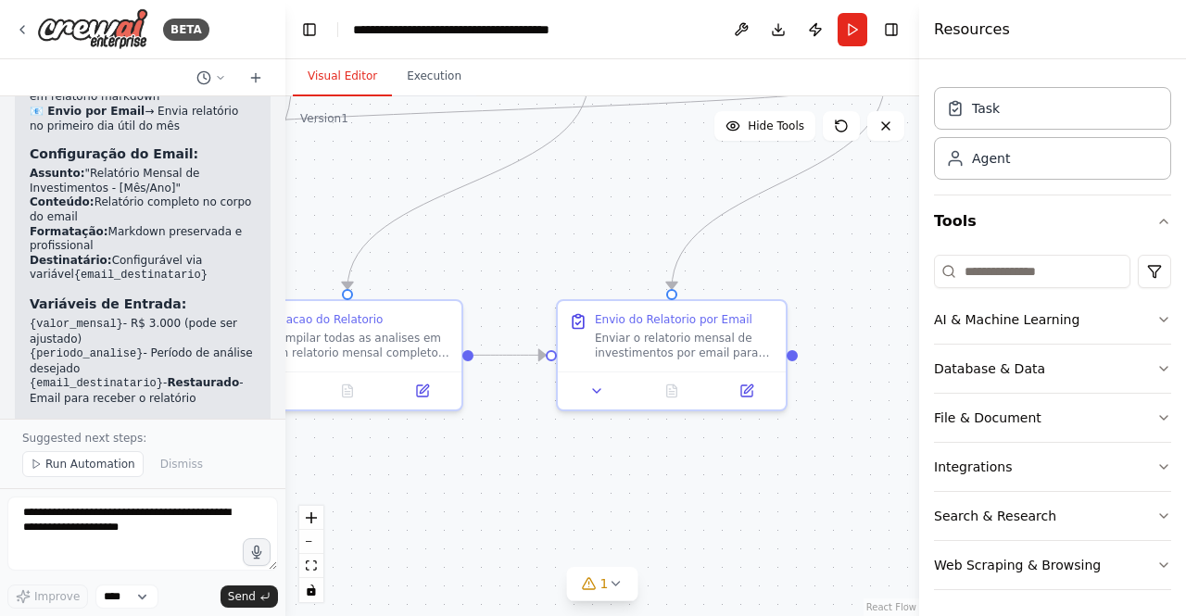
drag, startPoint x: 854, startPoint y: 481, endPoint x: 701, endPoint y: 478, distance: 153.9
click at [701, 478] on div ".deletable-edge-delete-btn { width: 20px; height: 20px; border: 0px solid #ffff…" at bounding box center [602, 356] width 634 height 520
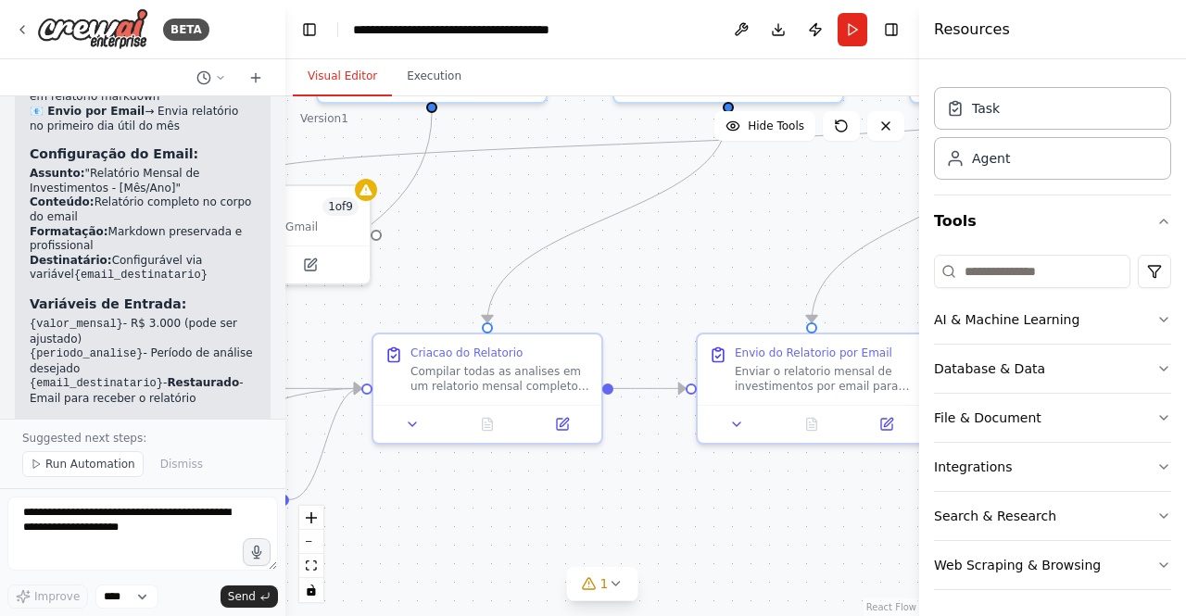
drag, startPoint x: 485, startPoint y: 440, endPoint x: 673, endPoint y: 474, distance: 191.1
click at [673, 474] on div ".deletable-edge-delete-btn { width: 20px; height: 20px; border: 0px solid #ffff…" at bounding box center [602, 356] width 634 height 520
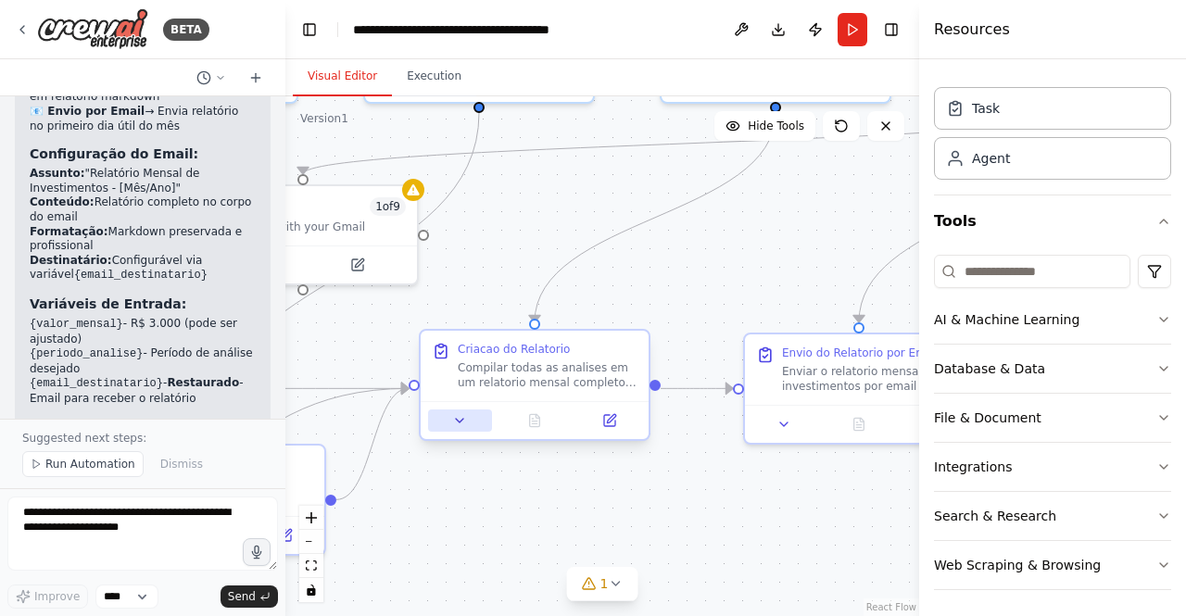
click at [461, 421] on icon at bounding box center [459, 420] width 15 height 15
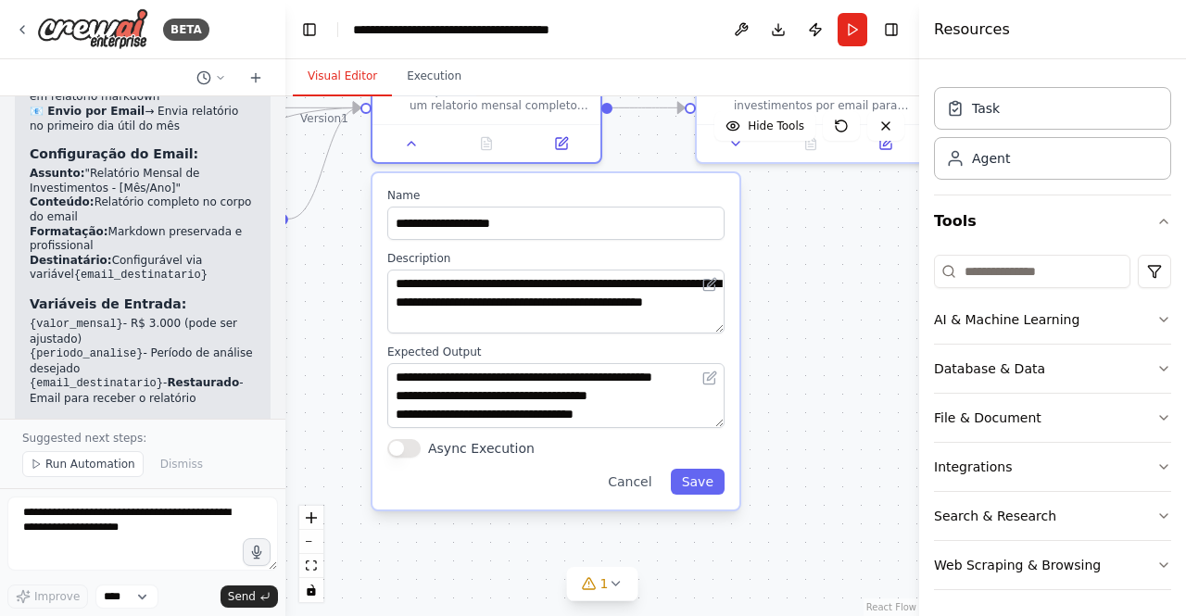
drag, startPoint x: 866, startPoint y: 508, endPoint x: 817, endPoint y: 227, distance: 284.9
click at [817, 227] on div ".deletable-edge-delete-btn { width: 20px; height: 20px; border: 0px solid #ffff…" at bounding box center [602, 356] width 634 height 520
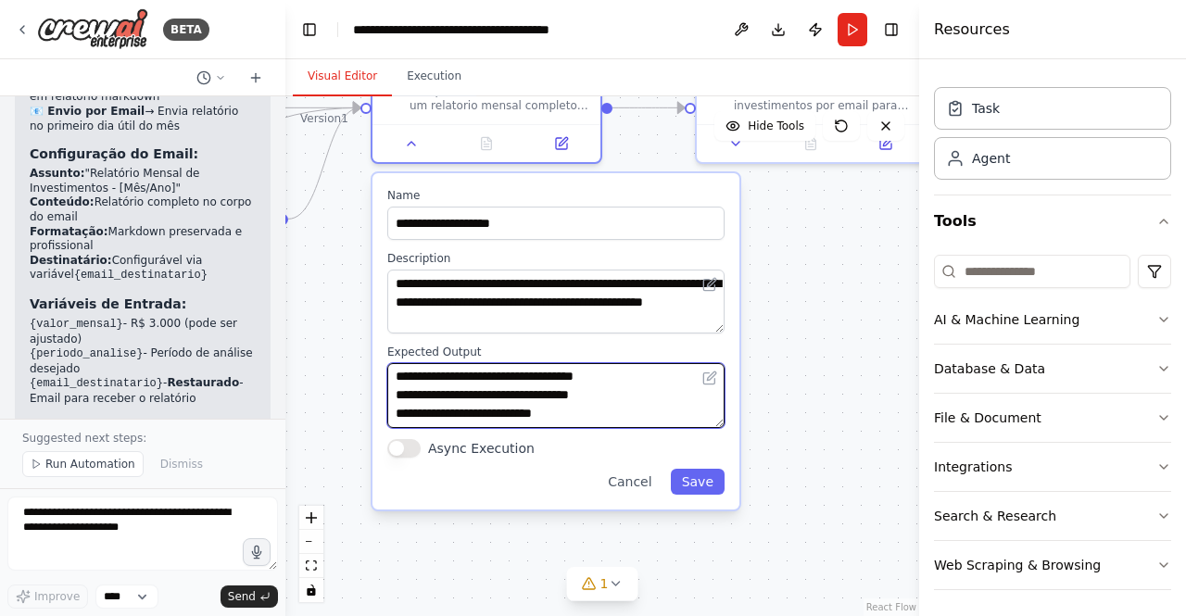
scroll to position [93, 0]
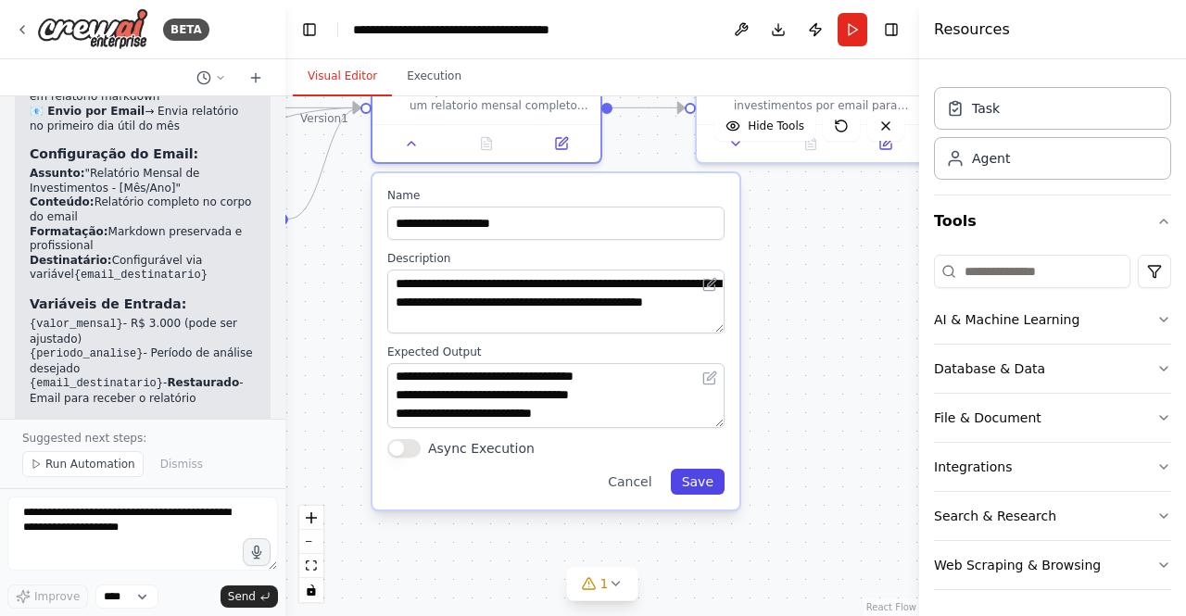
click at [708, 481] on button "Save" at bounding box center [698, 482] width 54 height 26
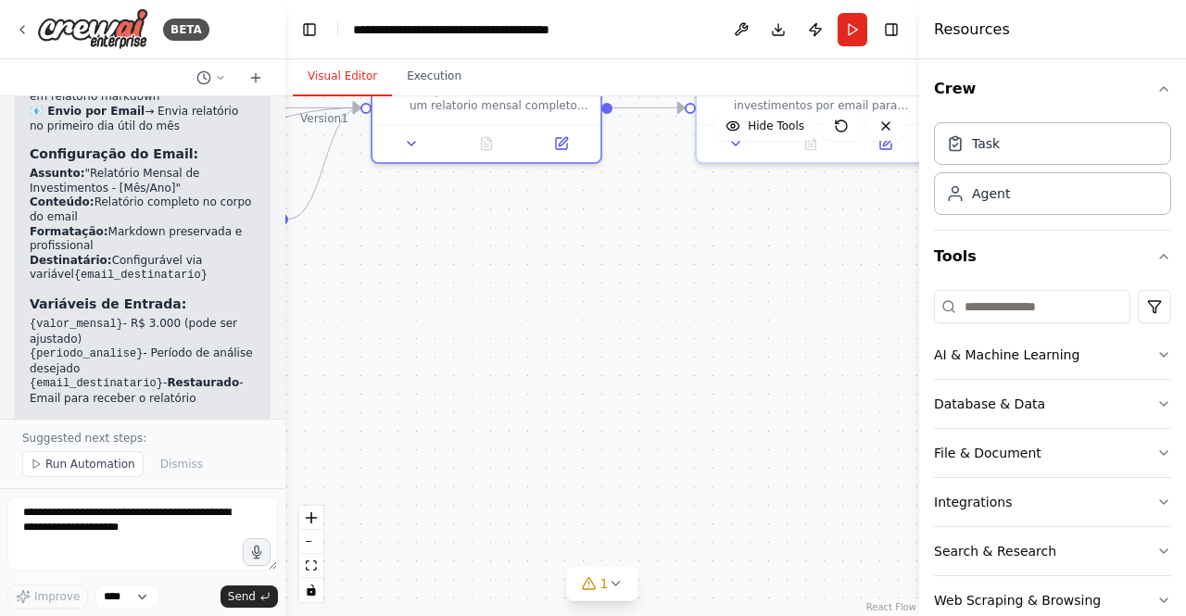
scroll to position [0, 0]
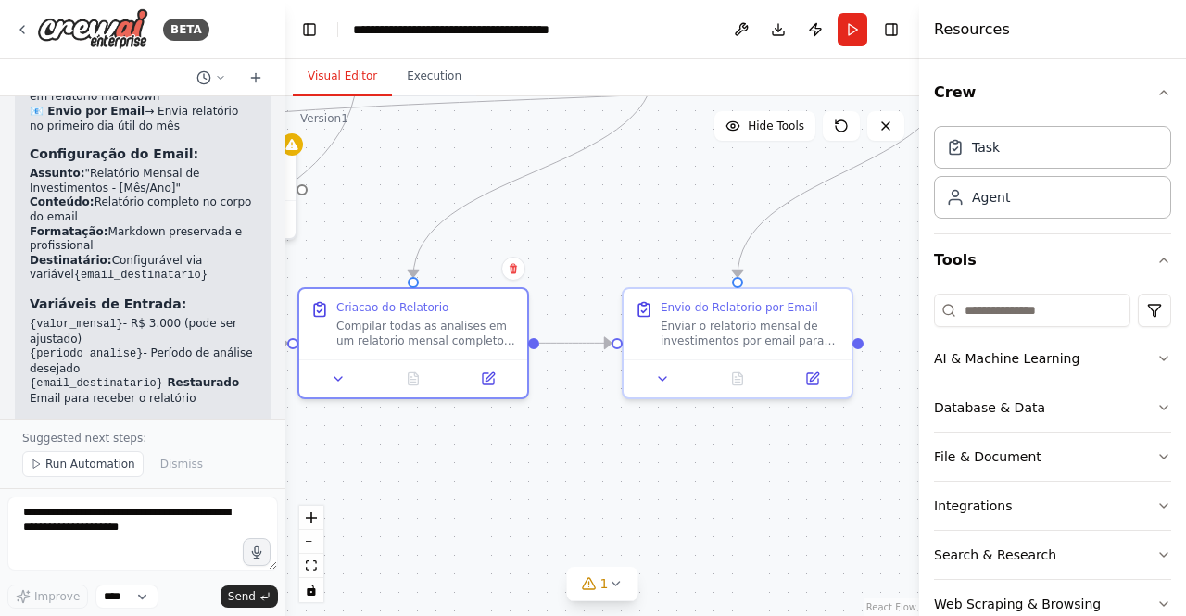
drag, startPoint x: 685, startPoint y: 297, endPoint x: 600, endPoint y: 527, distance: 244.8
click at [600, 527] on div ".deletable-edge-delete-btn { width: 20px; height: 20px; border: 0px solid #ffff…" at bounding box center [602, 356] width 634 height 520
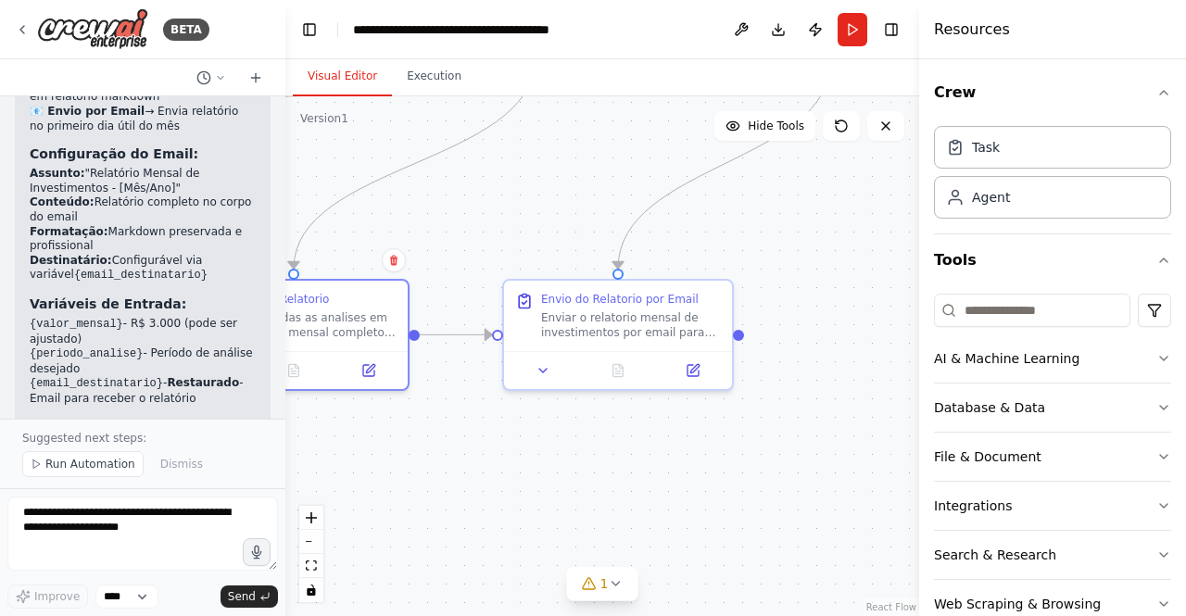
drag, startPoint x: 815, startPoint y: 479, endPoint x: 705, endPoint y: 476, distance: 109.4
click at [705, 476] on div ".deletable-edge-delete-btn { width: 20px; height: 20px; border: 0px solid #ffff…" at bounding box center [602, 356] width 634 height 520
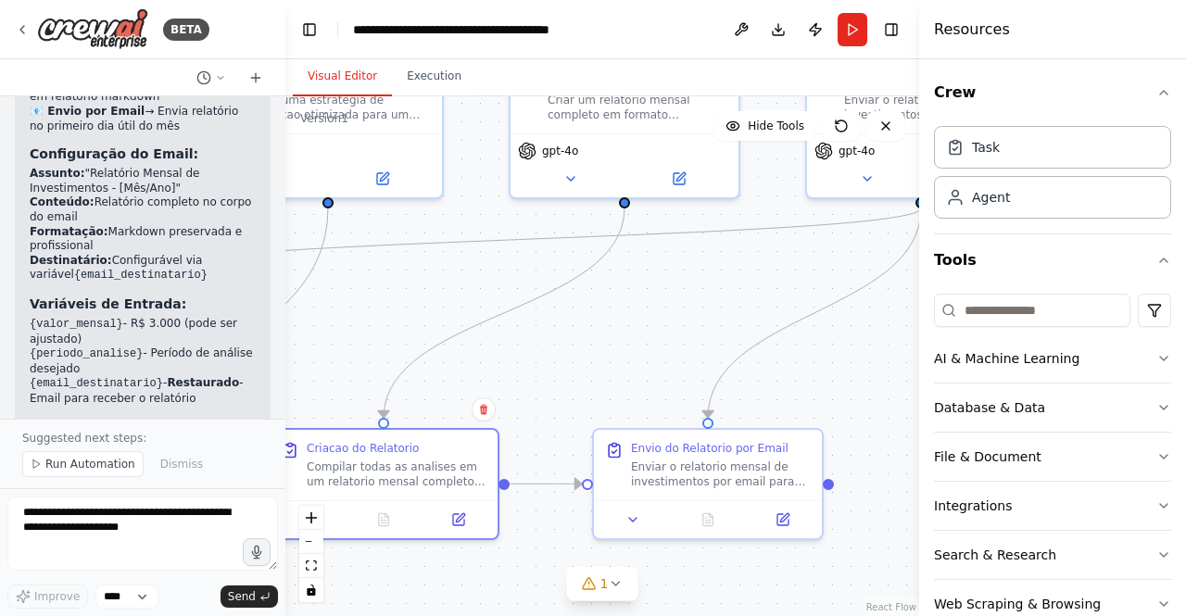
drag, startPoint x: 633, startPoint y: 452, endPoint x: 725, endPoint y: 605, distance: 178.3
click at [725, 605] on div ".deletable-edge-delete-btn { width: 20px; height: 20px; border: 0px solid #ffff…" at bounding box center [602, 356] width 634 height 520
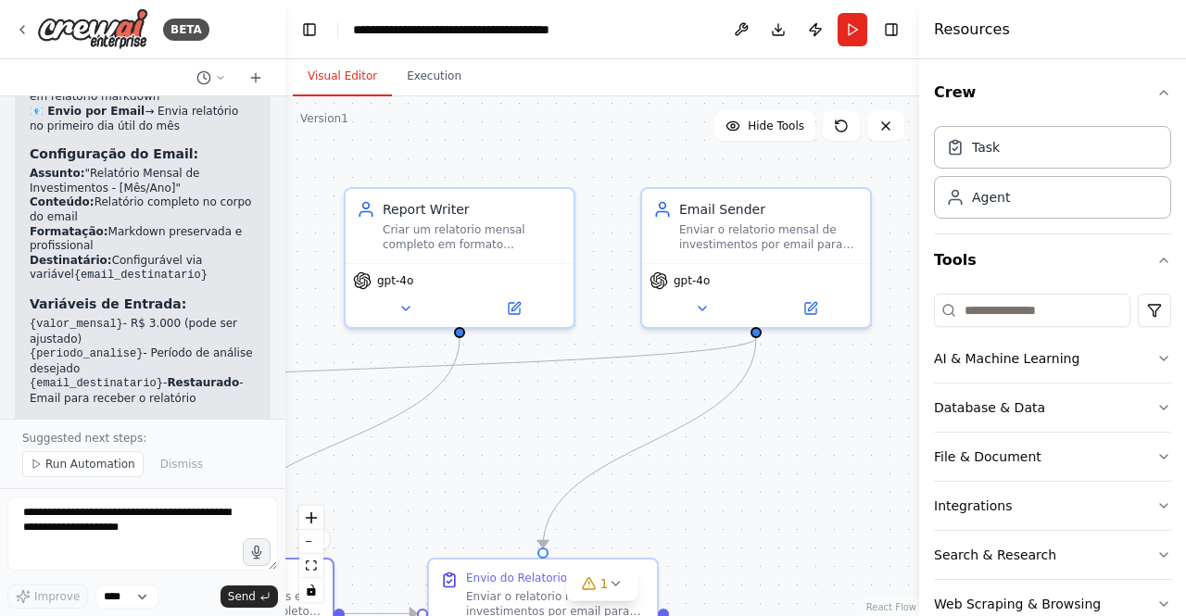
drag, startPoint x: 758, startPoint y: 288, endPoint x: 587, endPoint y: 413, distance: 212.2
click at [587, 413] on div ".deletable-edge-delete-btn { width: 20px; height: 20px; border: 0px solid #ffff…" at bounding box center [602, 356] width 634 height 520
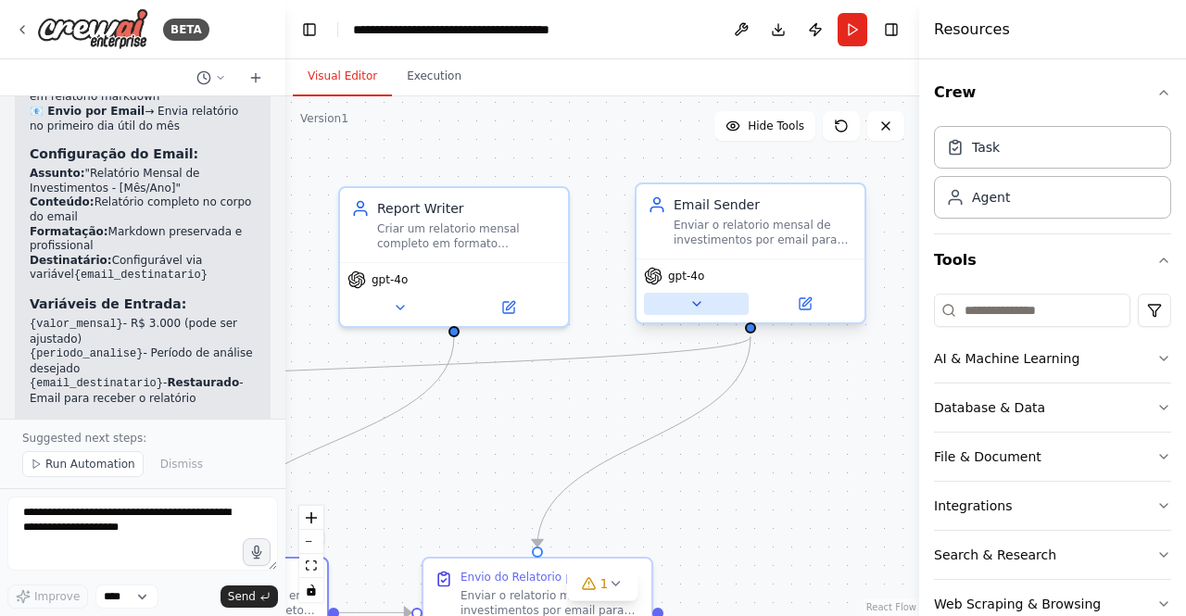
click at [702, 304] on icon at bounding box center [696, 304] width 15 height 15
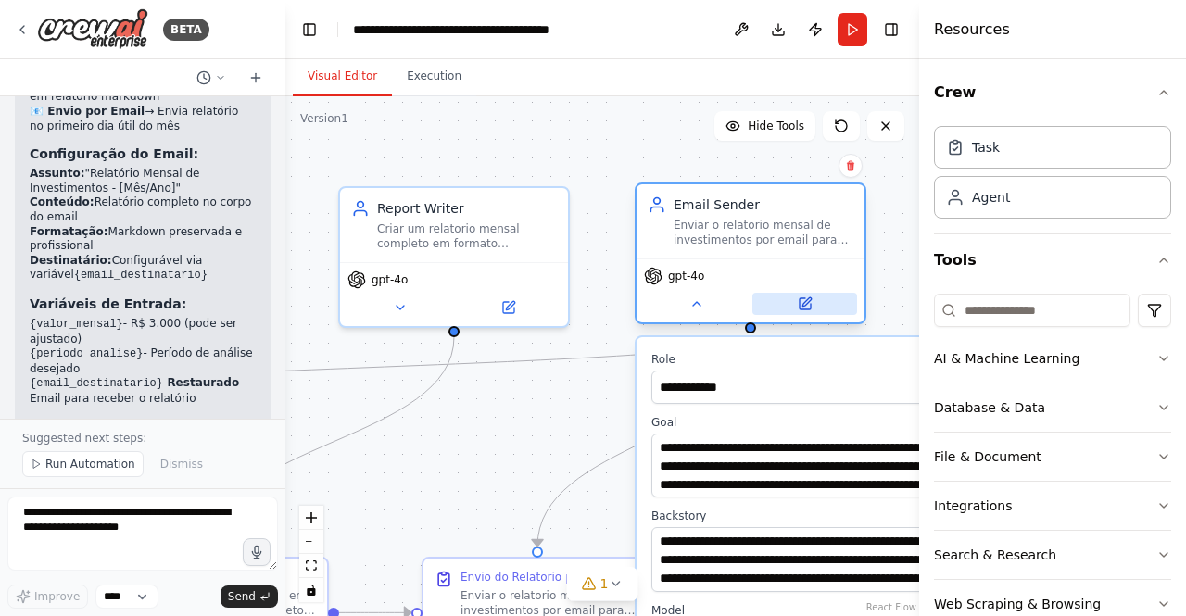
click at [812, 299] on button at bounding box center [804, 304] width 105 height 22
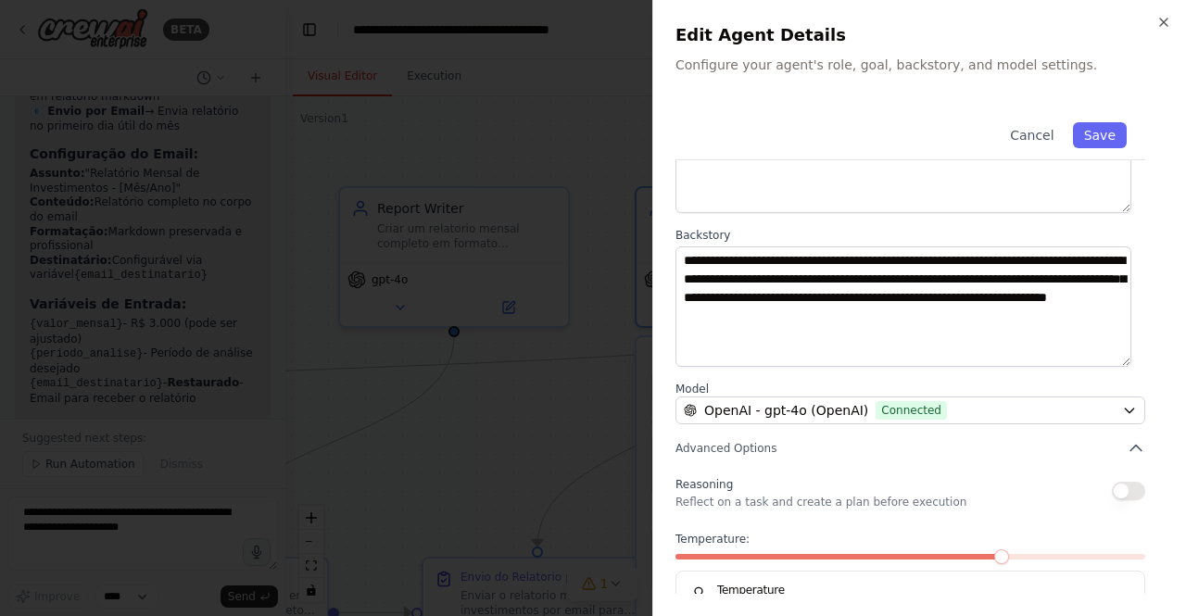
scroll to position [221, 0]
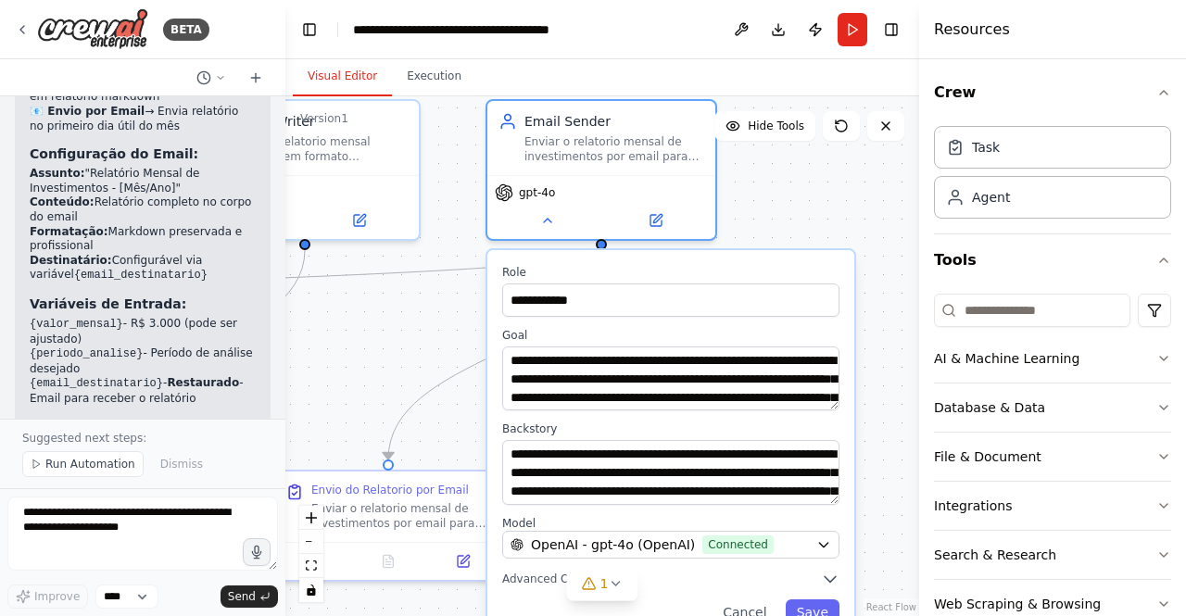
drag, startPoint x: 566, startPoint y: 403, endPoint x: 416, endPoint y: 272, distance: 199.6
click at [416, 272] on div ".deletable-edge-delete-btn { width: 20px; height: 20px; border: 0px solid #ffff…" at bounding box center [602, 356] width 634 height 520
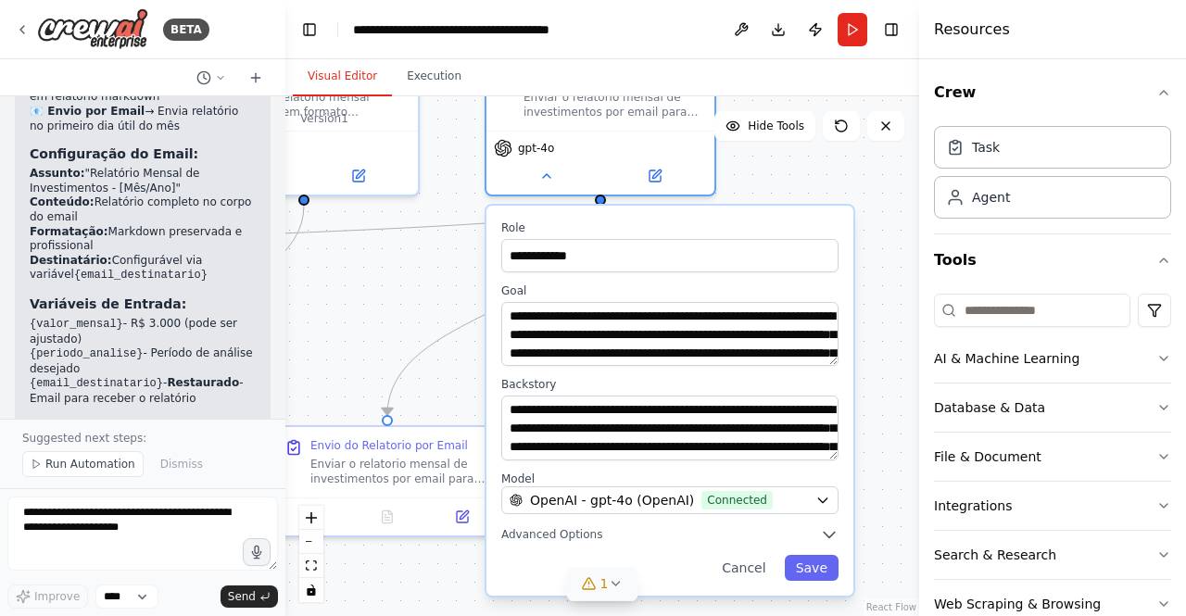
click at [592, 586] on icon at bounding box center [589, 583] width 15 height 15
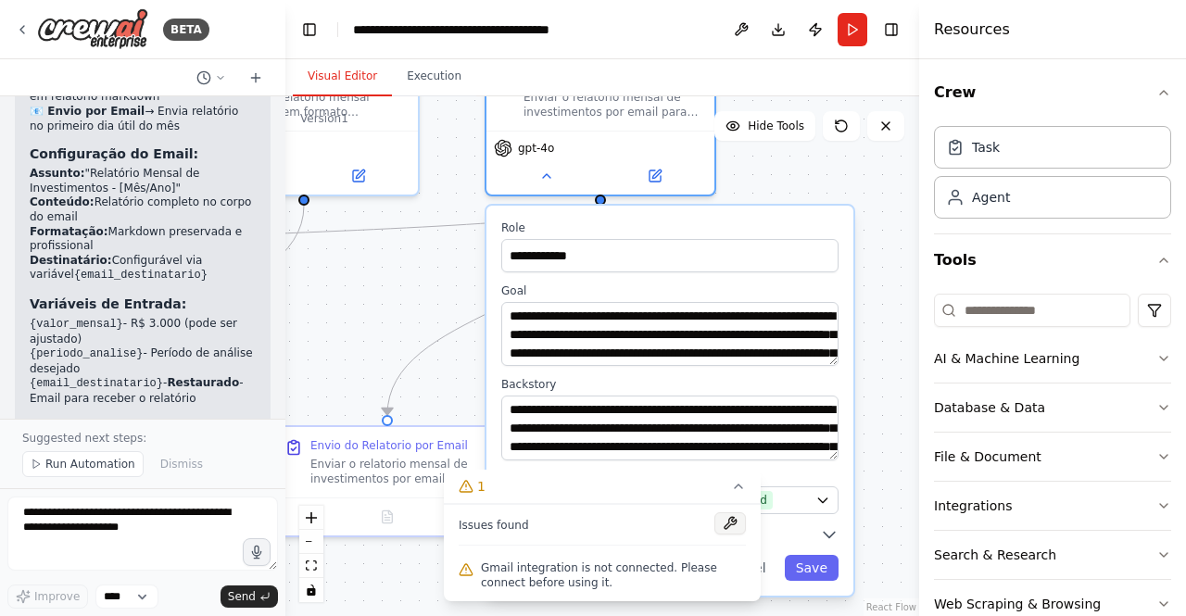
click at [726, 528] on button at bounding box center [730, 523] width 32 height 22
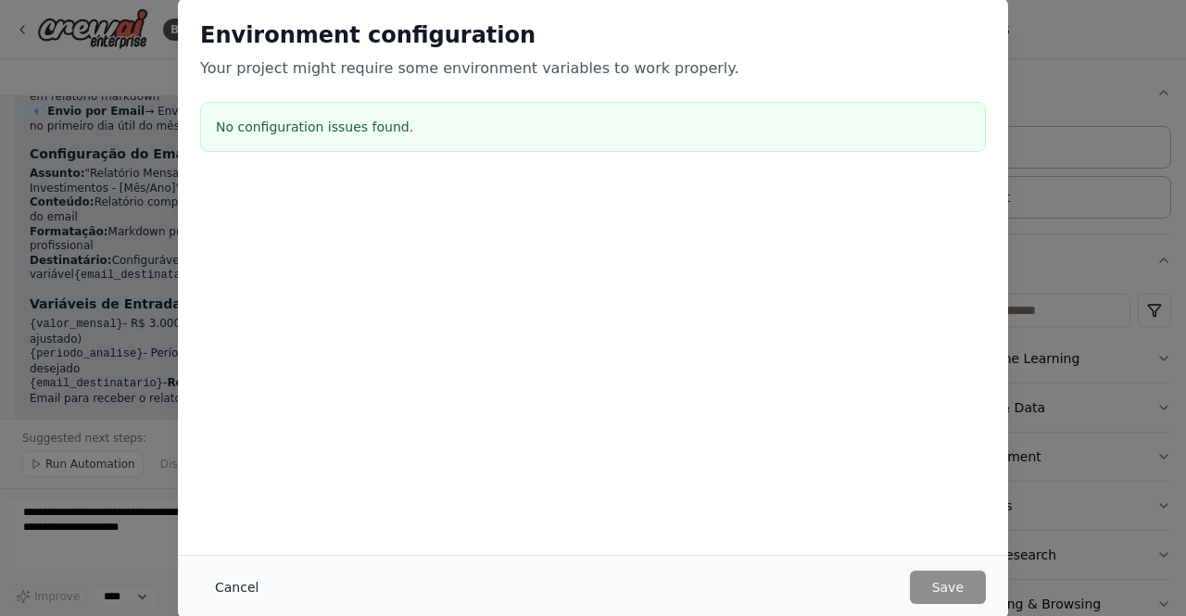
click at [225, 581] on button "Cancel" at bounding box center [236, 587] width 73 height 33
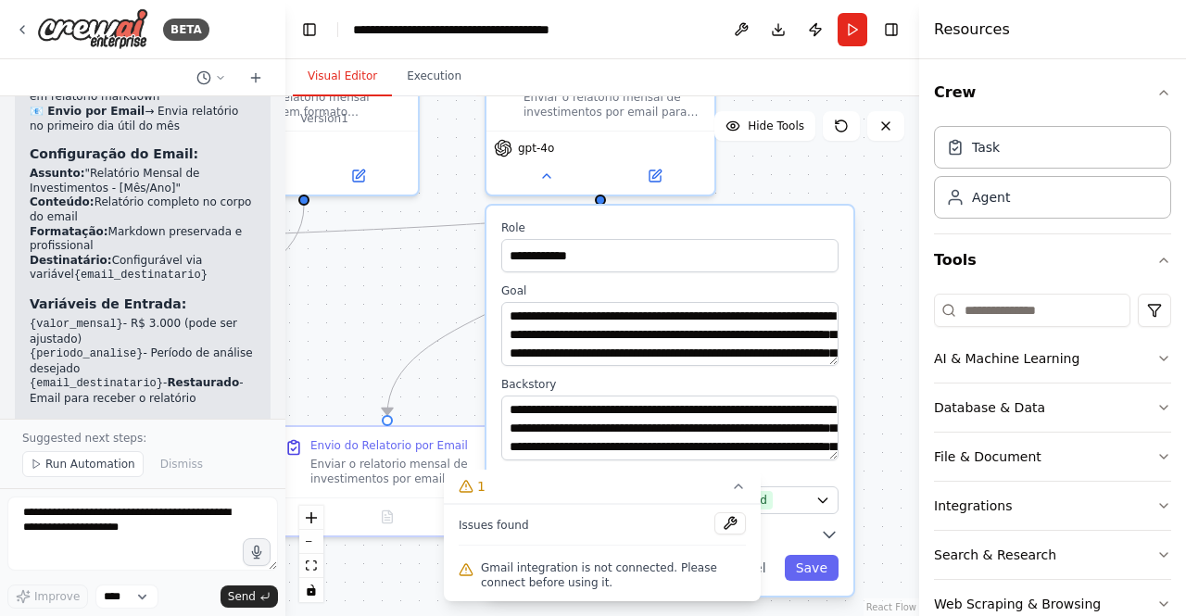
scroll to position [39, 0]
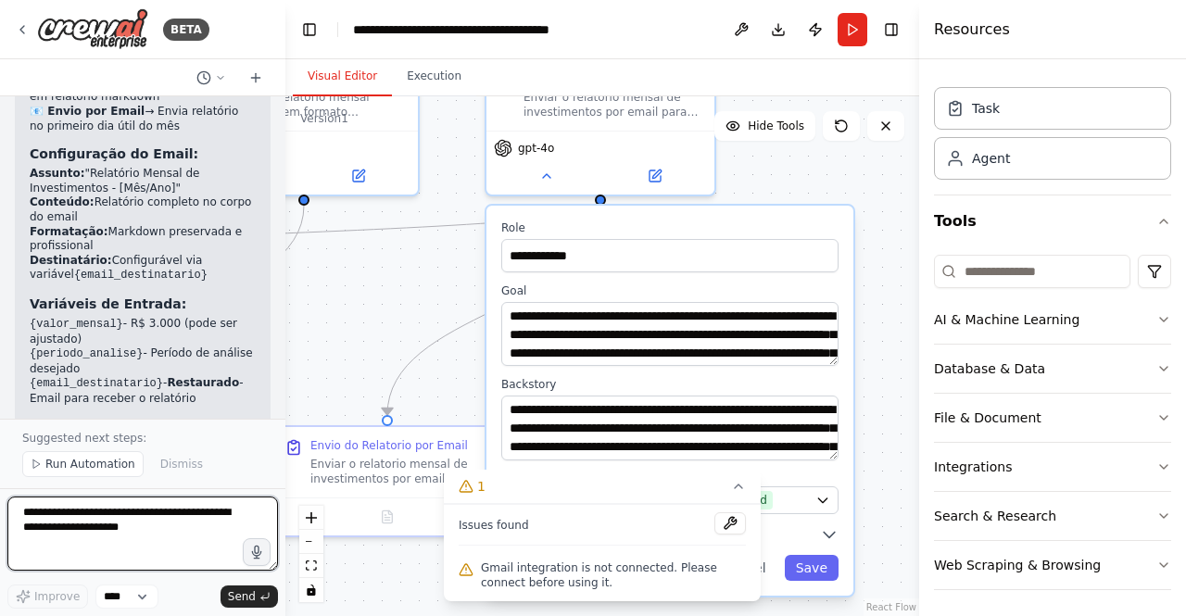
click at [161, 529] on textarea at bounding box center [142, 534] width 271 height 74
type textarea "**********"
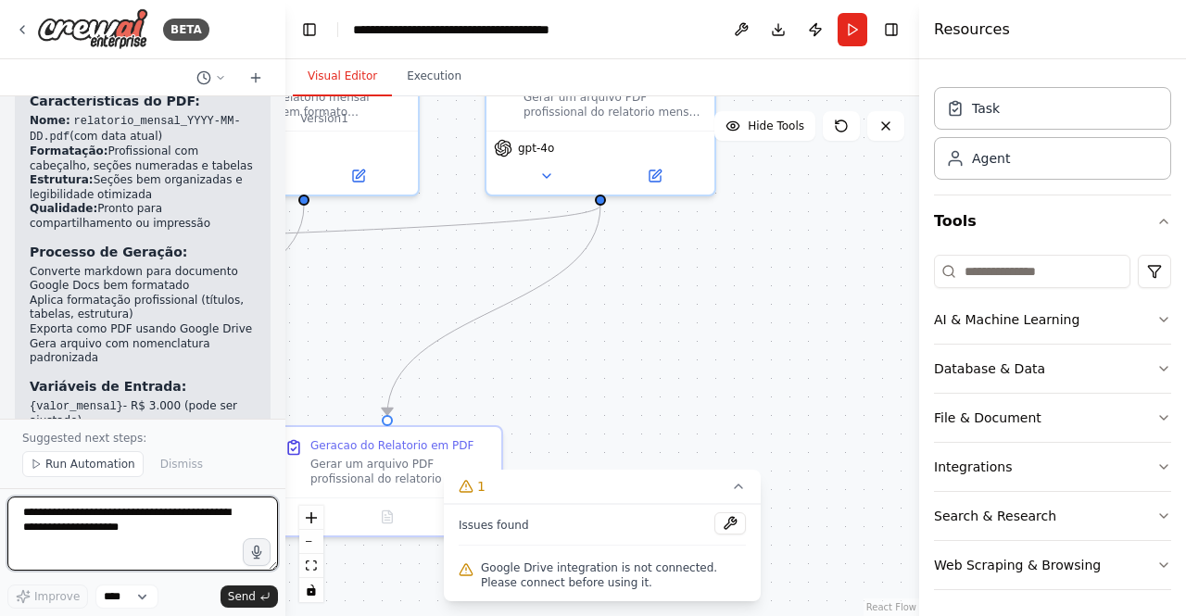
scroll to position [10597, 0]
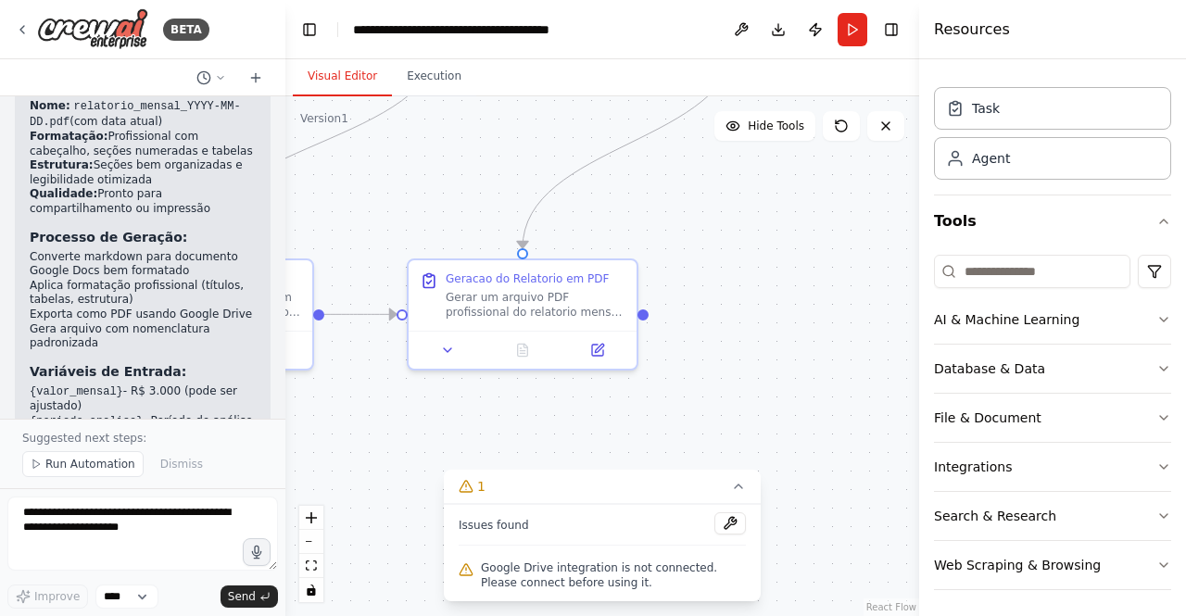
drag, startPoint x: 580, startPoint y: 395, endPoint x: 728, endPoint y: 197, distance: 246.9
click at [728, 197] on div ".deletable-edge-delete-btn { width: 20px; height: 20px; border: 0px solid #ffff…" at bounding box center [602, 356] width 634 height 520
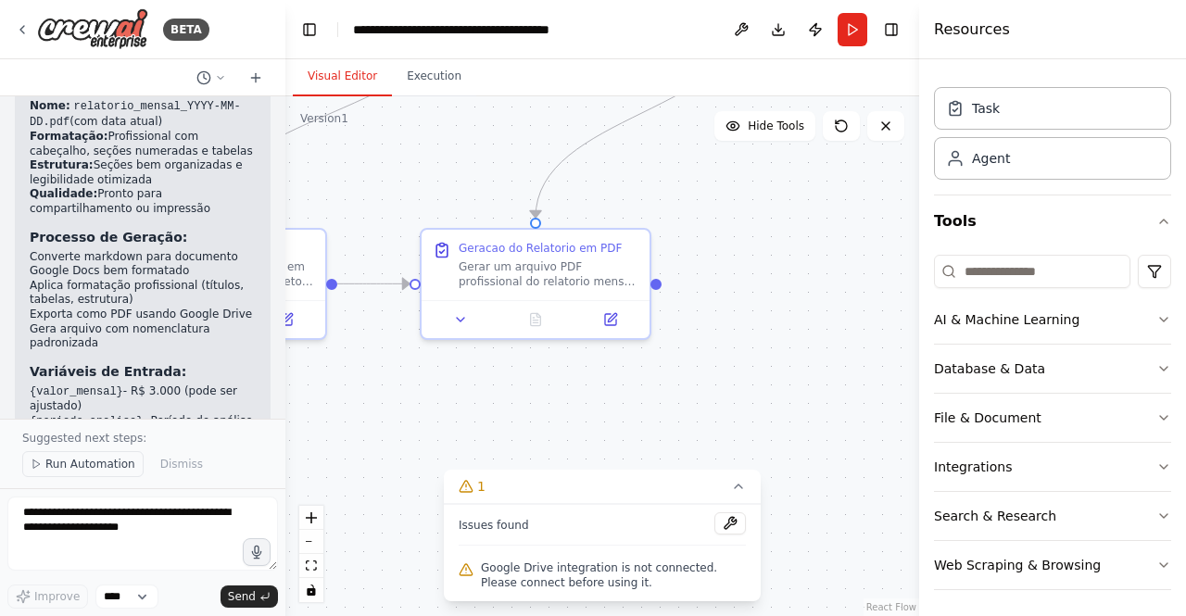
click at [34, 466] on icon at bounding box center [36, 464] width 11 height 11
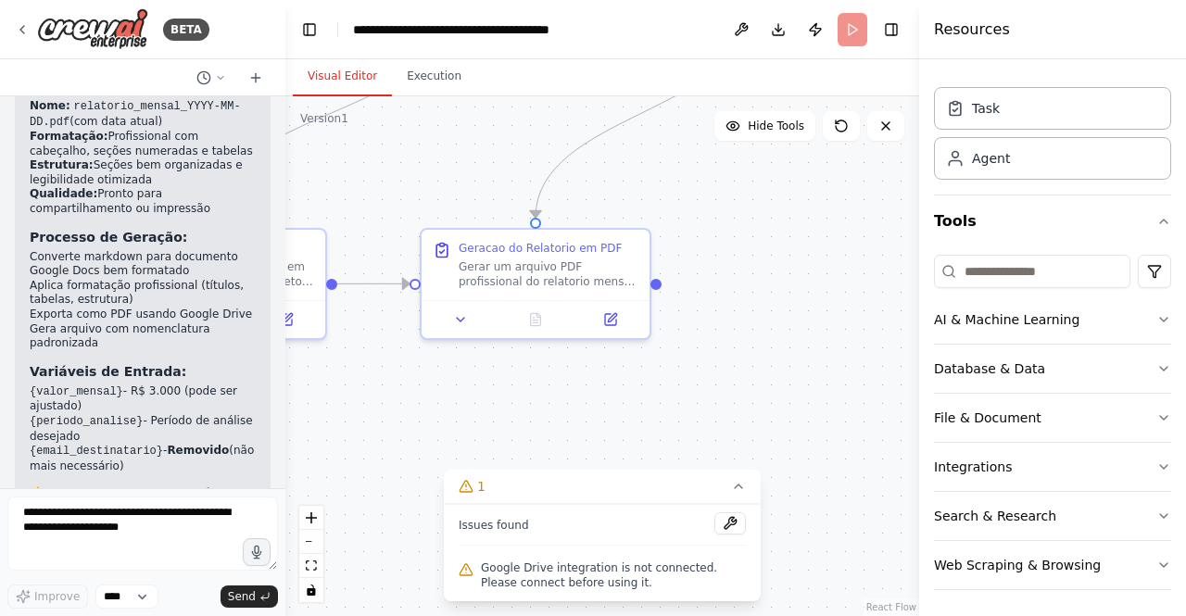
scroll to position [10527, 0]
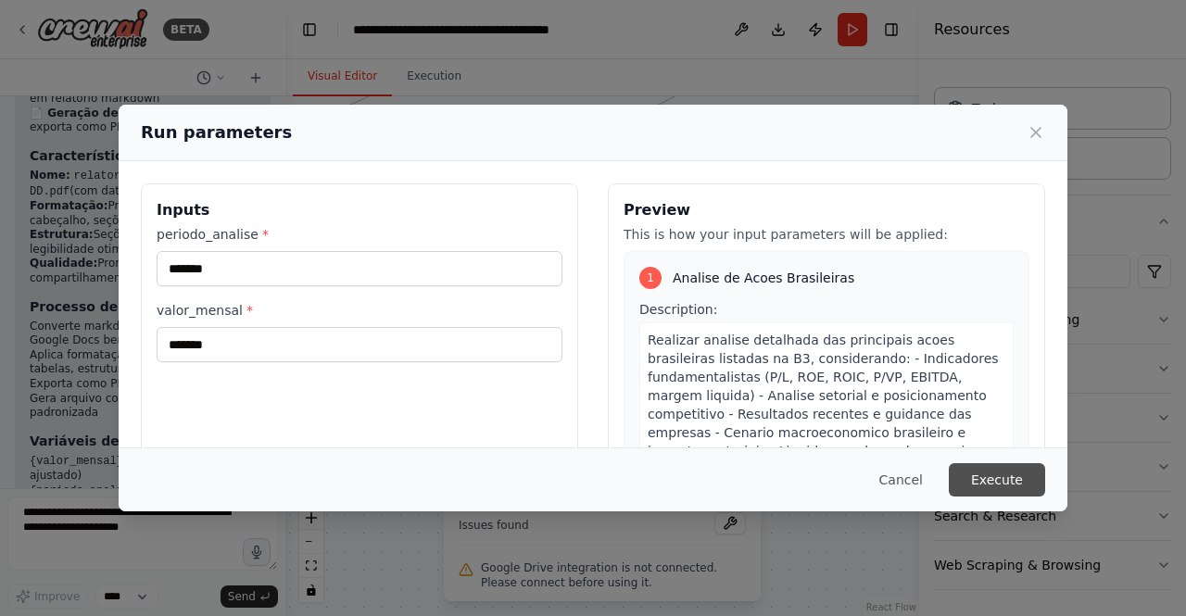
click at [1014, 475] on button "Execute" at bounding box center [997, 479] width 96 height 33
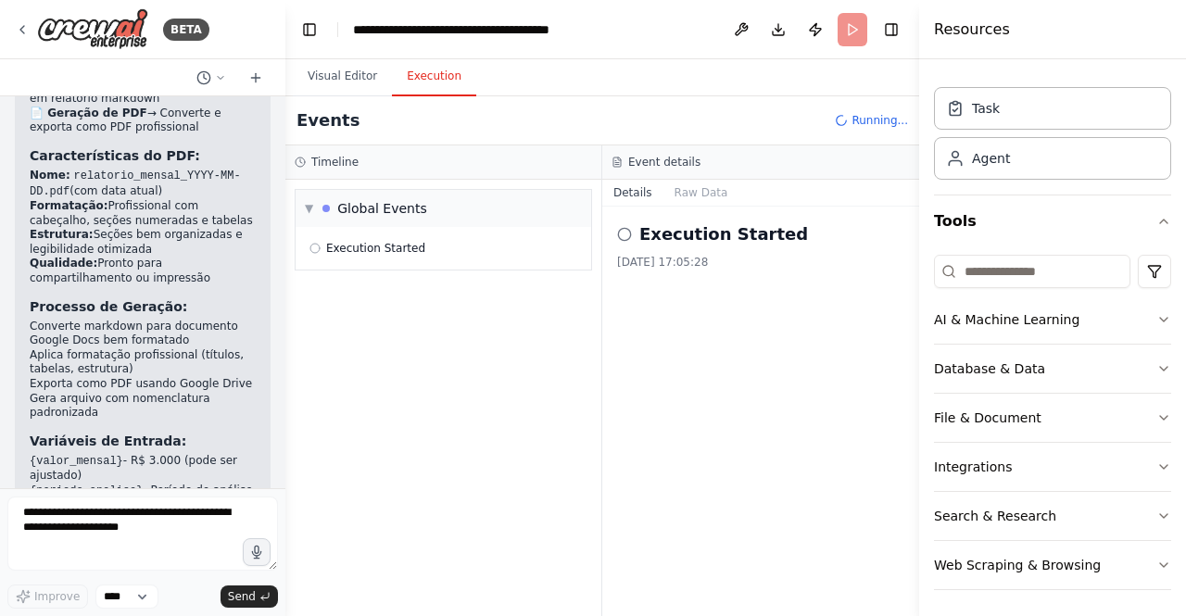
click at [425, 73] on button "Execution" at bounding box center [434, 76] width 84 height 39
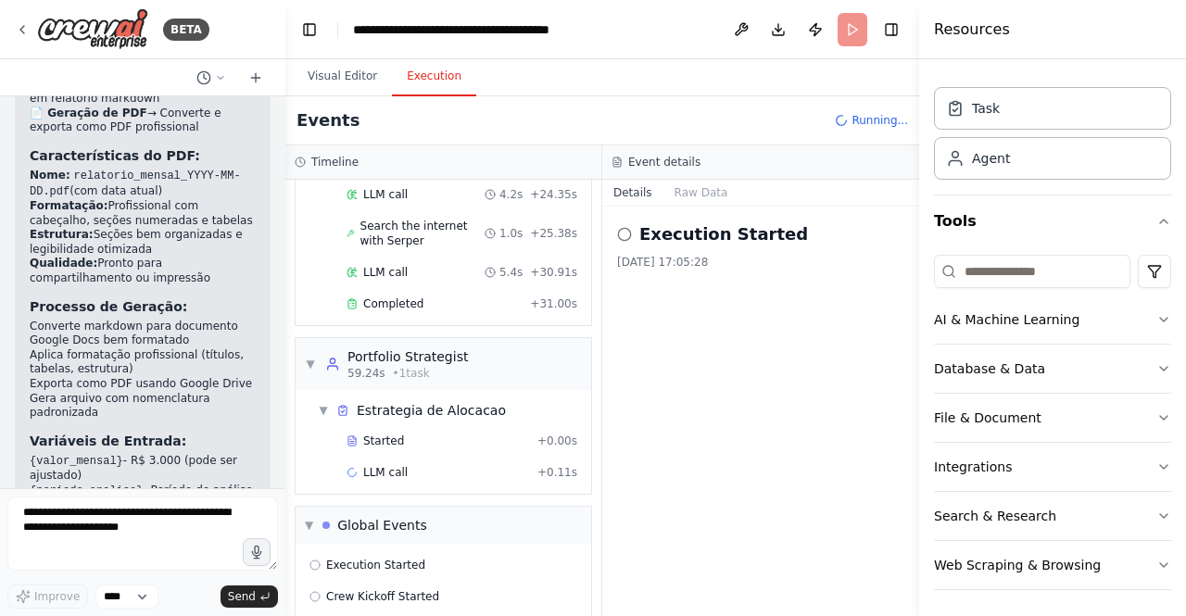
scroll to position [1005, 0]
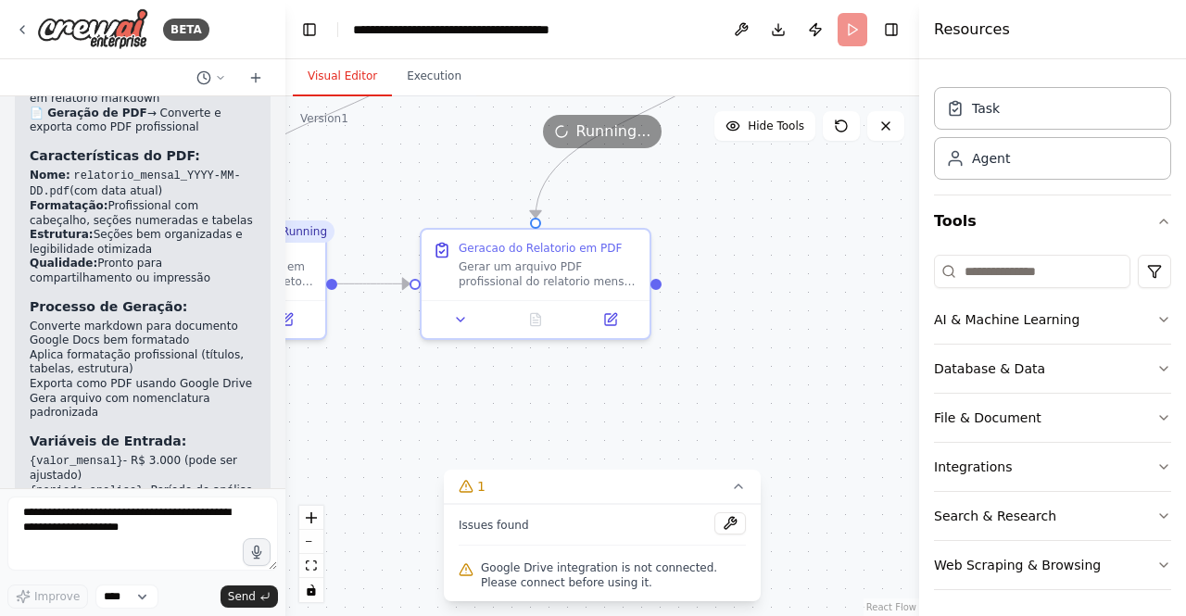
click at [335, 75] on button "Visual Editor" at bounding box center [342, 76] width 99 height 39
click at [541, 209] on circle "Edge from 15986669-8dab-4f96-b718-7731e2d2f993 to 4ccbf4ed-4456-4d13-a620-3edf8…" at bounding box center [535, 208] width 19 height 19
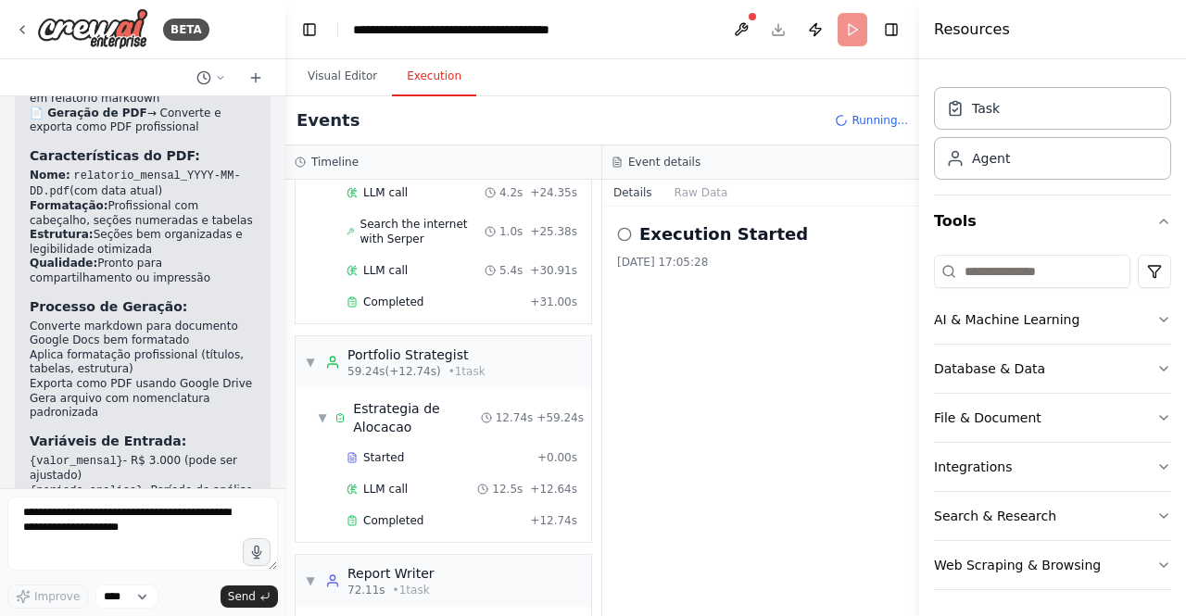
click at [421, 69] on button "Execution" at bounding box center [434, 76] width 84 height 39
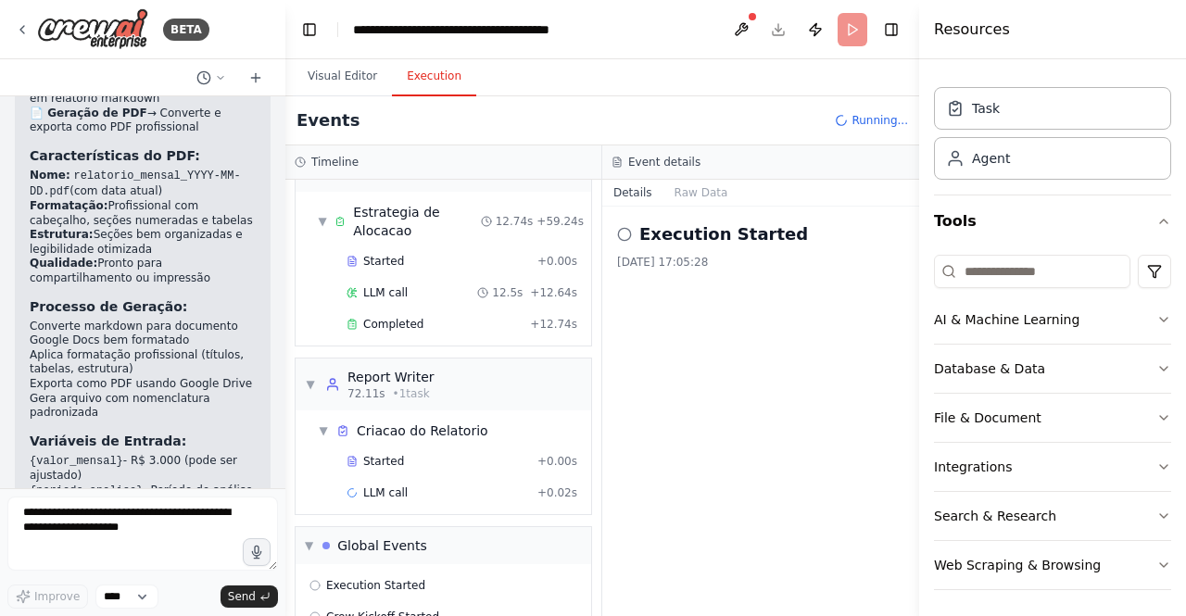
scroll to position [1220, 0]
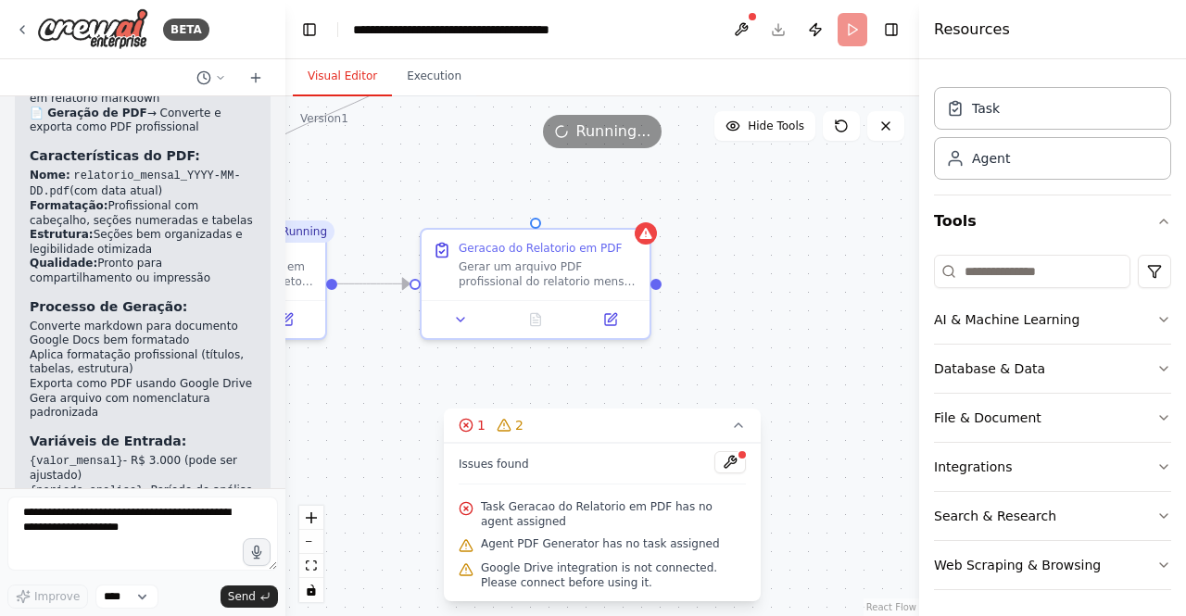
click at [335, 78] on button "Visual Editor" at bounding box center [342, 76] width 99 height 39
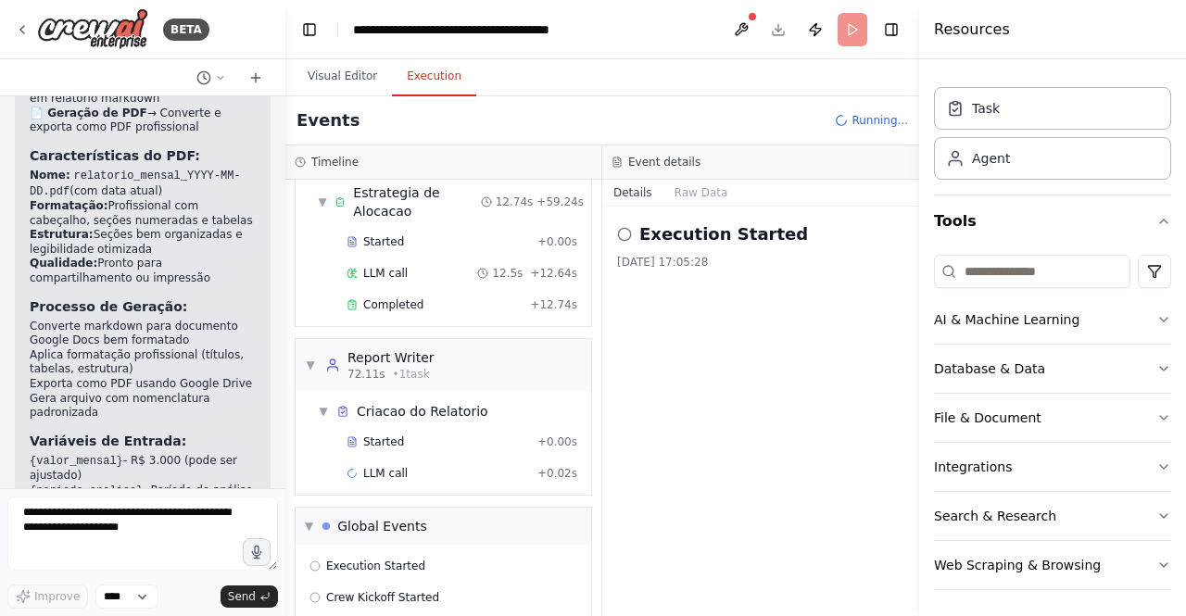
click at [410, 79] on button "Execution" at bounding box center [434, 76] width 84 height 39
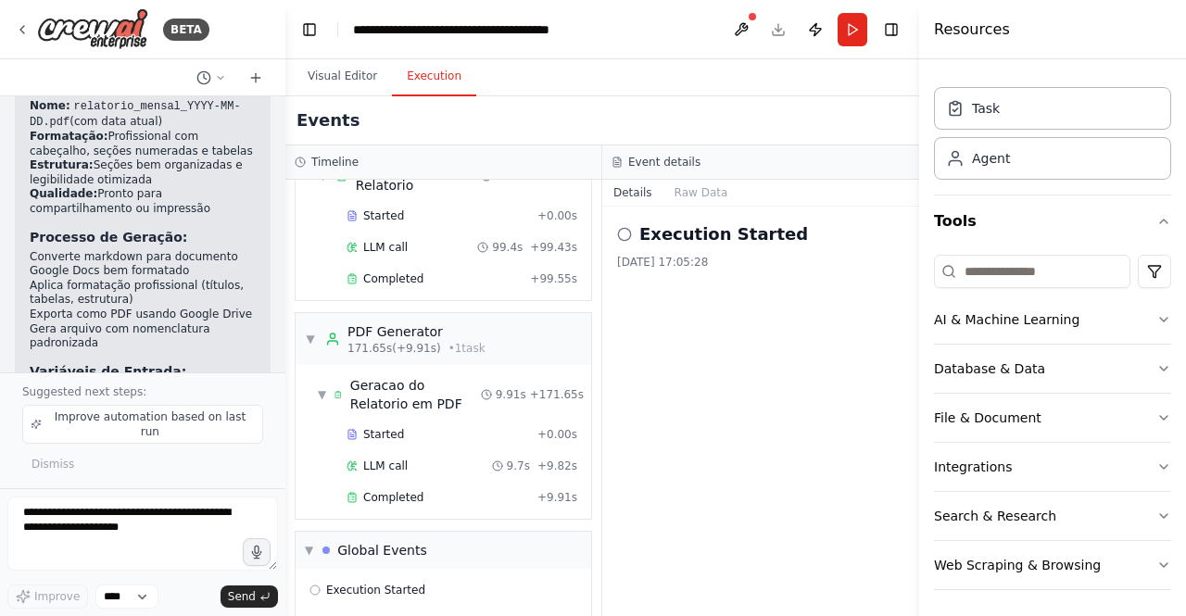
scroll to position [1529, 0]
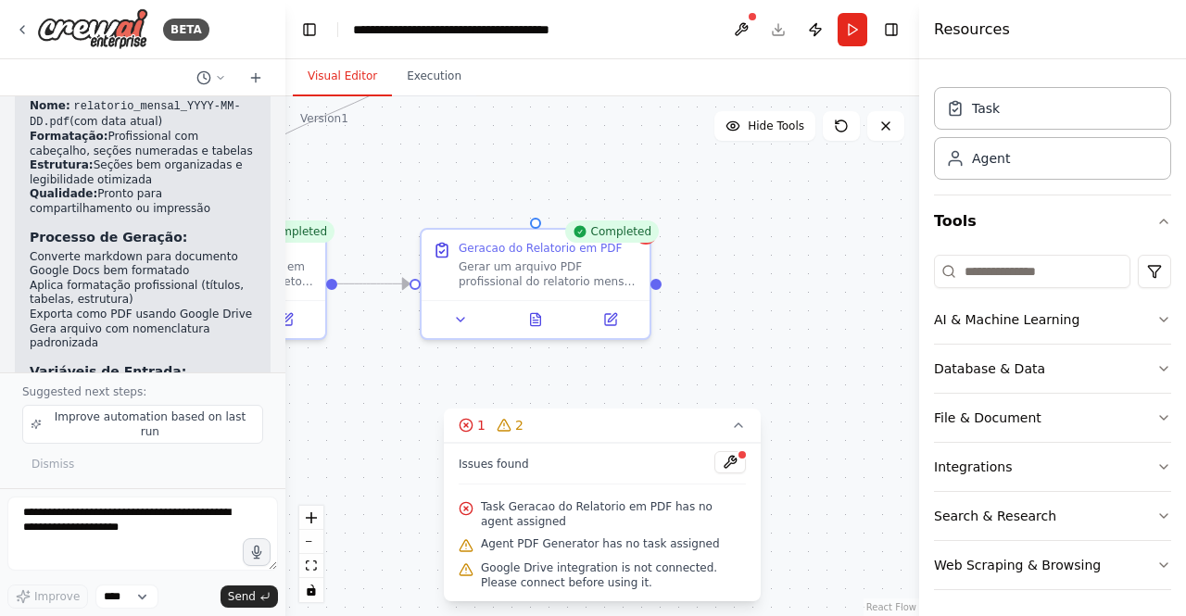
click at [341, 68] on button "Visual Editor" at bounding box center [342, 76] width 99 height 39
click at [539, 318] on icon at bounding box center [536, 316] width 10 height 12
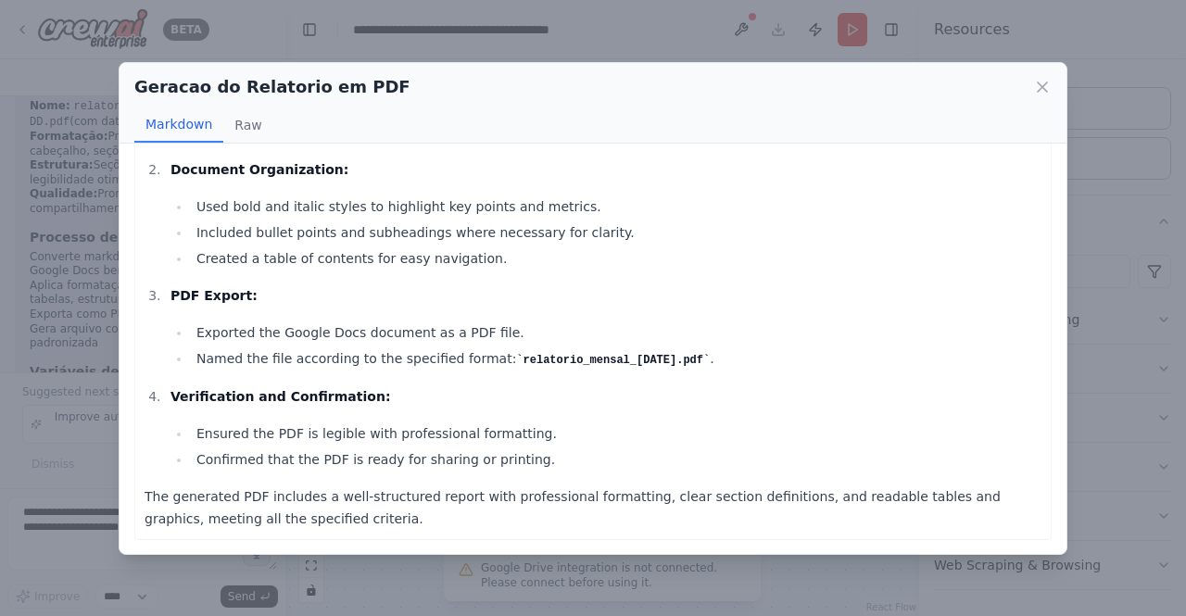
scroll to position [0, 0]
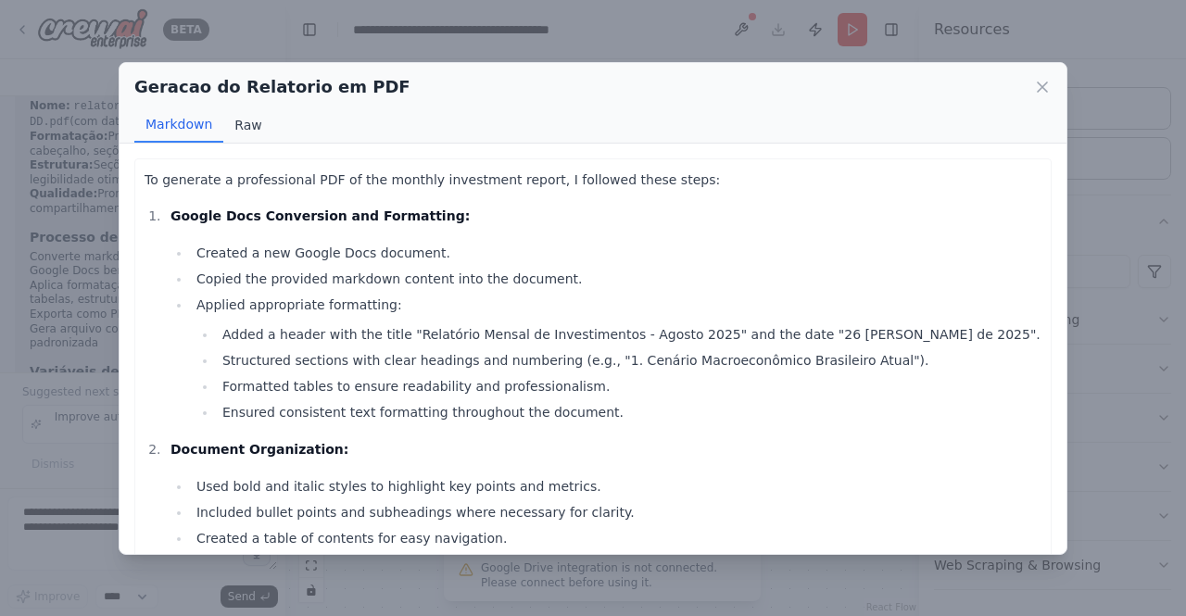
click at [246, 120] on button "Raw" at bounding box center [247, 124] width 49 height 35
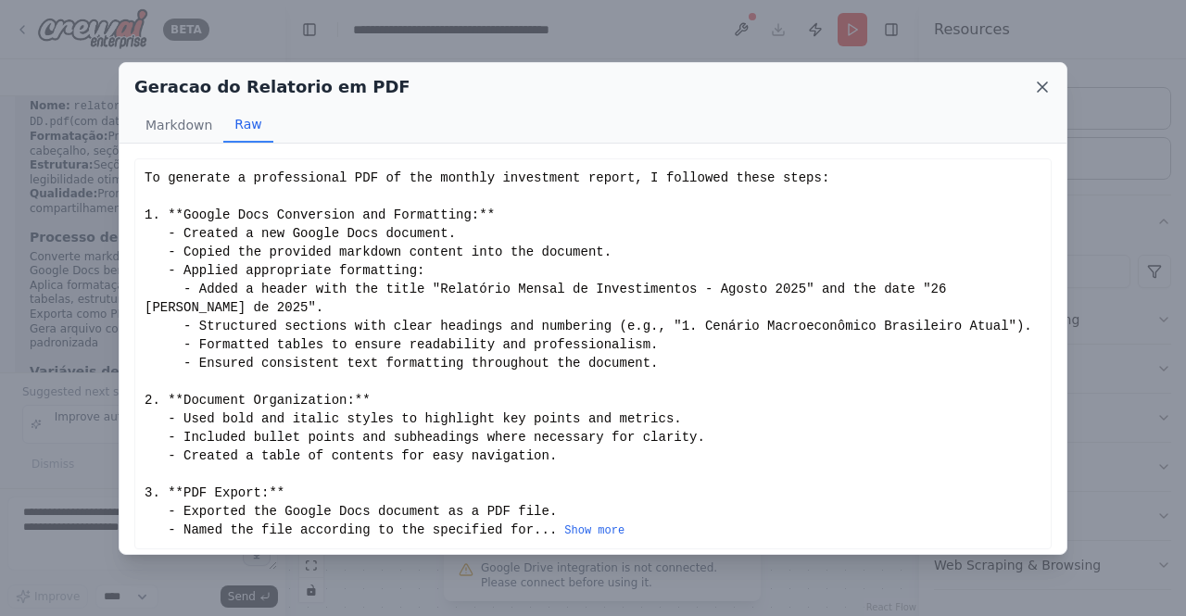
click at [1043, 82] on icon at bounding box center [1042, 87] width 19 height 19
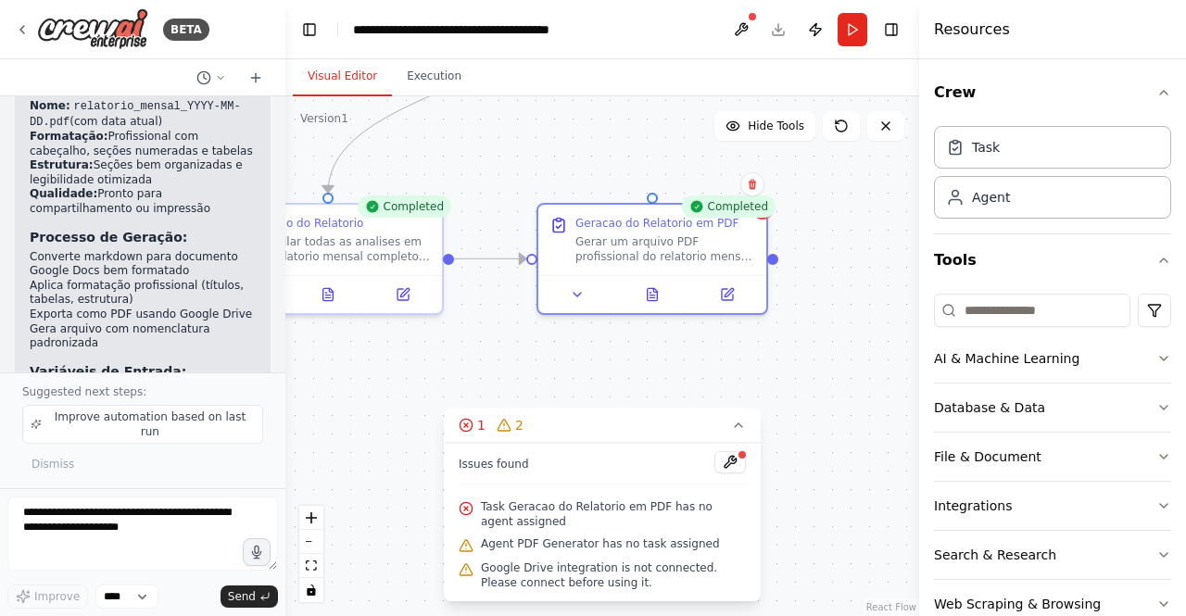
drag, startPoint x: 765, startPoint y: 277, endPoint x: 882, endPoint y: 252, distance: 119.4
click at [882, 252] on div ".deletable-edge-delete-btn { width: 20px; height: 20px; border: 0px solid #ffff…" at bounding box center [602, 356] width 634 height 520
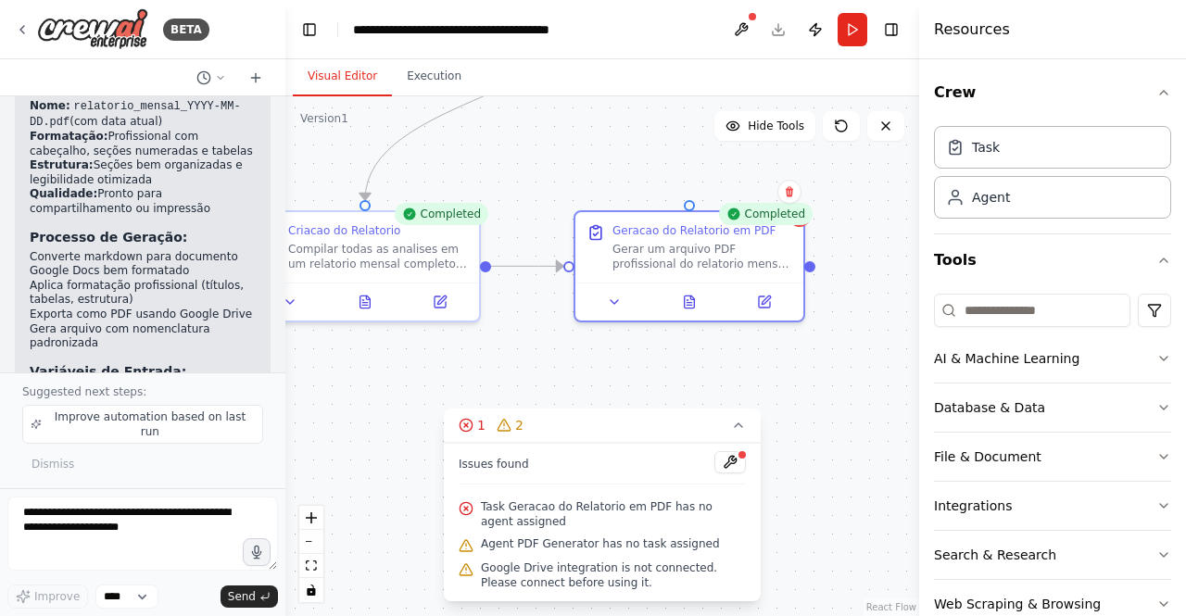
drag, startPoint x: 841, startPoint y: 356, endPoint x: 890, endPoint y: 360, distance: 48.3
click at [890, 360] on div ".deletable-edge-delete-btn { width: 20px; height: 20px; border: 0px solid #ffff…" at bounding box center [602, 356] width 634 height 520
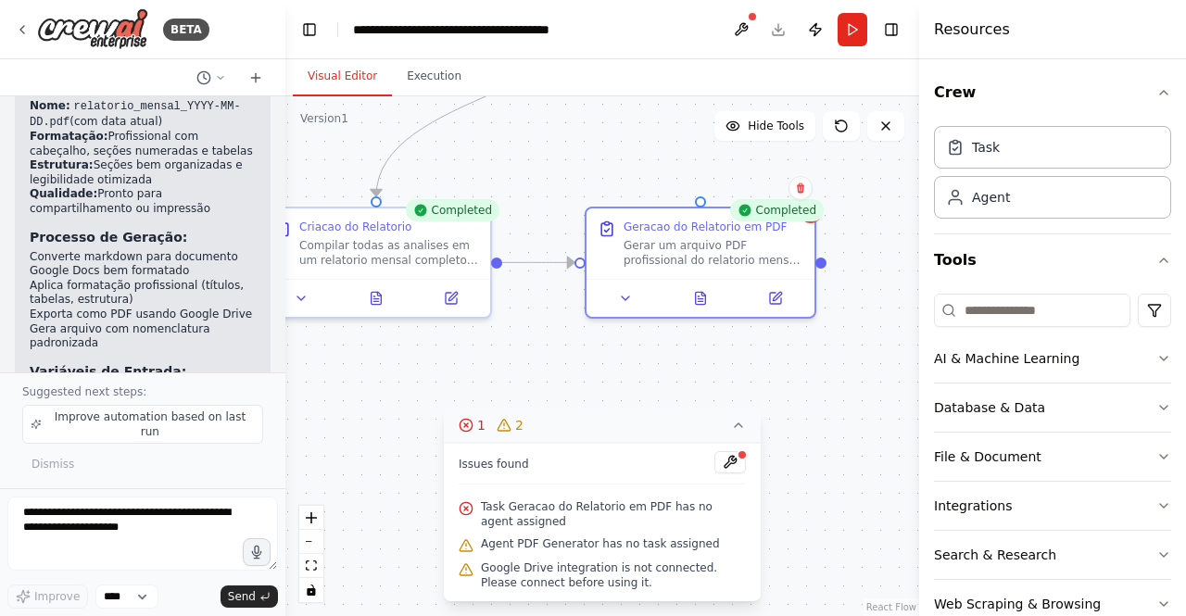
click at [465, 425] on icon at bounding box center [466, 425] width 15 height 15
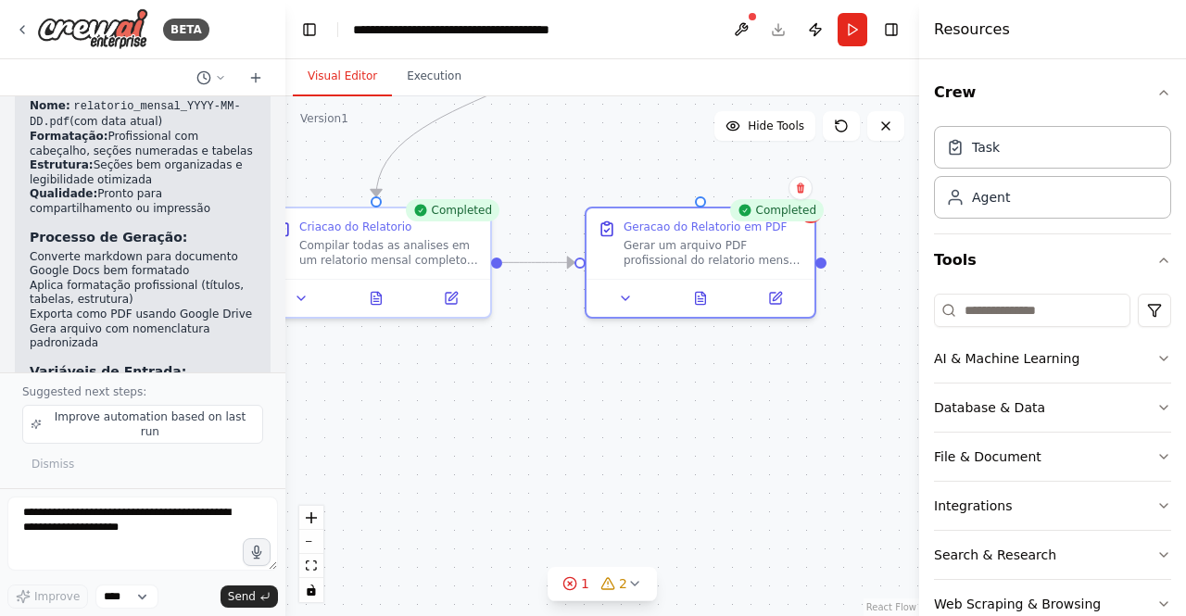
click at [278, 386] on div at bounding box center [281, 308] width 7 height 616
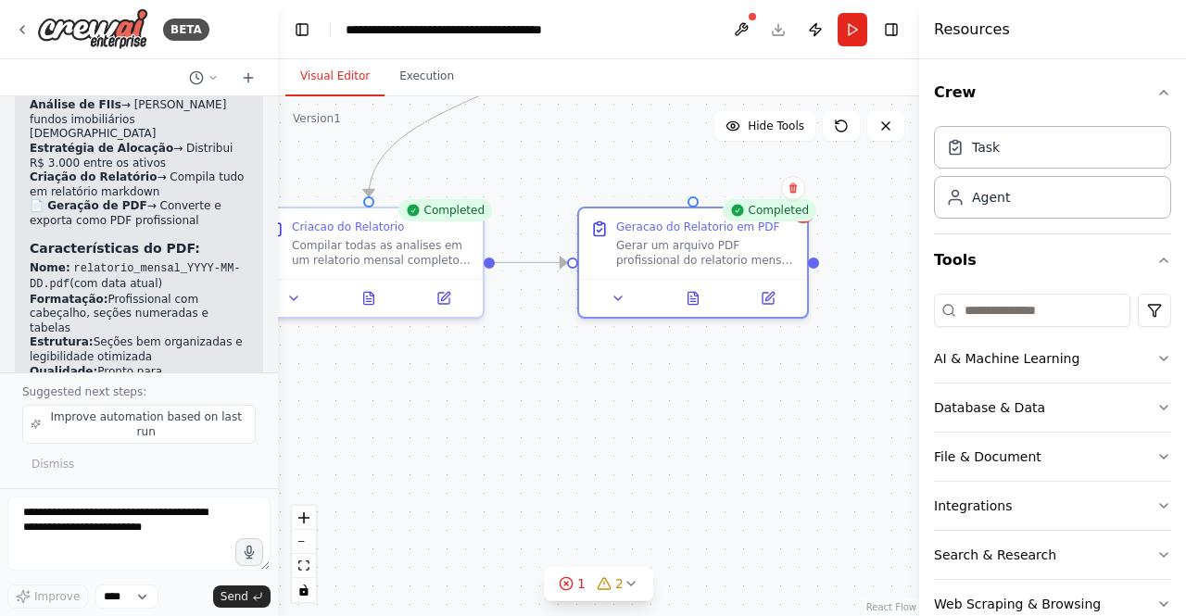
click at [278, 386] on div "BETA analisar ações e fiis brasileiros e sugerir compra no total de R$3.000,00 …" at bounding box center [593, 308] width 1186 height 616
click at [278, 386] on div ".deletable-edge-delete-btn { width: 20px; height: 20px; border: 0px solid #ffff…" at bounding box center [598, 356] width 641 height 520
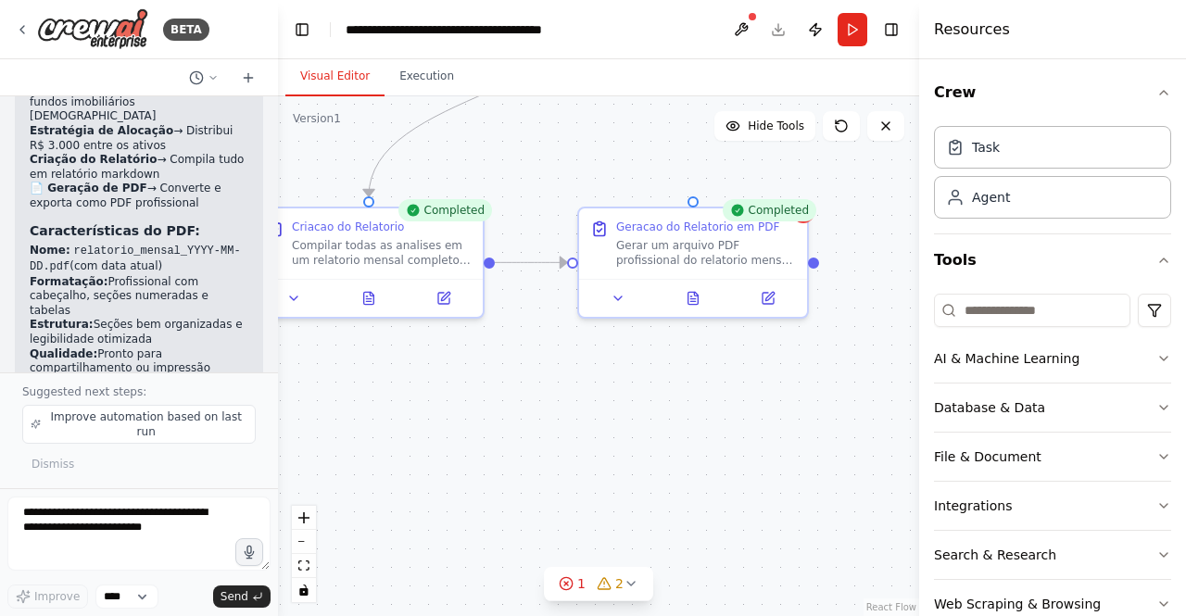
scroll to position [10700, 0]
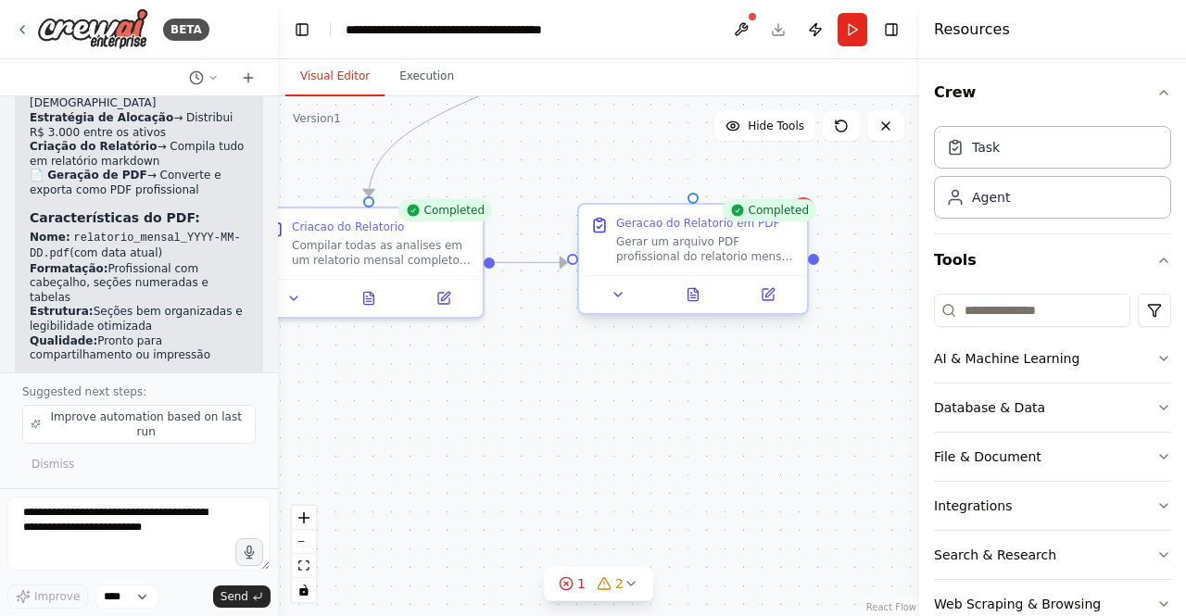
click at [643, 235] on div "Gerar um arquivo PDF profissional do relatorio mensal de investimentos. O proce…" at bounding box center [706, 249] width 180 height 30
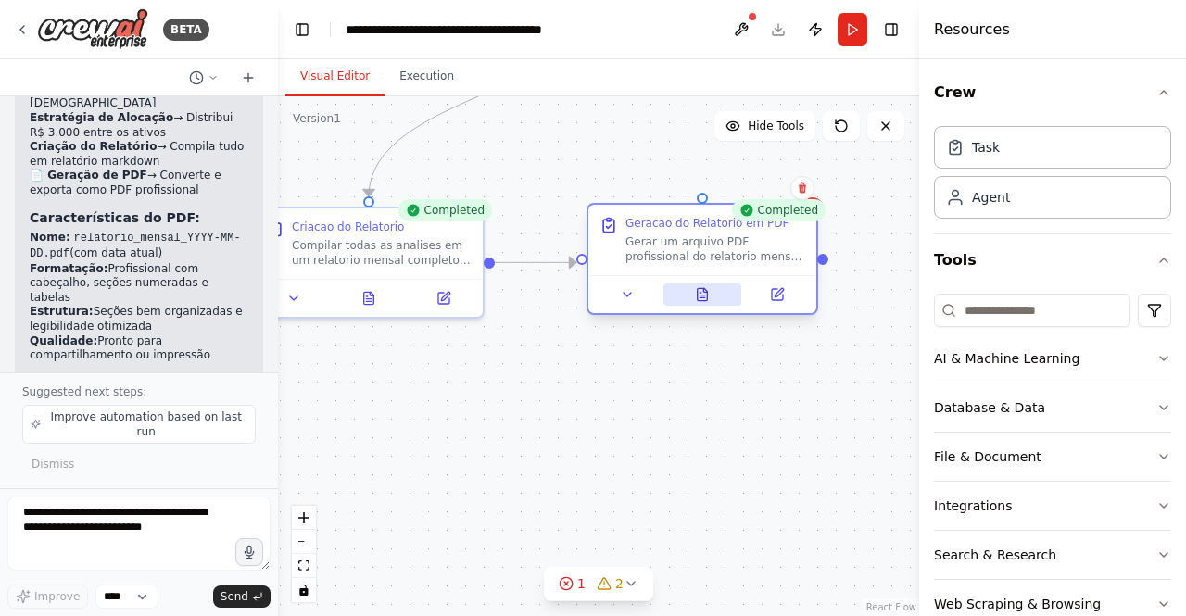
click at [693, 297] on button at bounding box center [703, 295] width 79 height 22
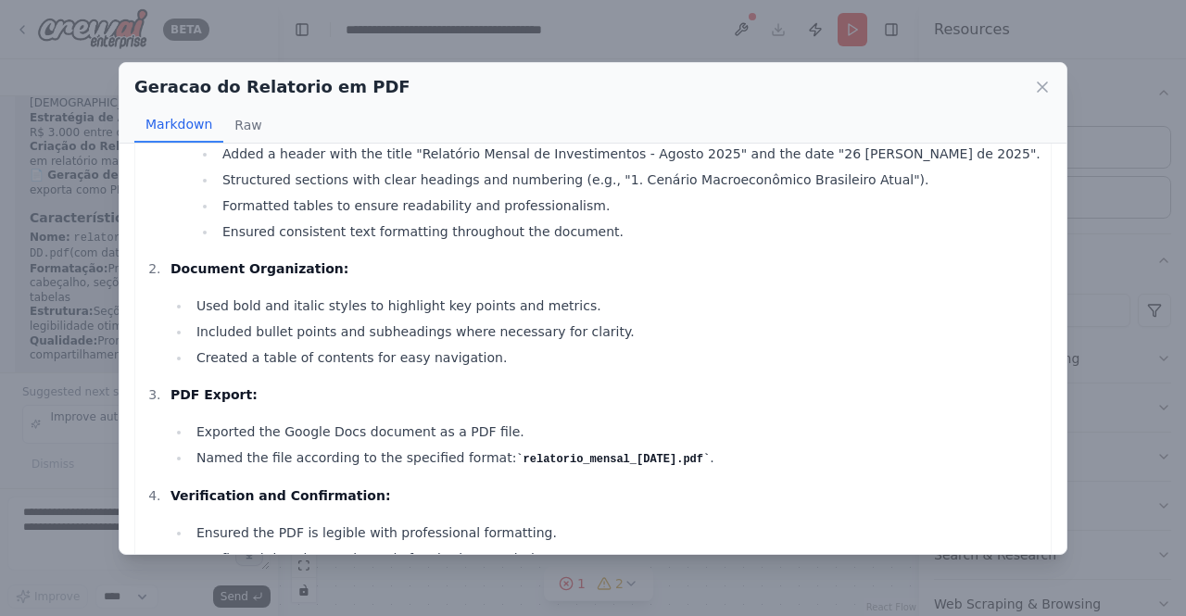
scroll to position [280, 0]
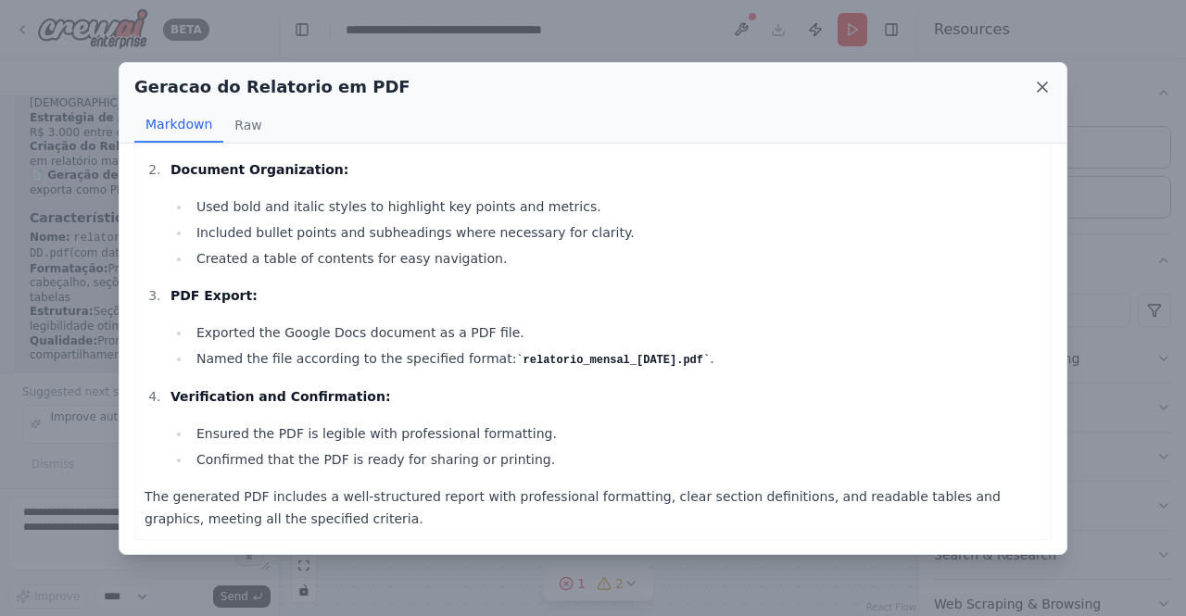
click at [1037, 82] on icon at bounding box center [1042, 87] width 19 height 19
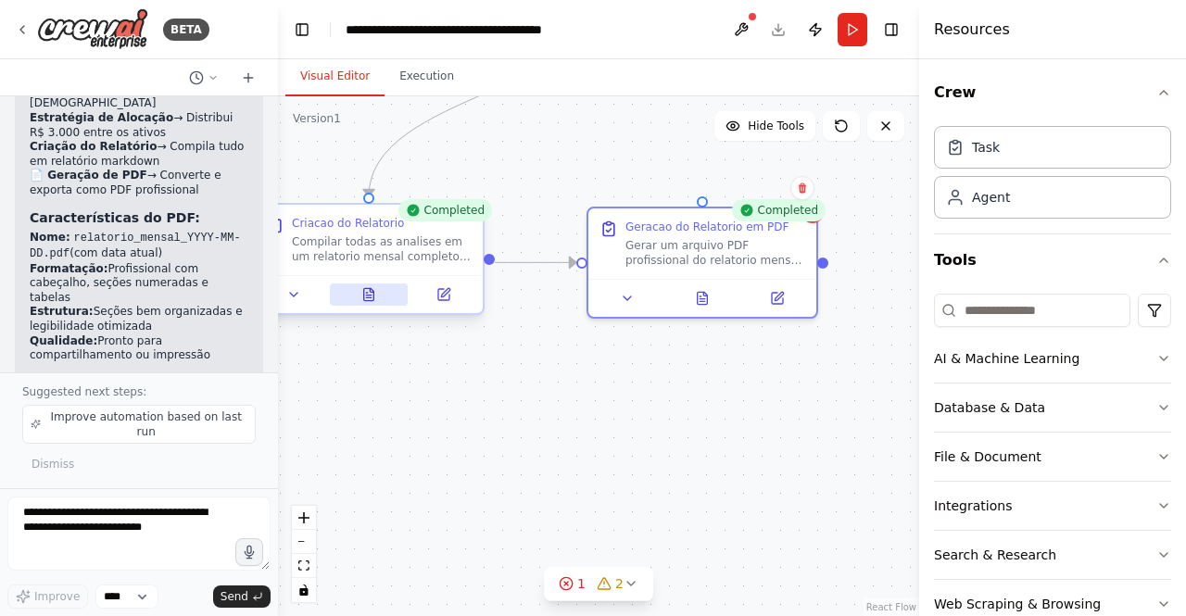
click at [362, 287] on icon at bounding box center [368, 294] width 15 height 15
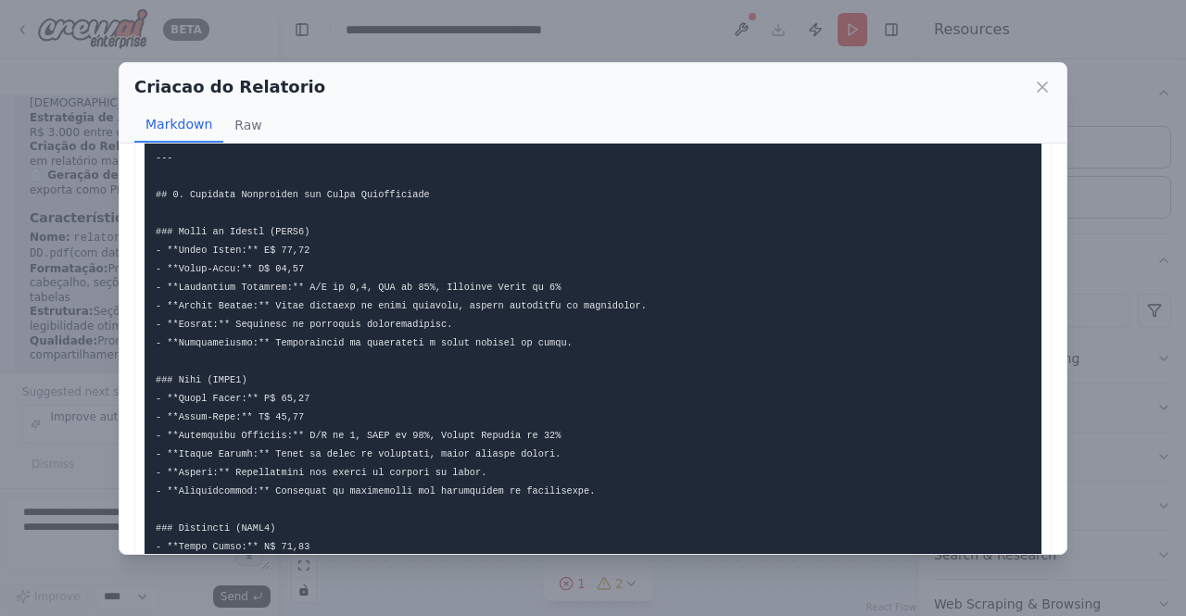
scroll to position [0, 0]
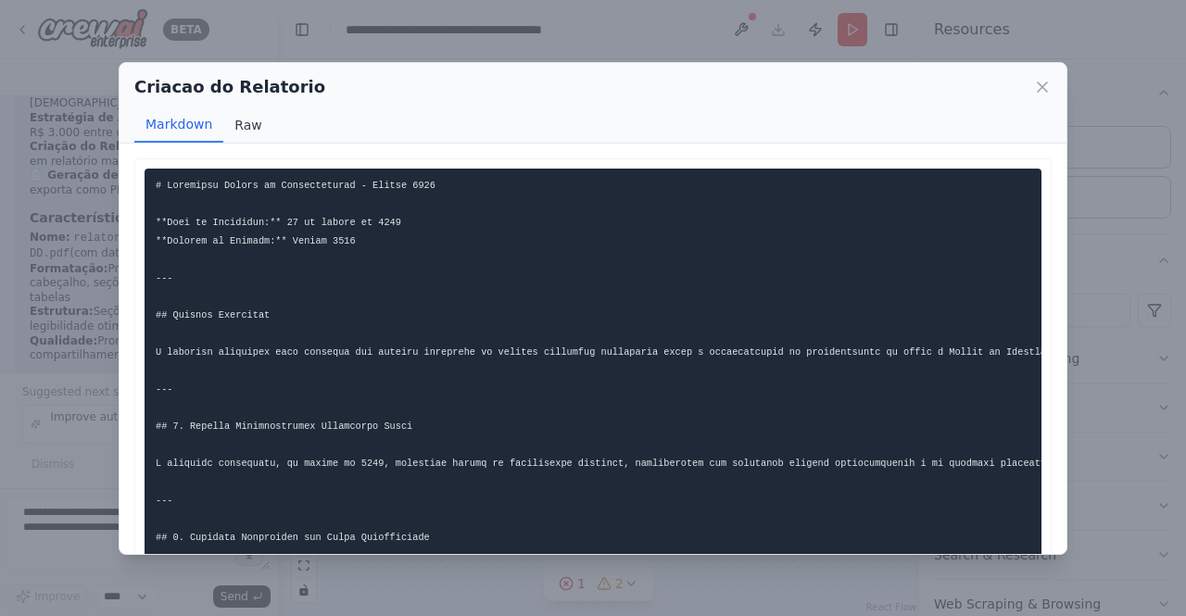
click at [252, 124] on button "Raw" at bounding box center [247, 124] width 49 height 35
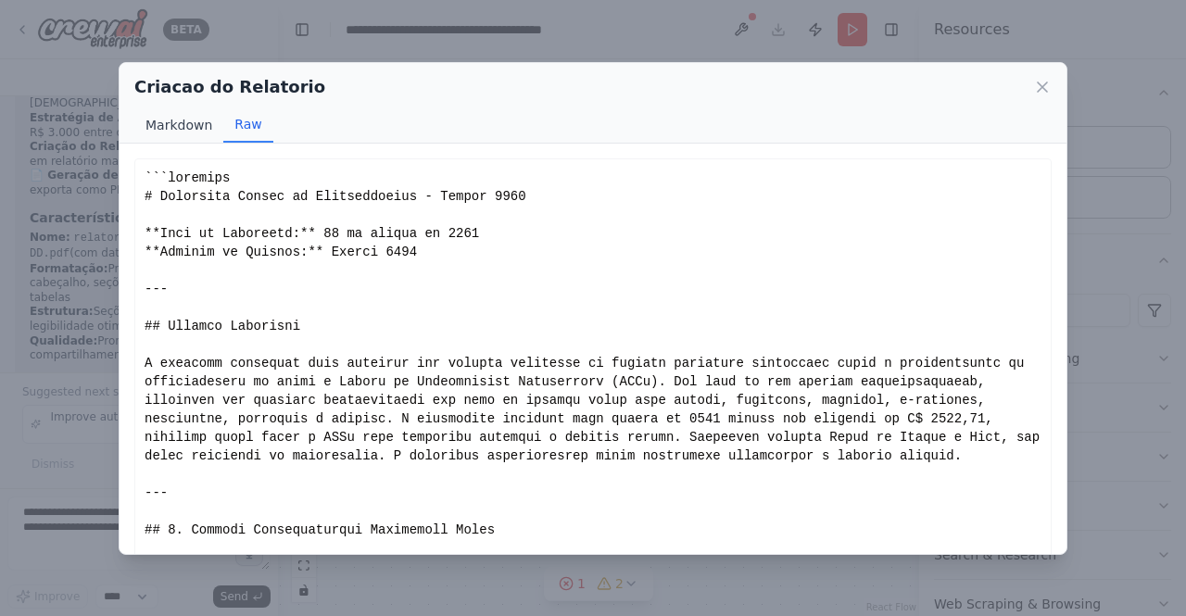
click at [185, 133] on button "Markdown" at bounding box center [178, 124] width 89 height 35
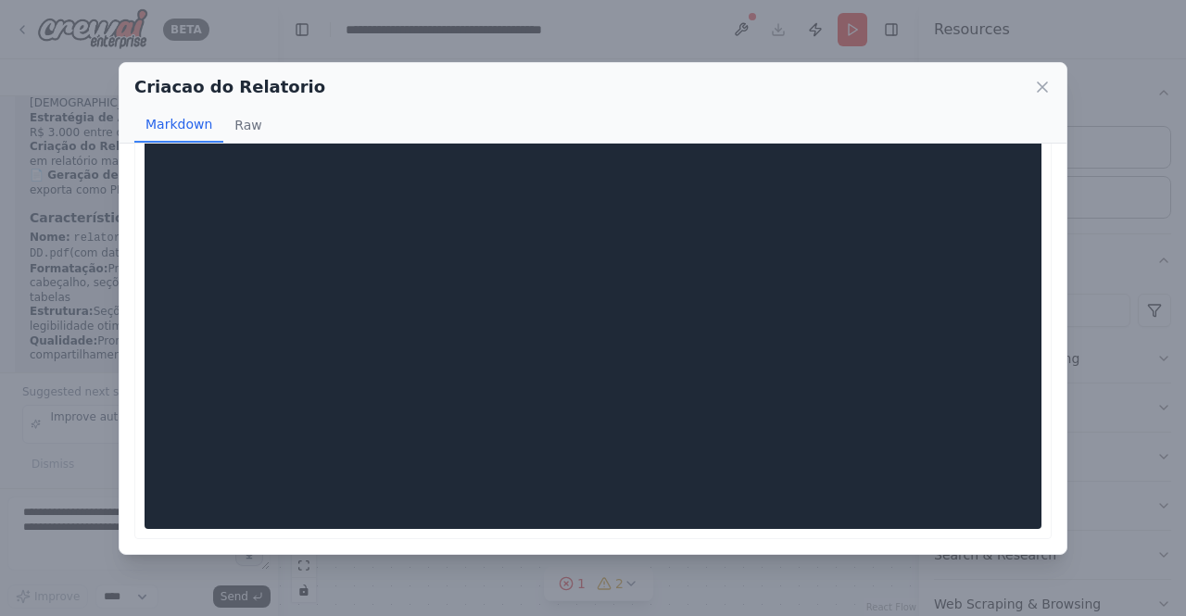
scroll to position [0, 2611]
click at [1040, 87] on icon at bounding box center [1042, 87] width 19 height 19
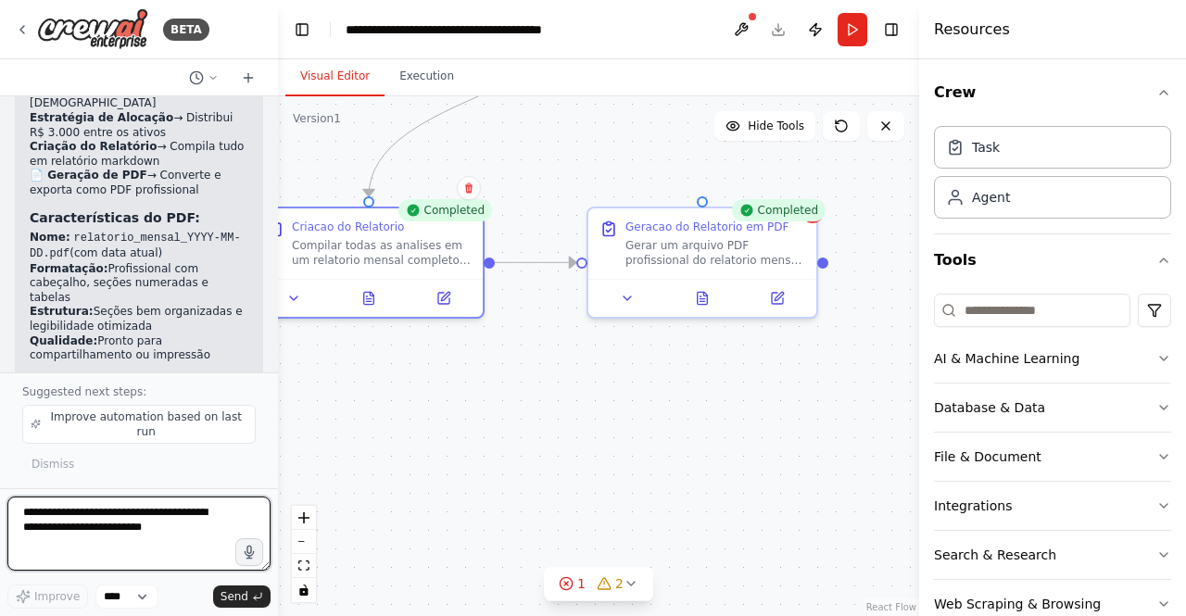
click at [158, 505] on textarea at bounding box center [138, 534] width 263 height 74
click at [115, 528] on textarea "**********" at bounding box center [138, 534] width 263 height 74
click at [70, 540] on textarea "**********" at bounding box center [138, 534] width 263 height 74
type textarea "**********"
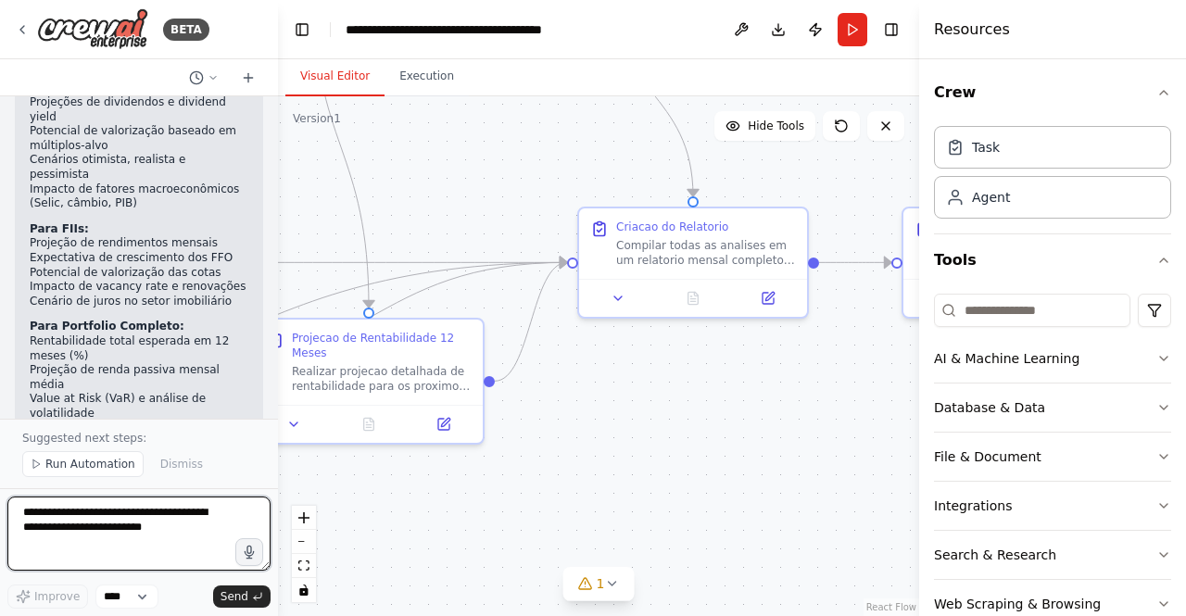
scroll to position [12459, 0]
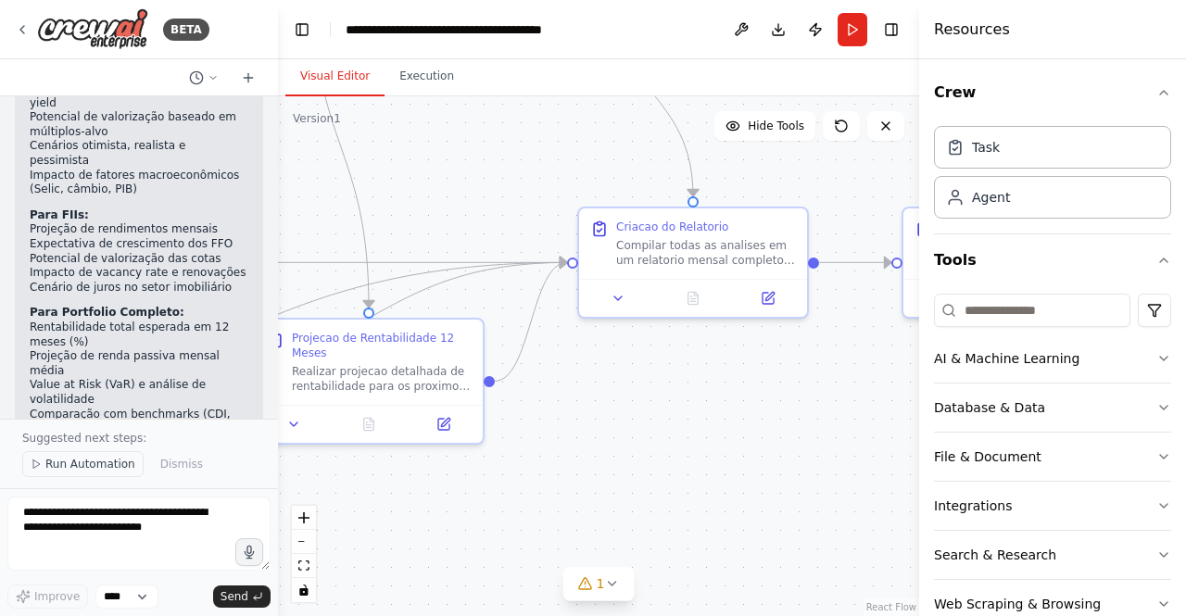
click at [42, 468] on button "Run Automation" at bounding box center [82, 464] width 121 height 26
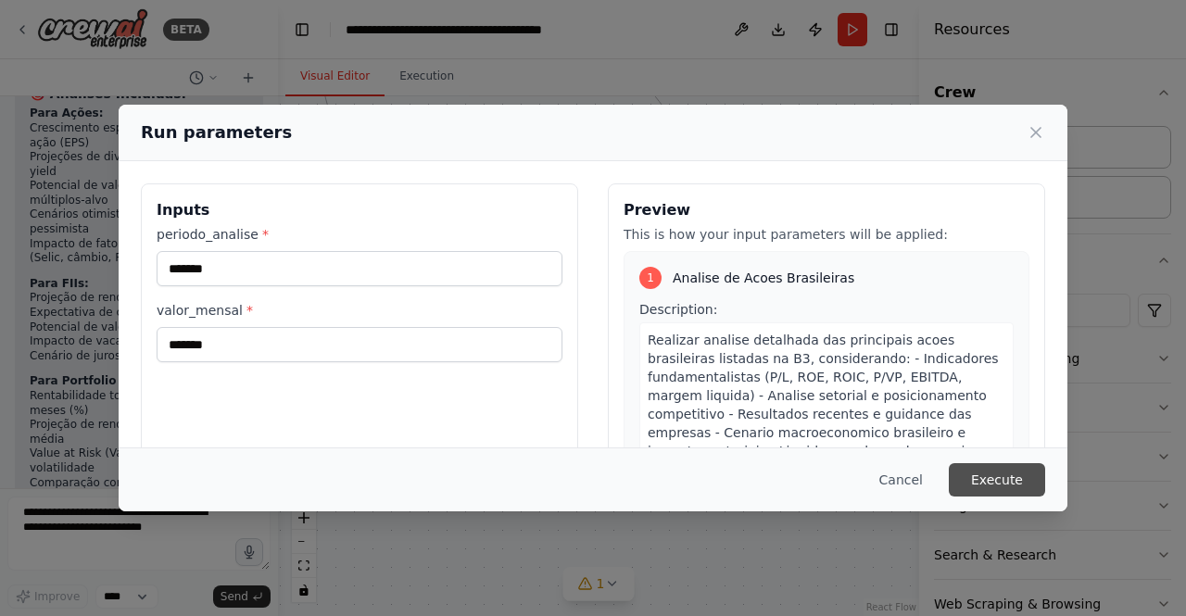
click at [992, 482] on button "Execute" at bounding box center [997, 479] width 96 height 33
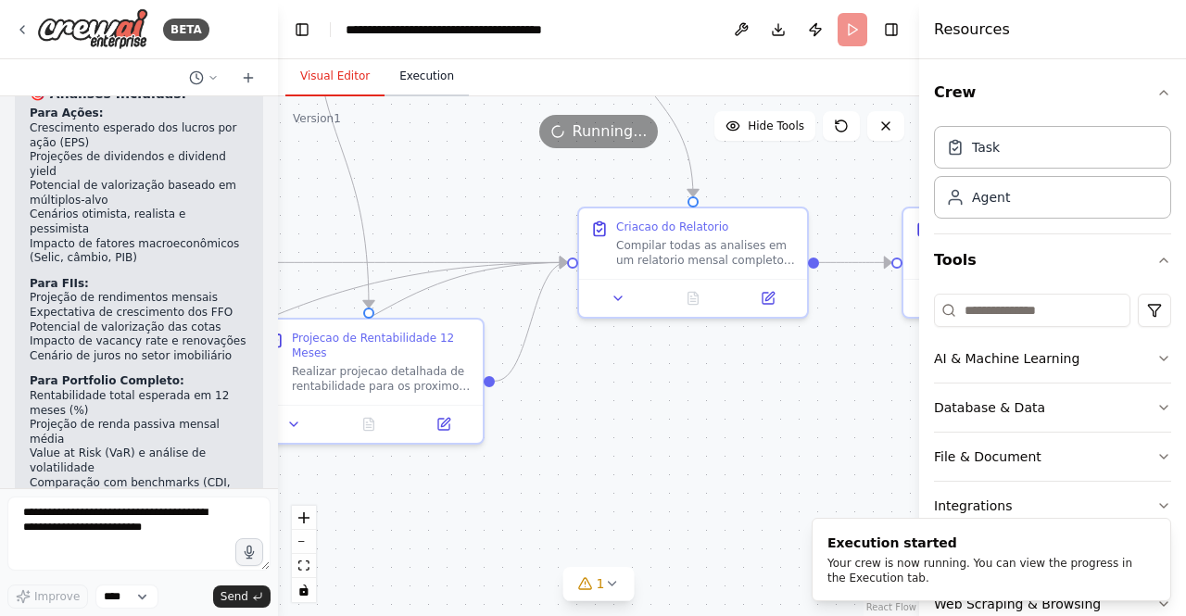
scroll to position [0, 0]
click at [418, 76] on button "Execution" at bounding box center [427, 76] width 84 height 39
